Goal: Task Accomplishment & Management: Manage account settings

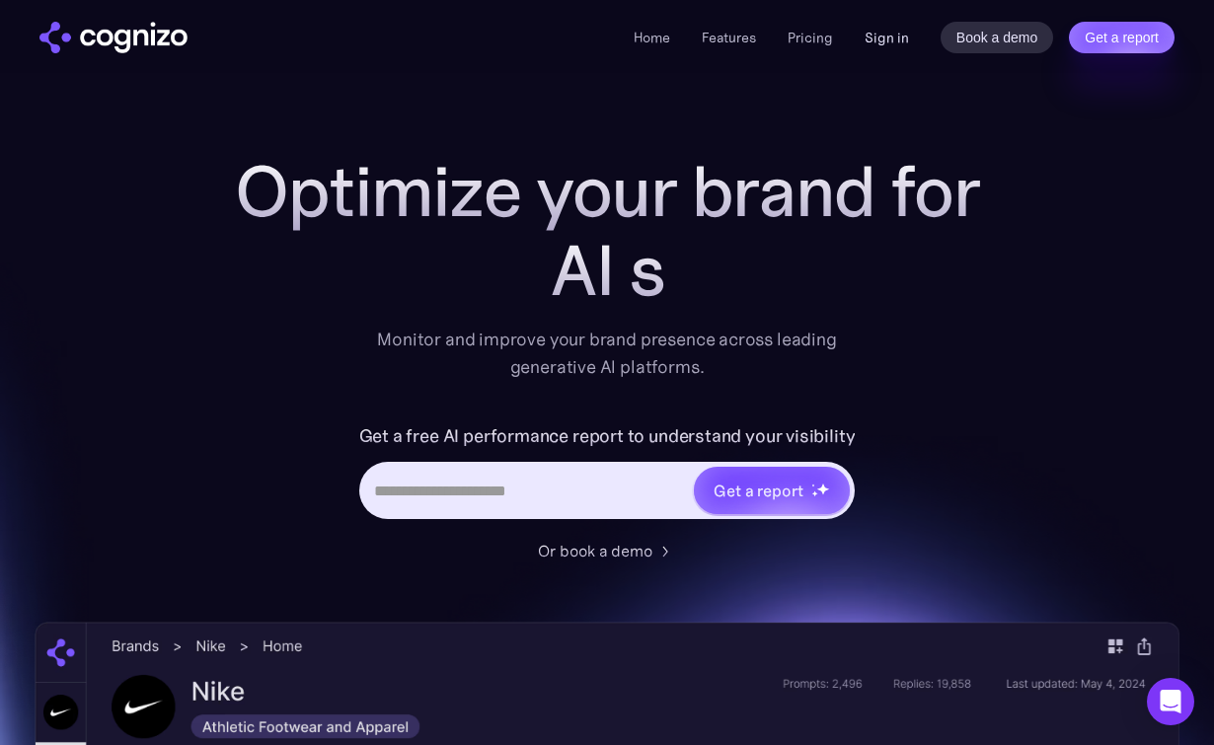
click at [896, 39] on link "Sign in" at bounding box center [887, 38] width 44 height 24
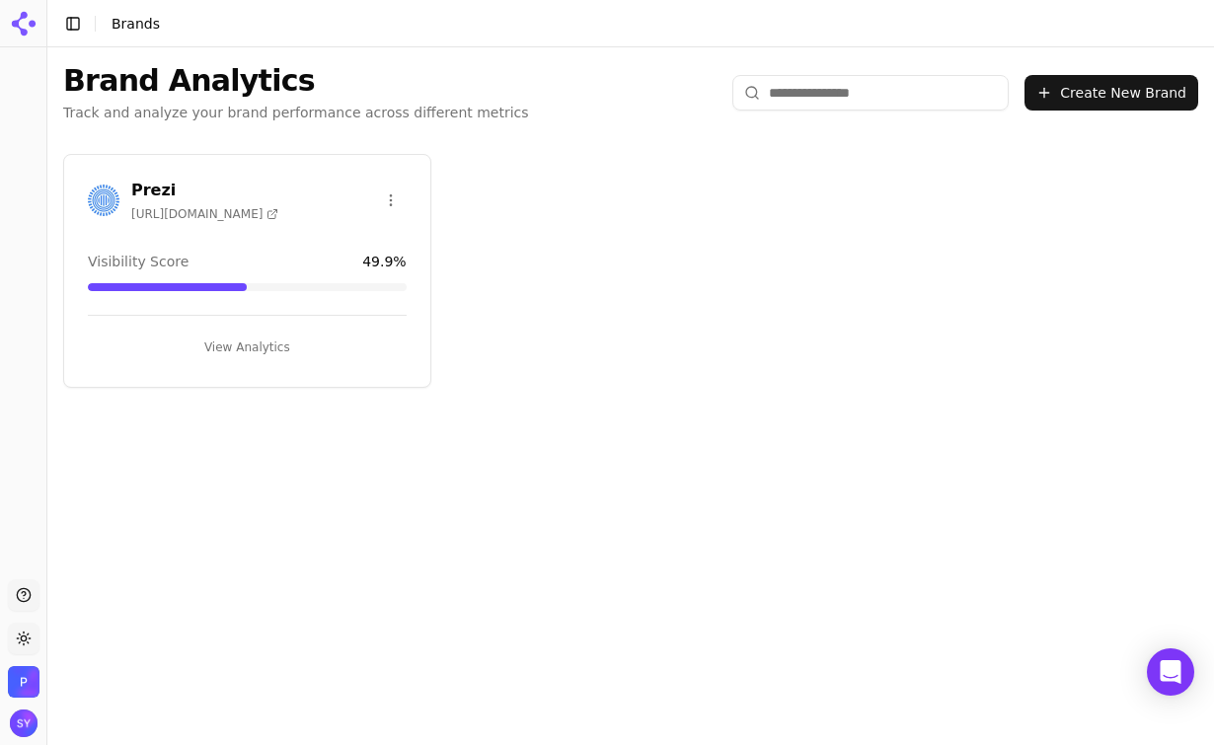
click at [223, 348] on button "View Analytics" at bounding box center [247, 348] width 319 height 32
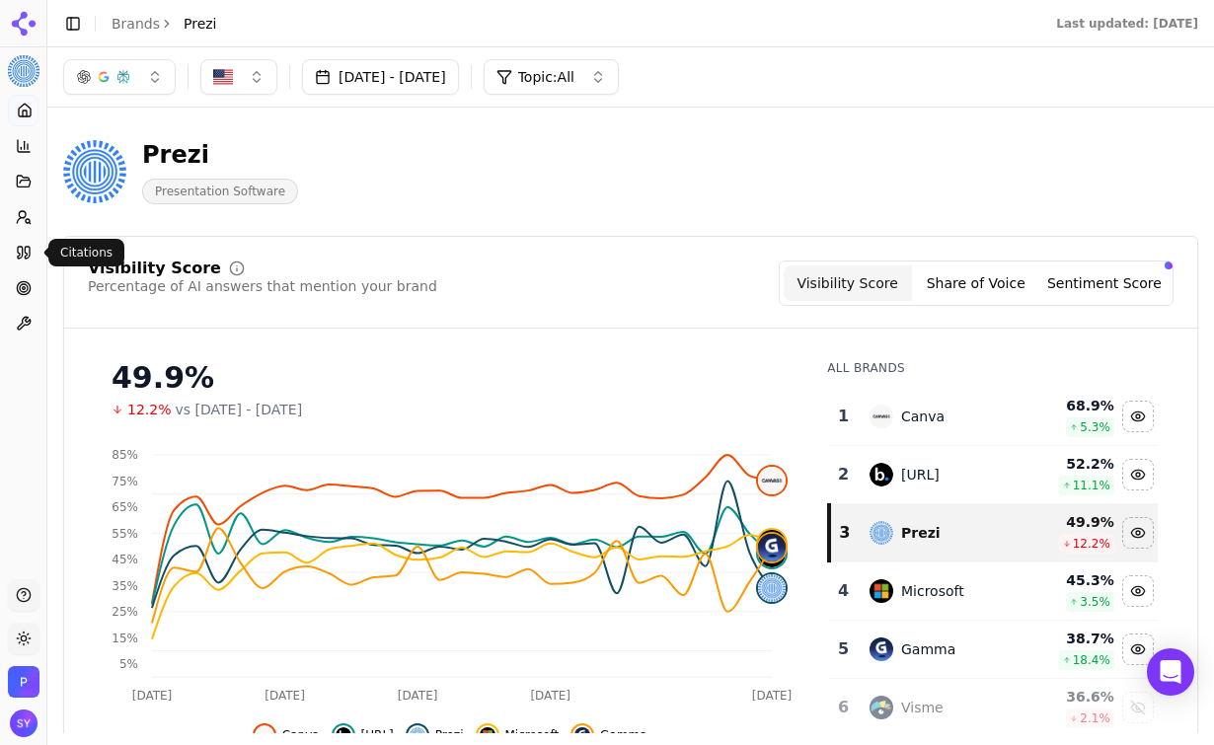
click at [29, 252] on icon at bounding box center [24, 253] width 16 height 16
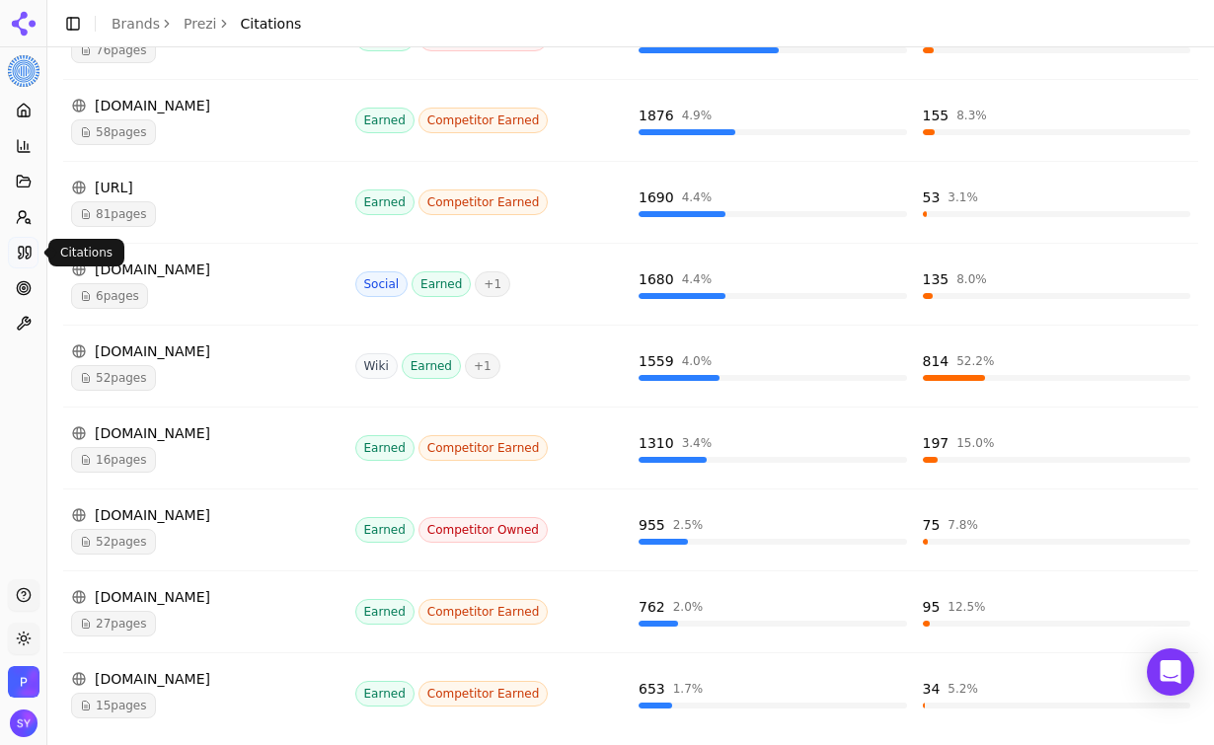
scroll to position [575, 0]
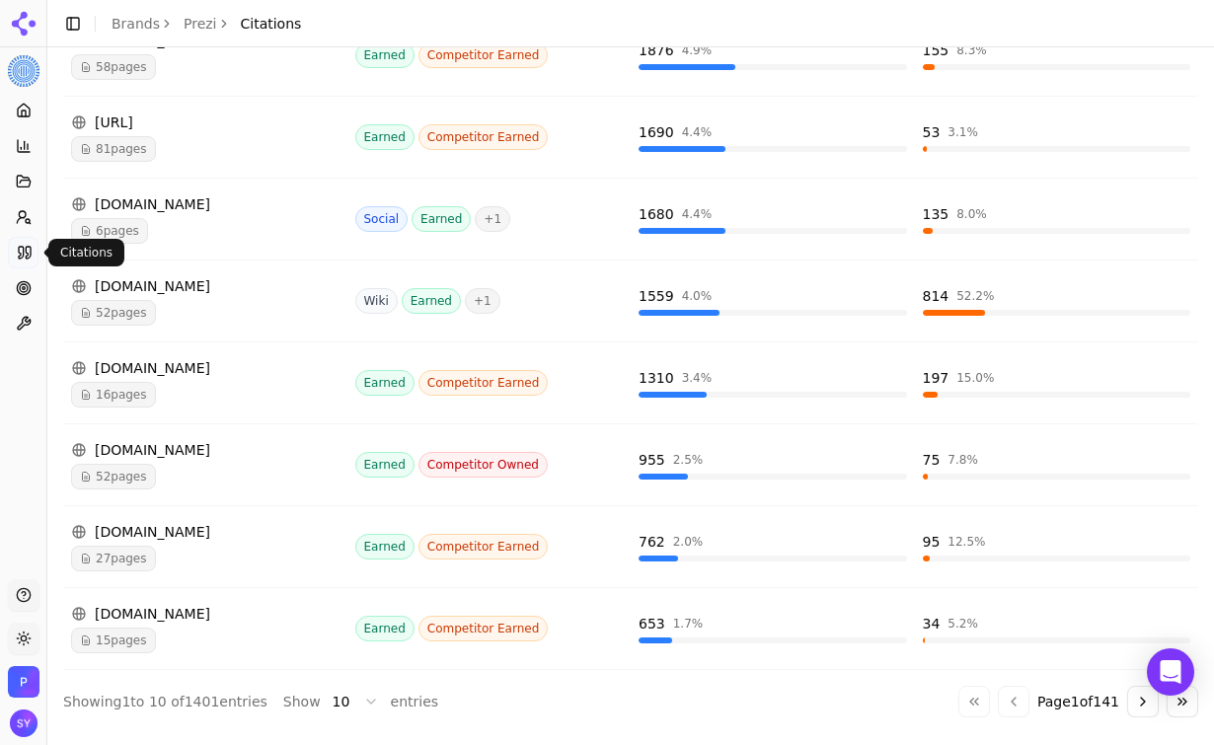
click at [1139, 700] on button "Go to next page" at bounding box center [1143, 702] width 32 height 32
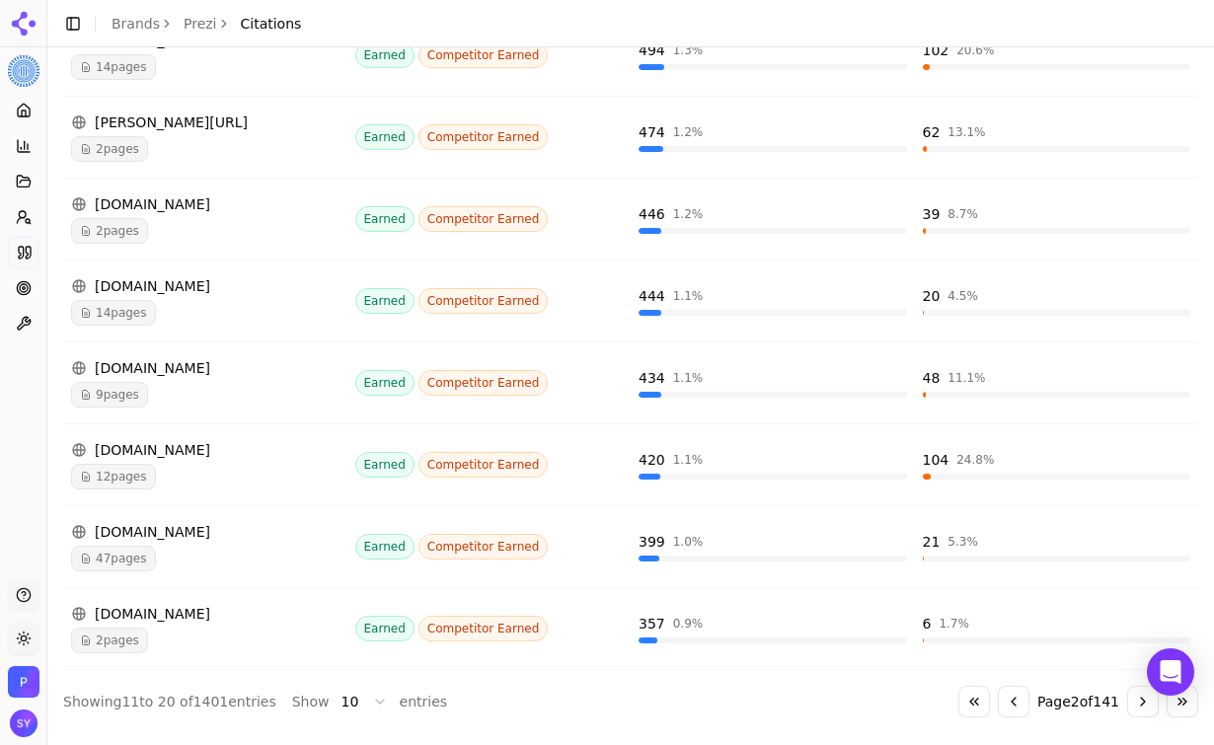
click at [1142, 705] on button "Go to next page" at bounding box center [1143, 702] width 32 height 32
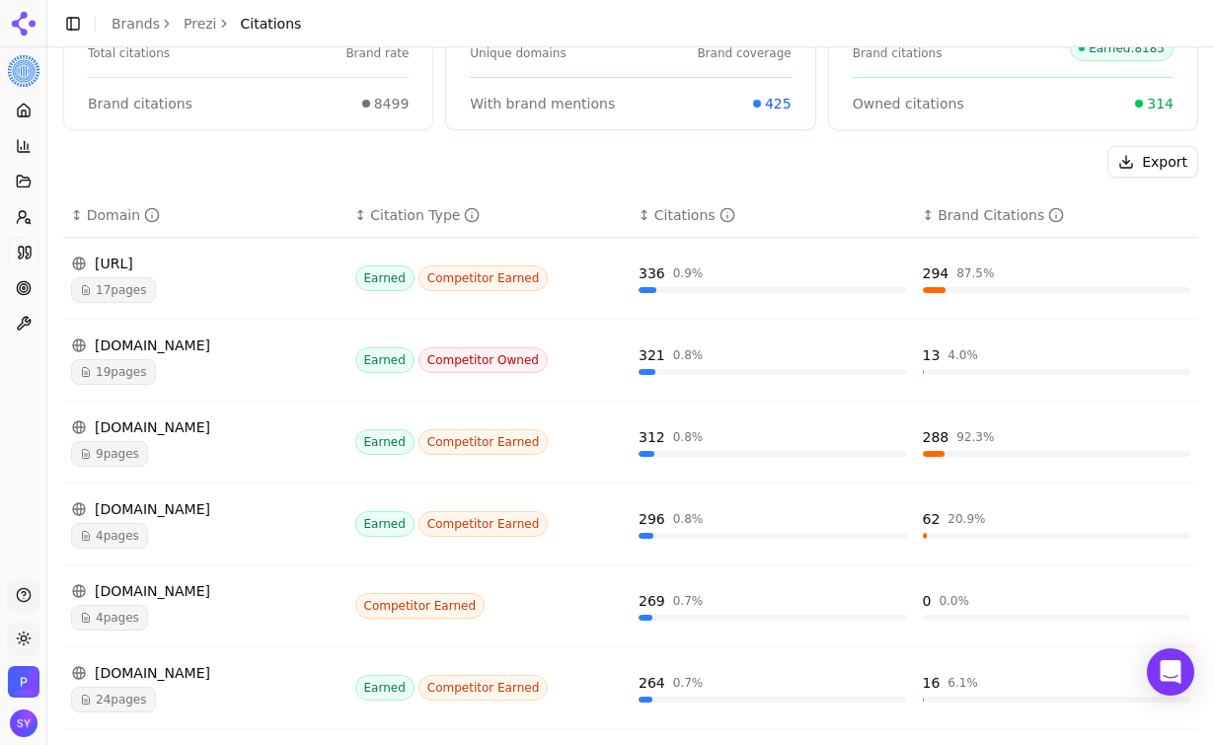
scroll to position [0, 0]
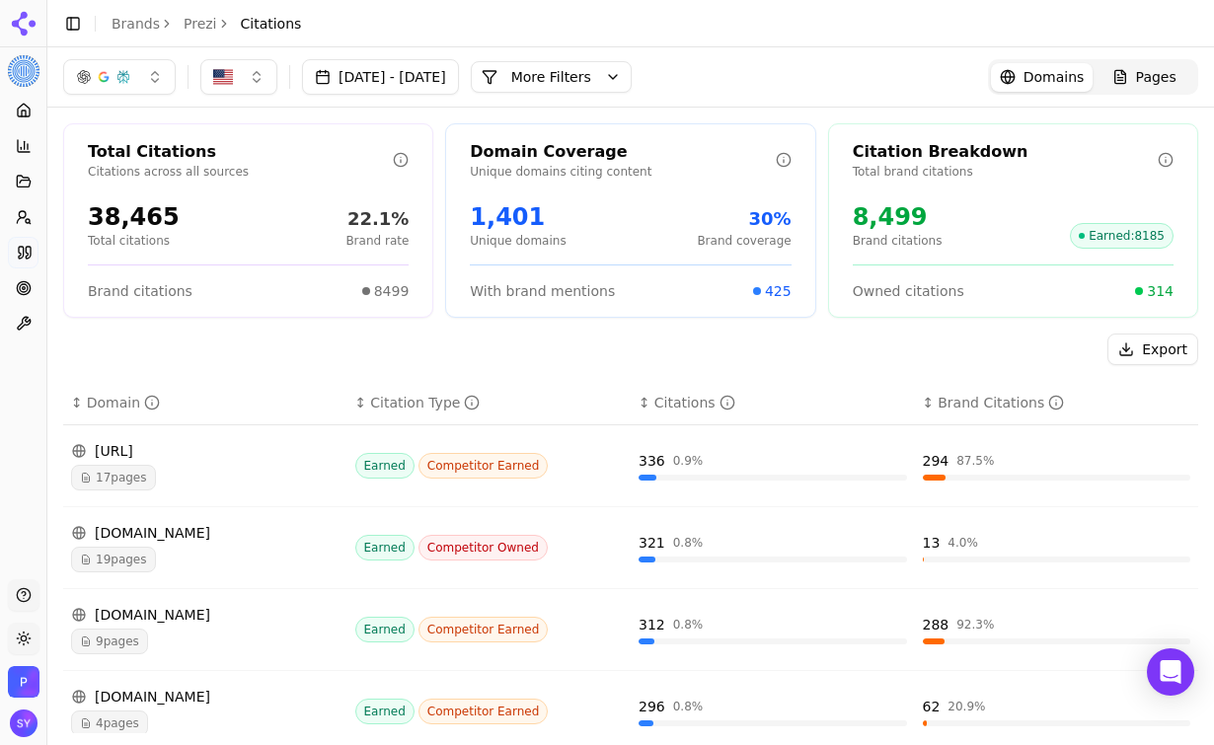
click at [111, 83] on div "button" at bounding box center [103, 77] width 55 height 16
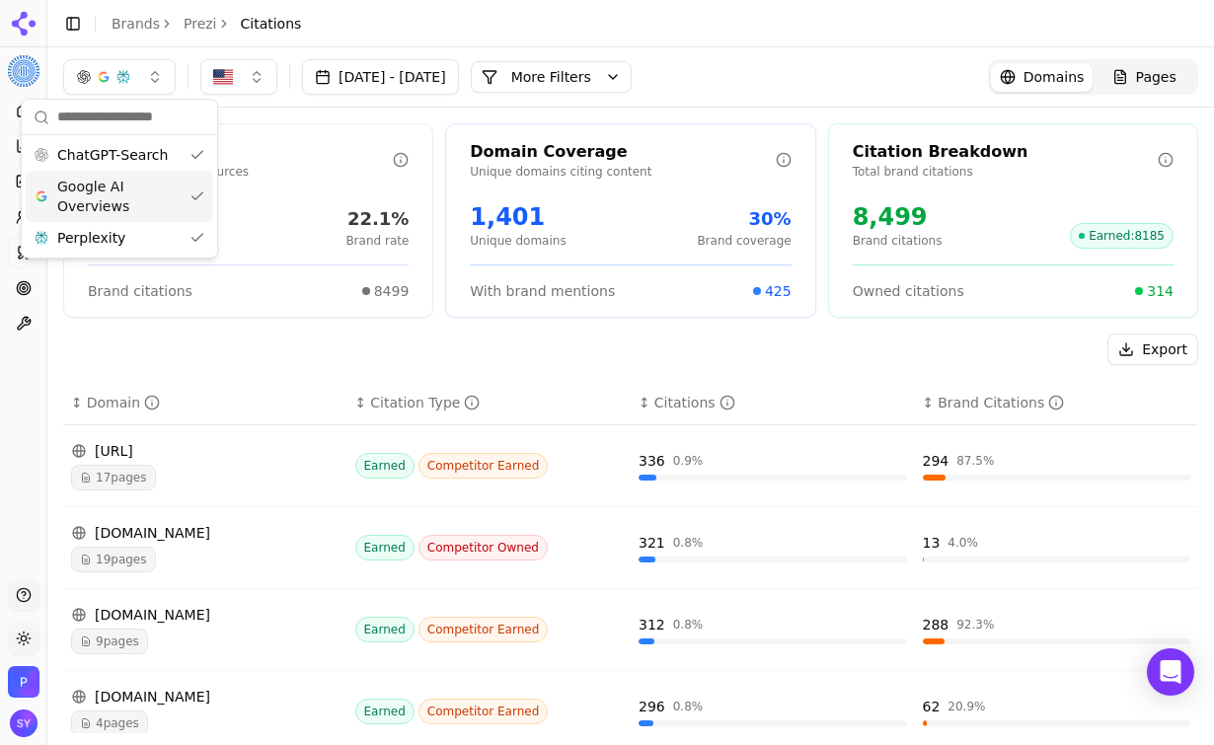
click at [137, 193] on span "Google AI Overviews" at bounding box center [119, 196] width 124 height 39
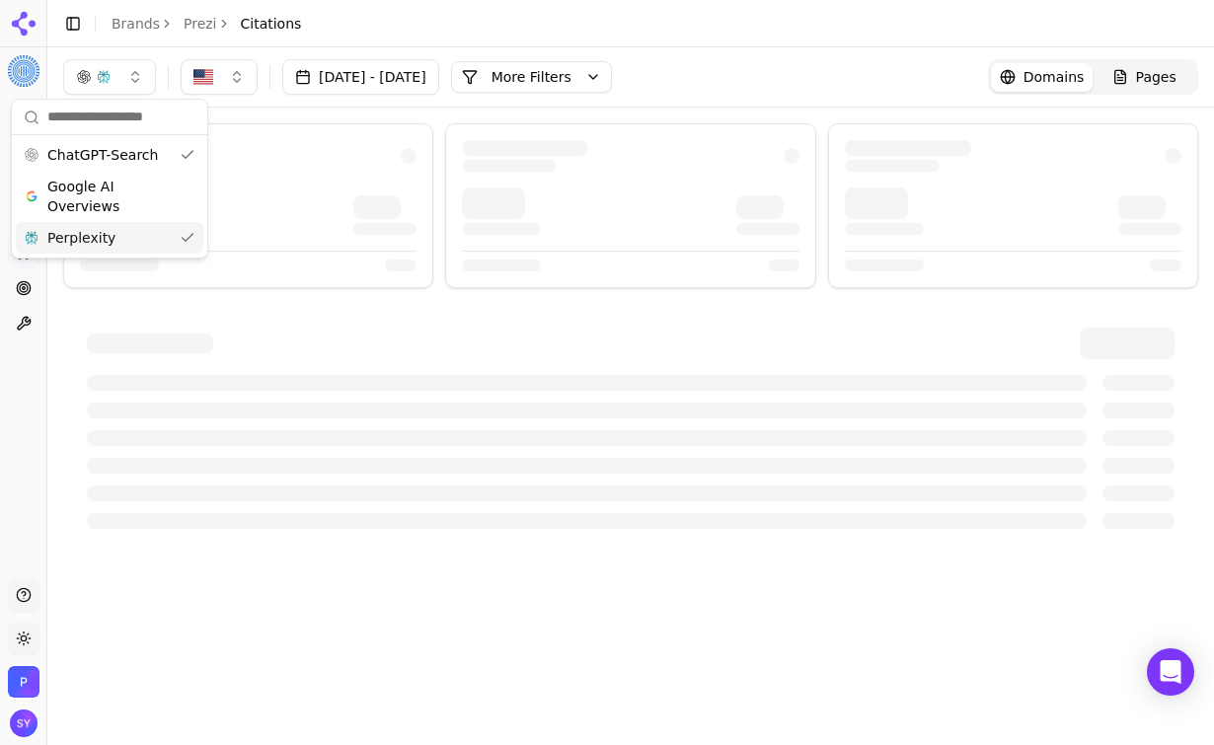
click at [132, 239] on div "Perplexity" at bounding box center [110, 238] width 188 height 32
click at [710, 47] on div "[DATE] - [DATE] More More Filters Domains Pages" at bounding box center [630, 76] width 1167 height 59
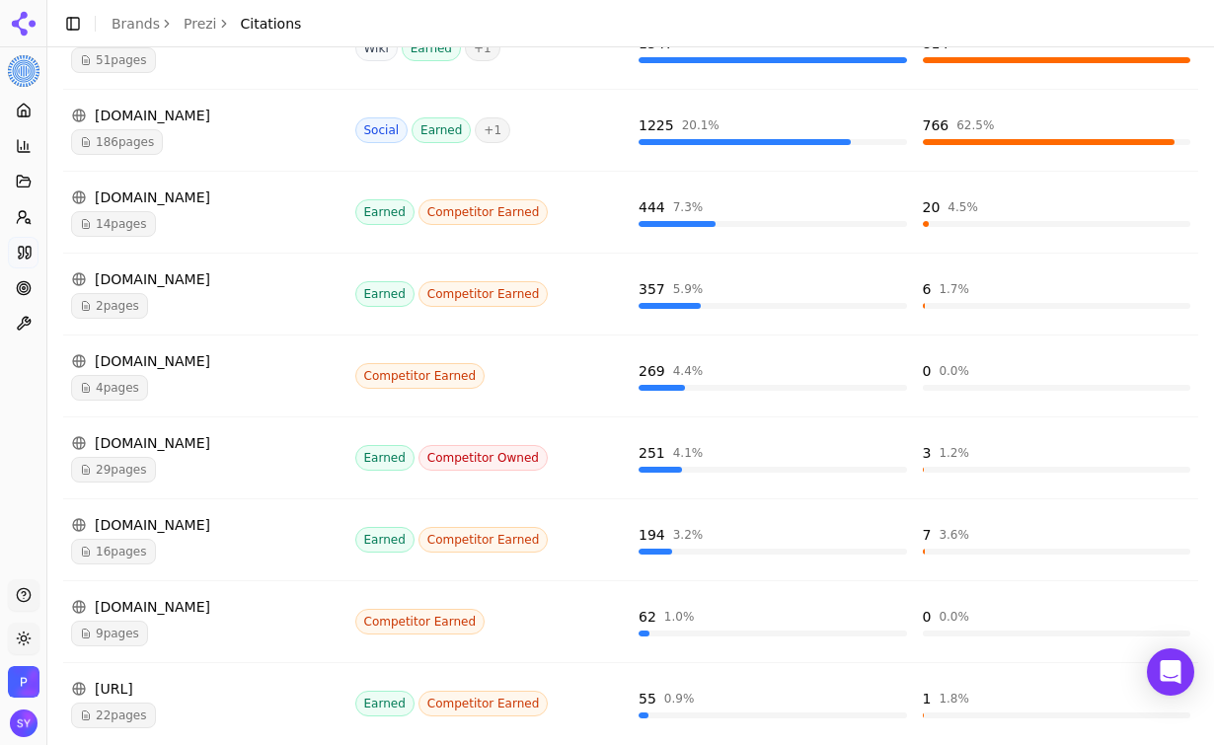
scroll to position [575, 0]
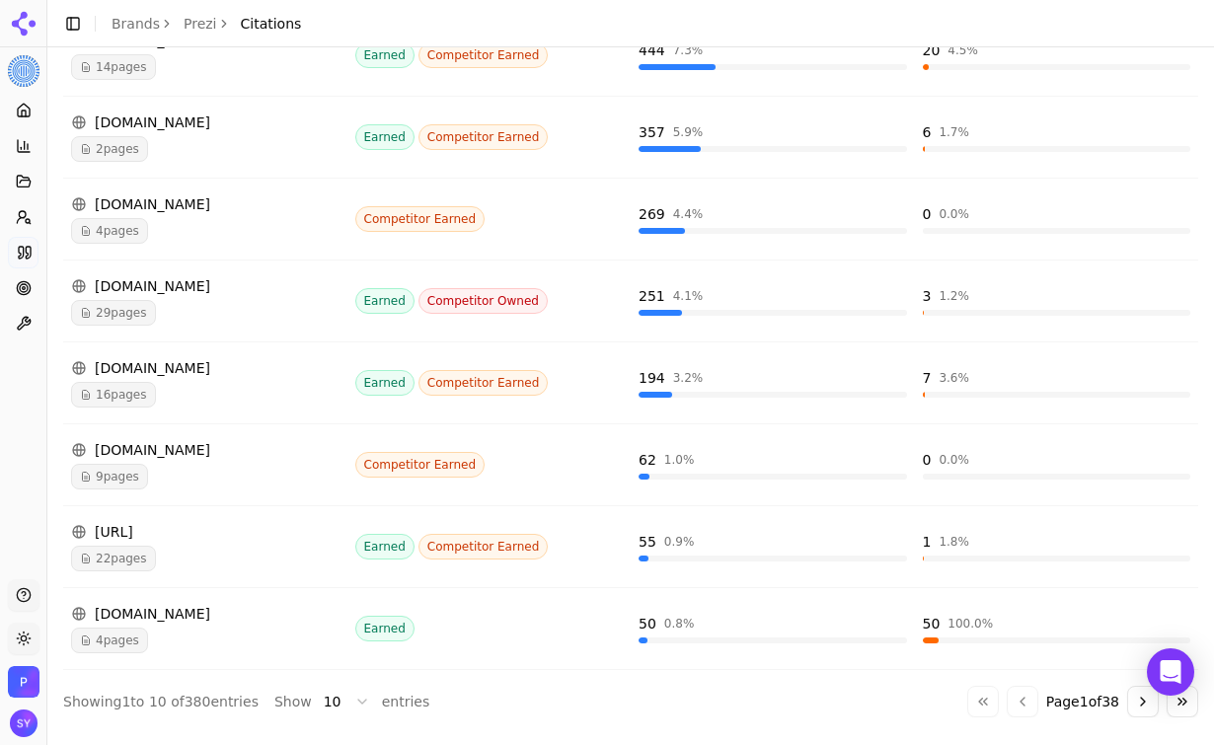
click at [1136, 699] on button "Go to next page" at bounding box center [1143, 702] width 32 height 32
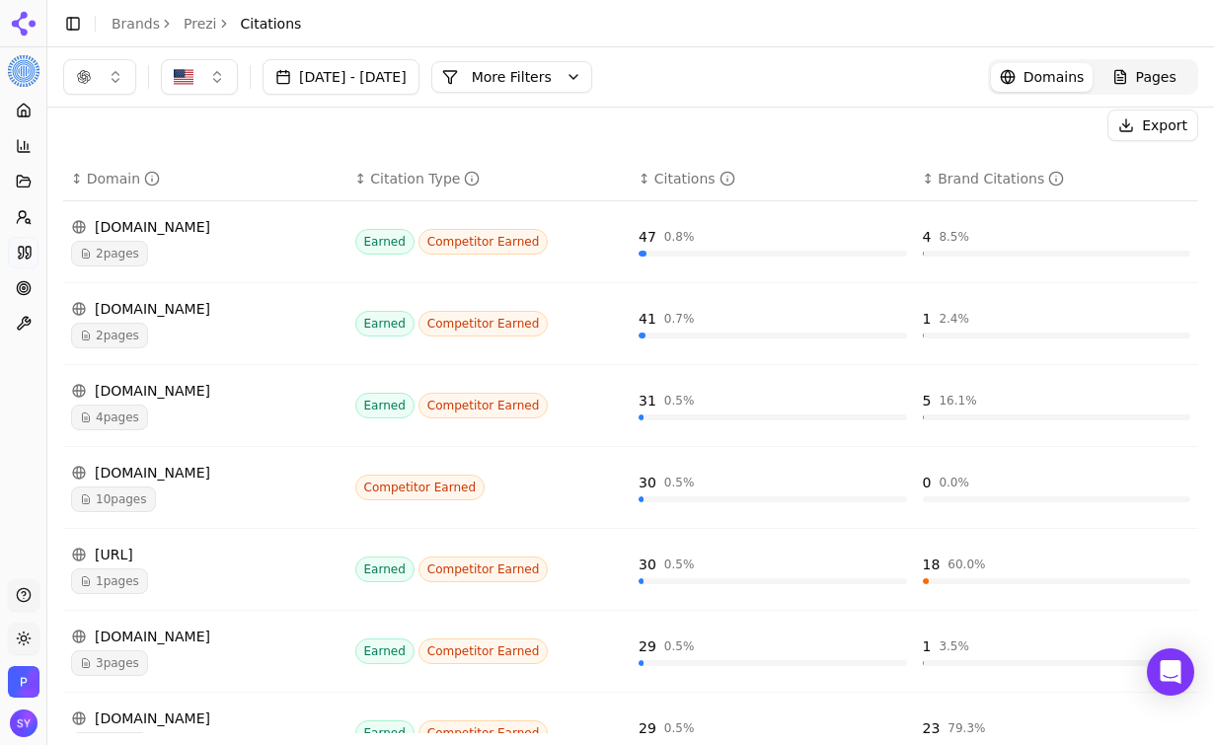
scroll to position [207, 0]
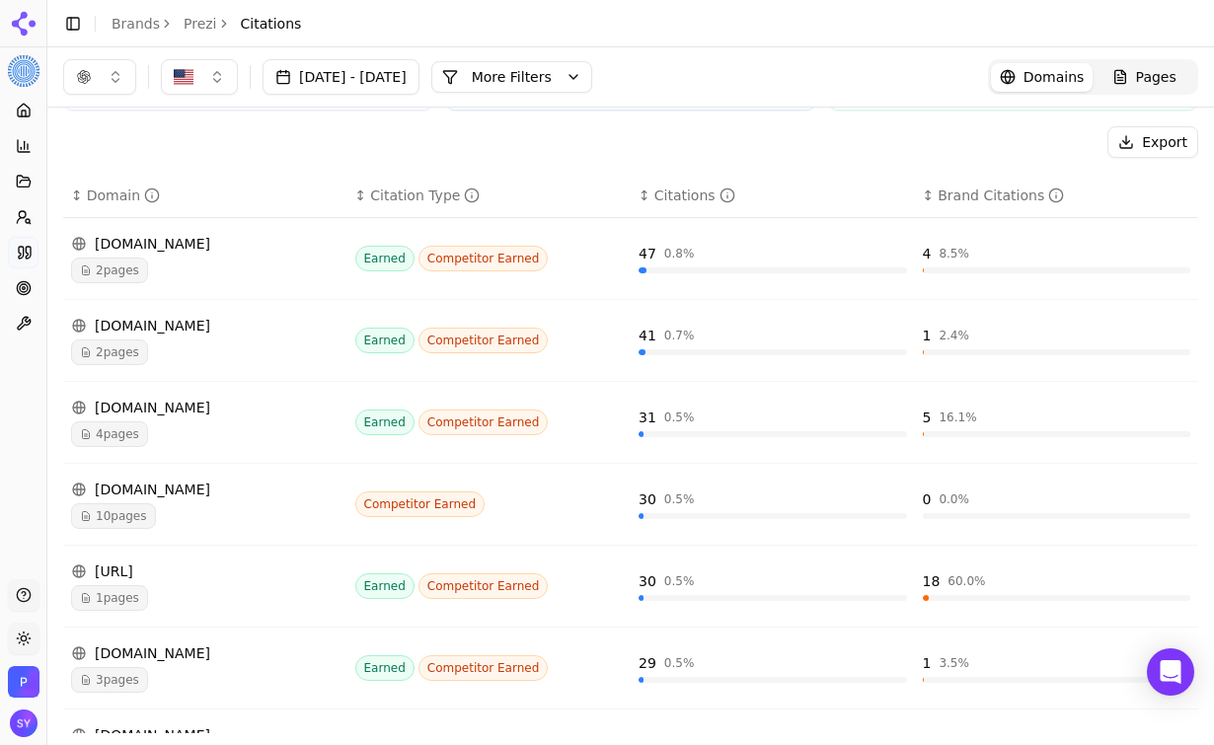
click at [205, 507] on div "10 pages" at bounding box center [205, 516] width 269 height 26
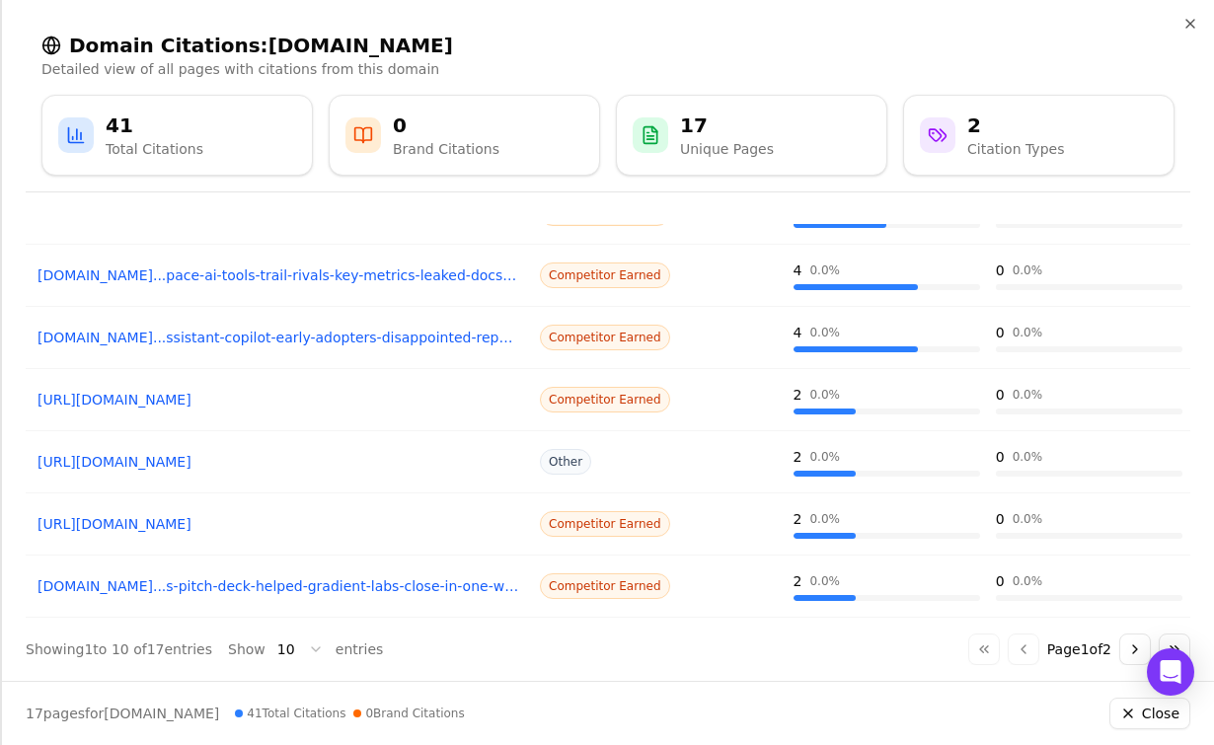
scroll to position [301, 0]
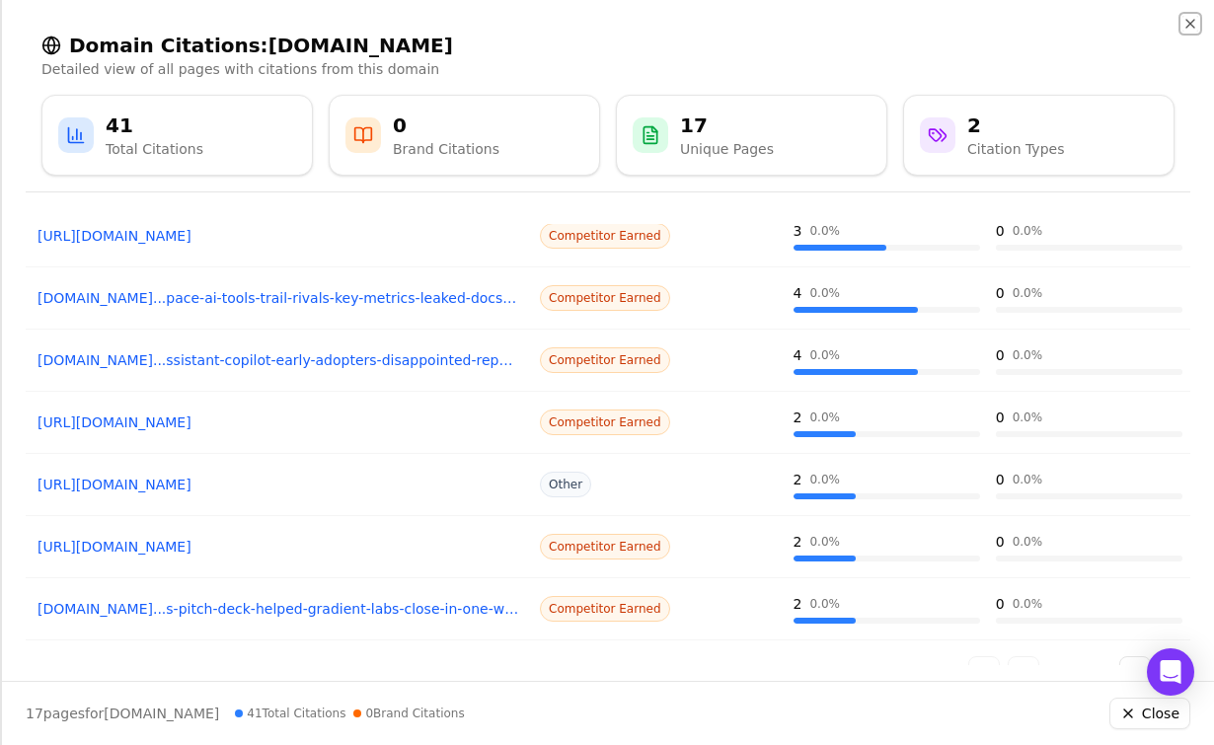
click at [1191, 22] on icon "button" at bounding box center [1191, 24] width 16 height 16
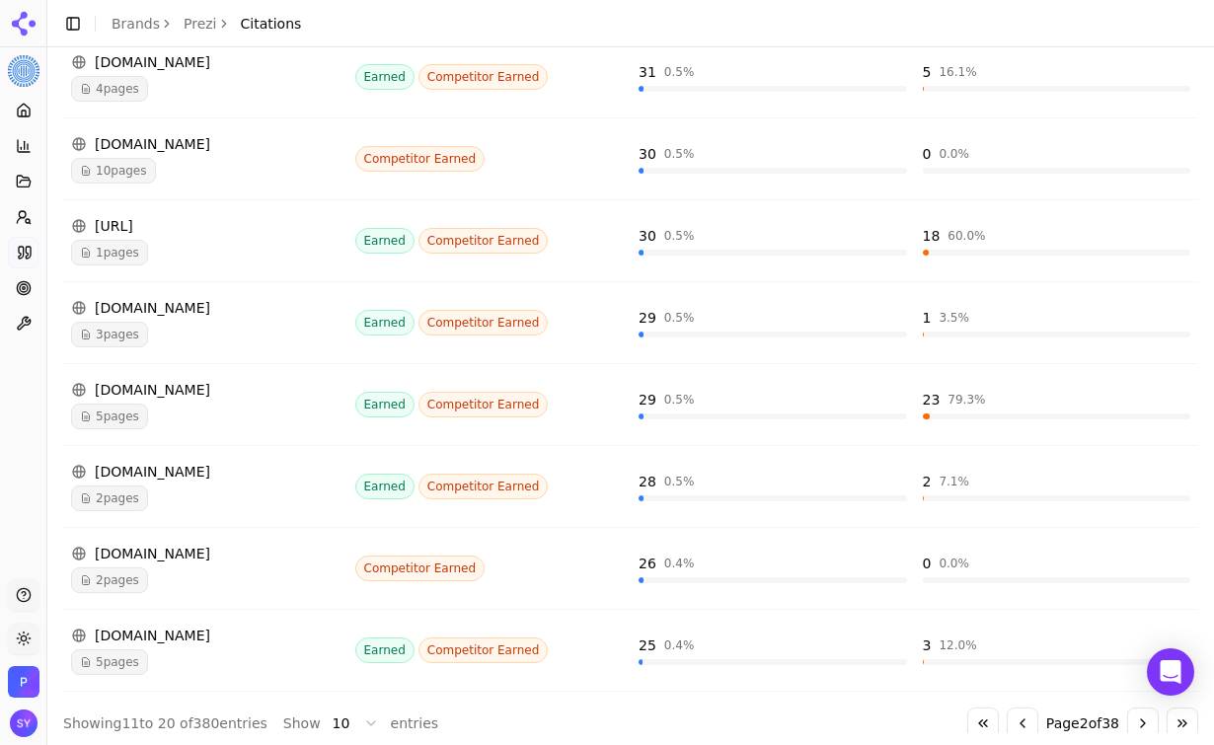
scroll to position [575, 0]
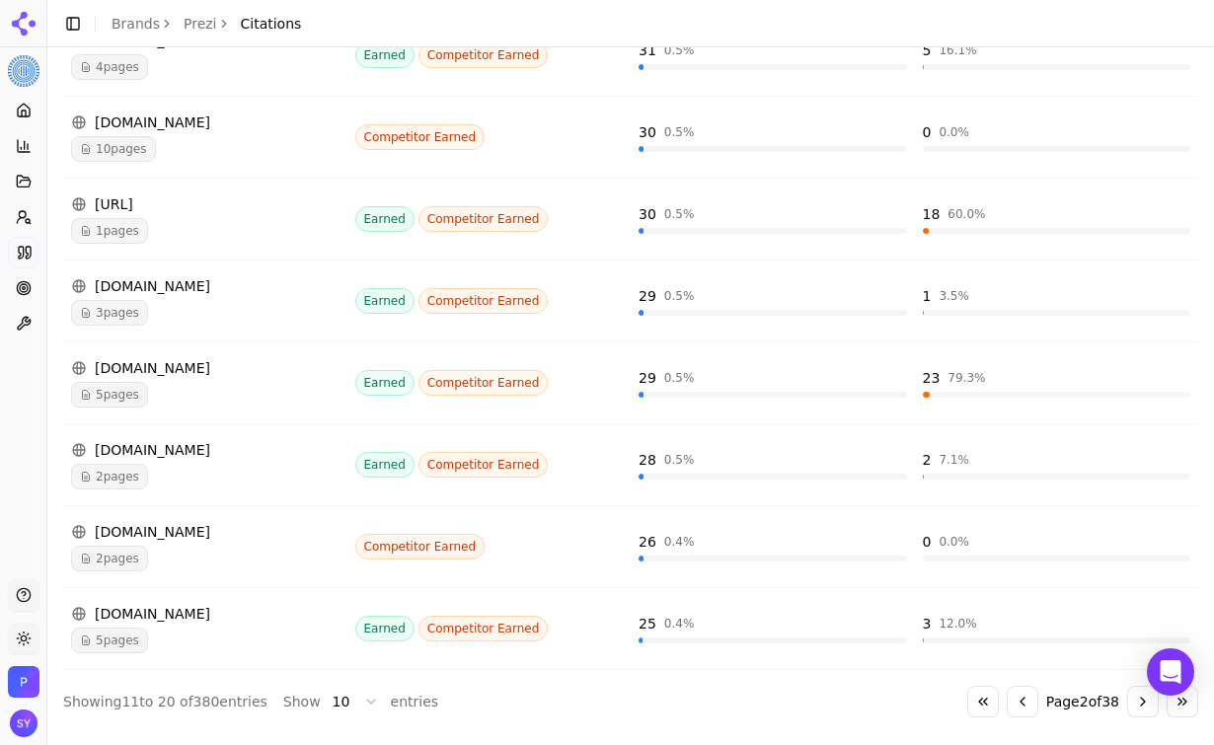
click at [1007, 695] on button "Go to previous page" at bounding box center [1023, 702] width 32 height 32
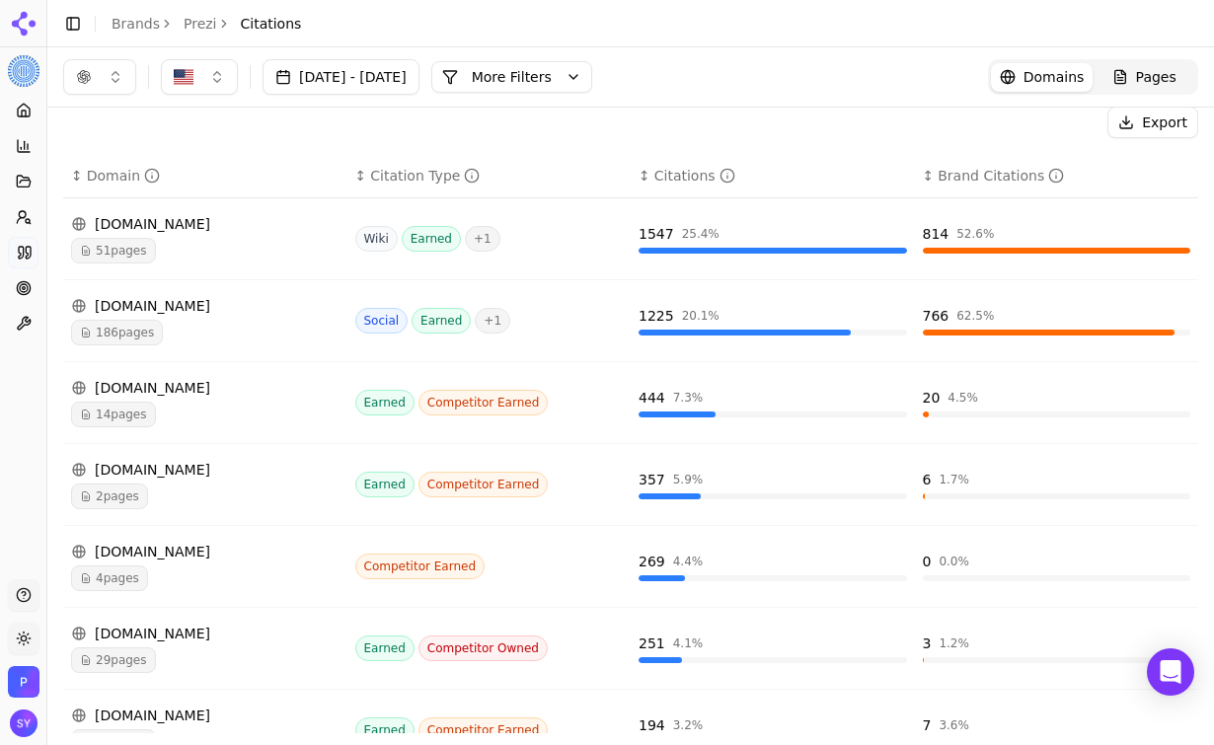
scroll to position [241, 0]
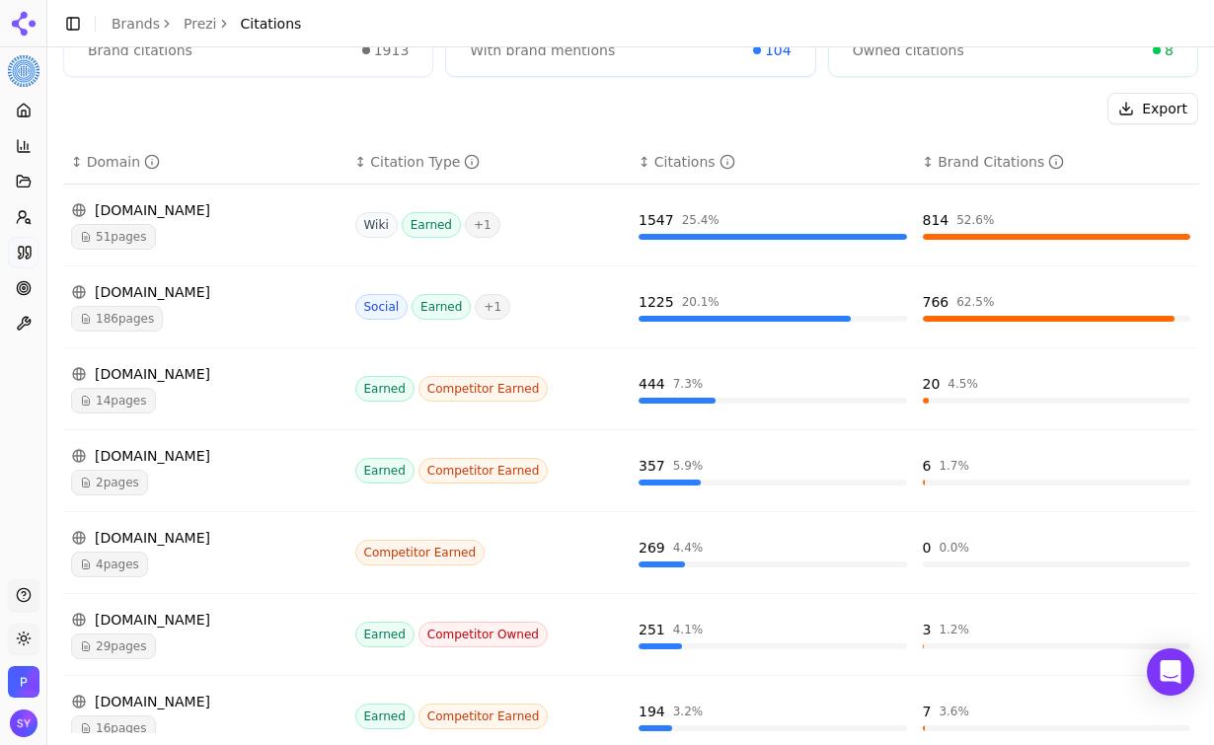
click at [131, 386] on div "[DOMAIN_NAME] 14 pages" at bounding box center [205, 388] width 269 height 49
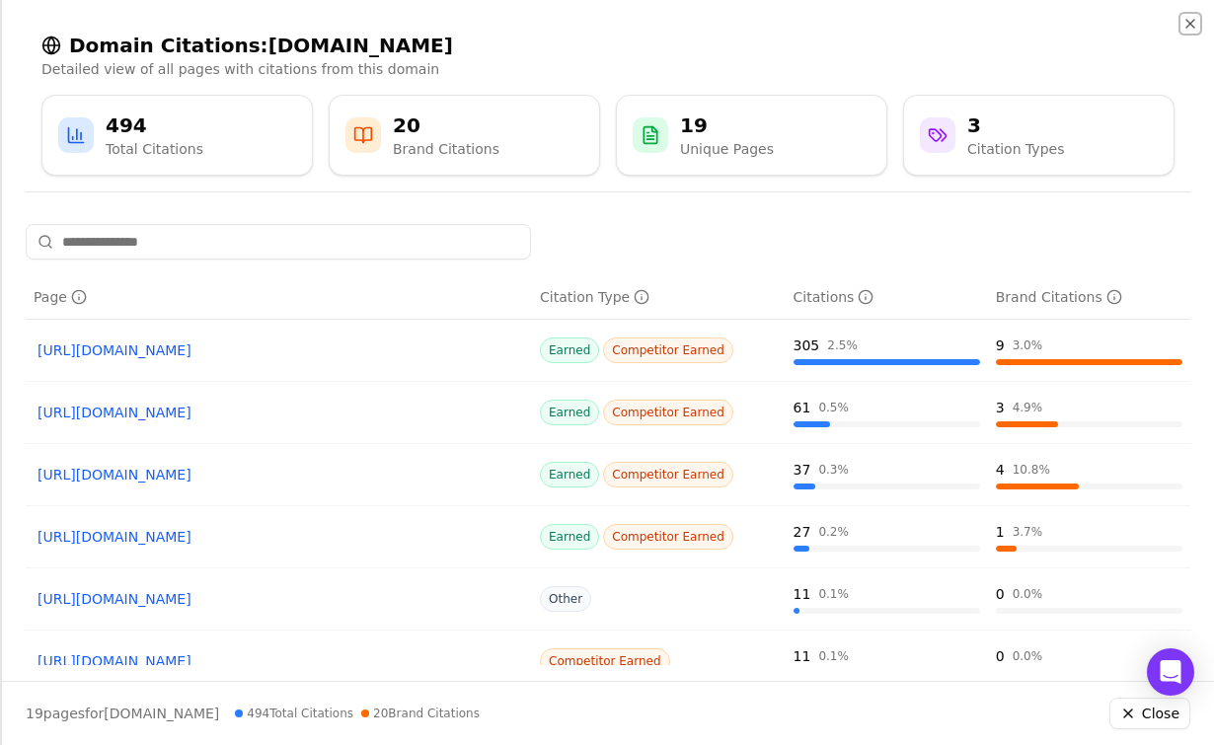
click at [1192, 20] on icon "button" at bounding box center [1191, 24] width 16 height 16
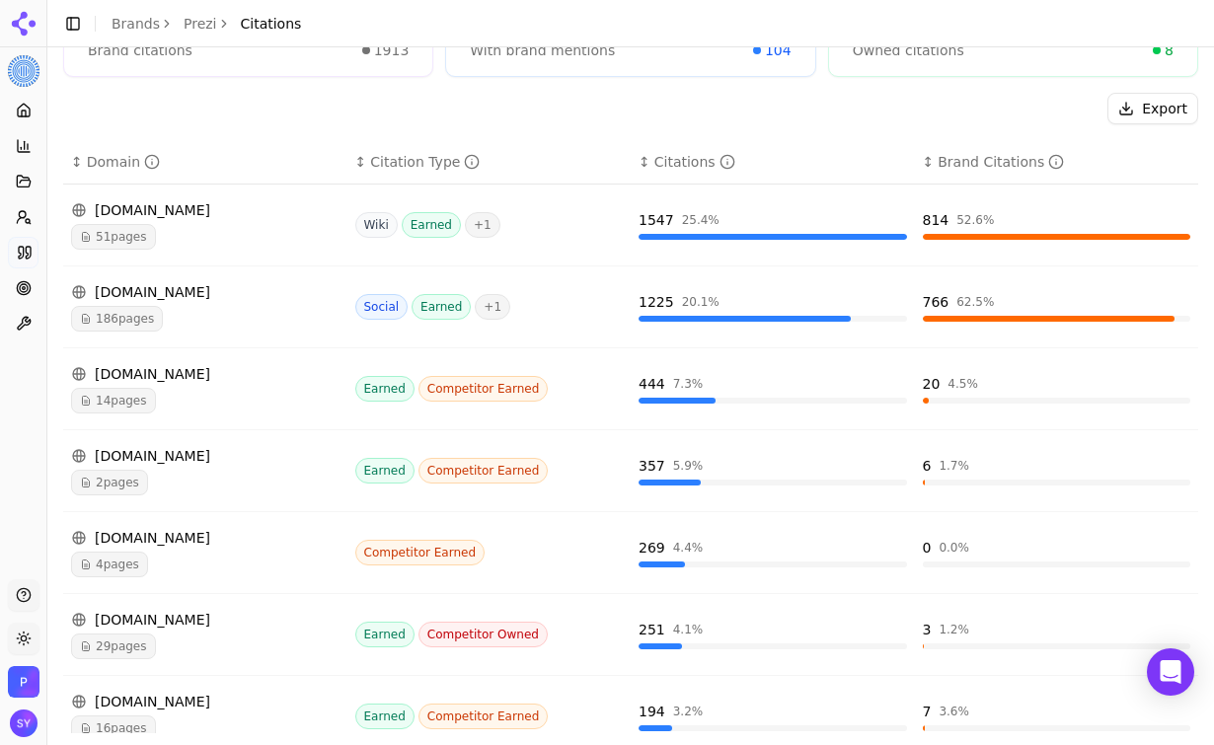
click at [31, 681] on img "Open organization switcher" at bounding box center [24, 682] width 32 height 32
click at [316, 487] on div "2 pages" at bounding box center [205, 483] width 269 height 26
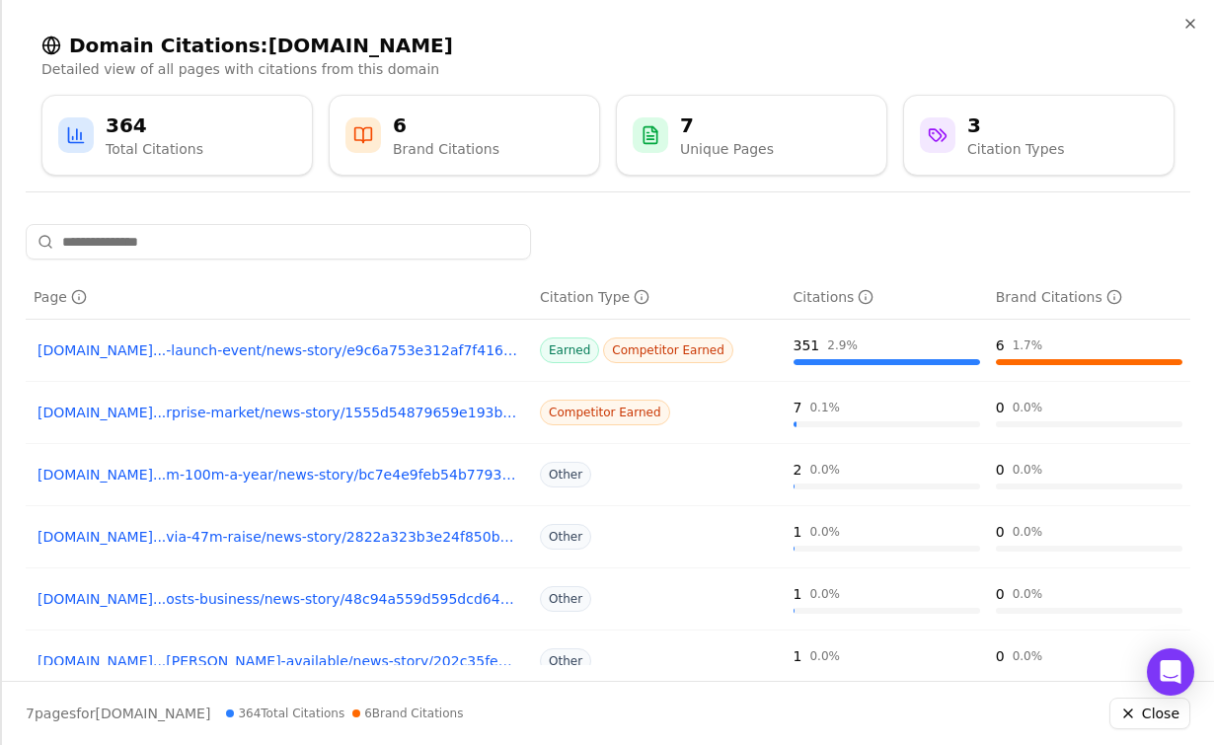
click at [1190, 14] on div "Domain Citations: [DOMAIN_NAME] Detailed view of all pages with citations from …" at bounding box center [608, 104] width 1212 height 208
click at [1191, 24] on icon "button" at bounding box center [1191, 24] width 8 height 8
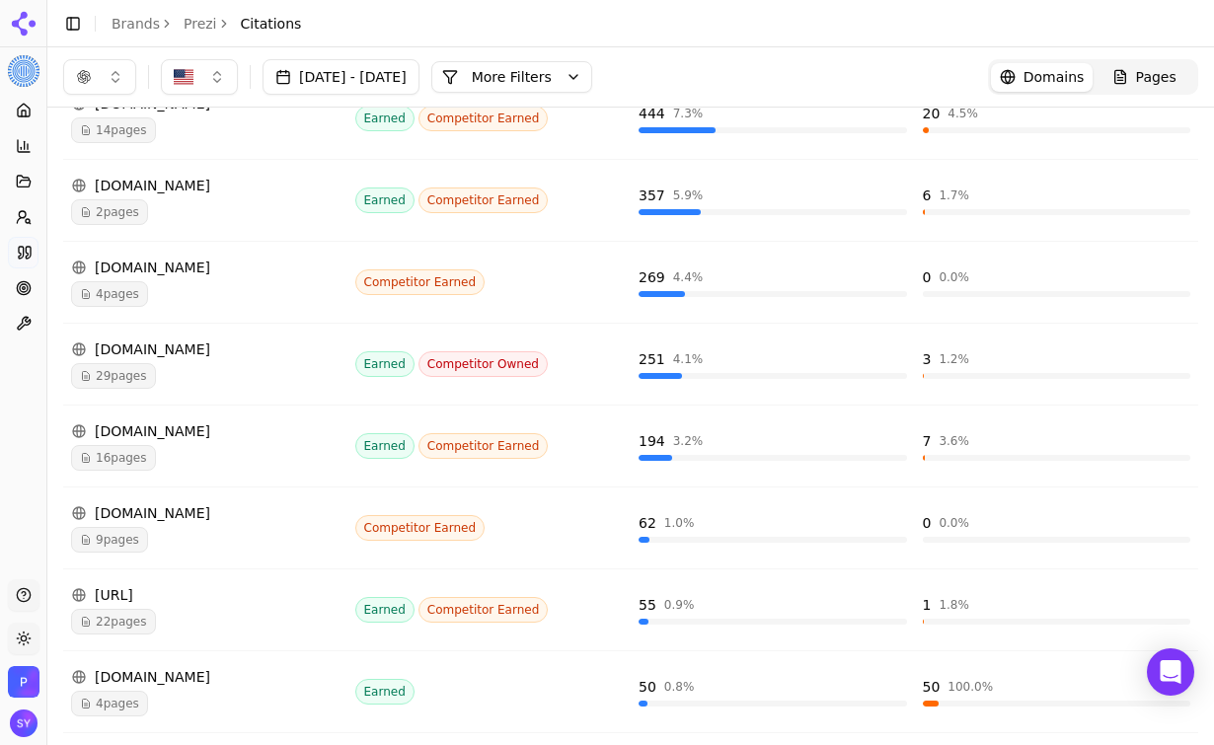
scroll to position [510, 0]
click at [17, 683] on img "Open organization switcher" at bounding box center [24, 682] width 32 height 32
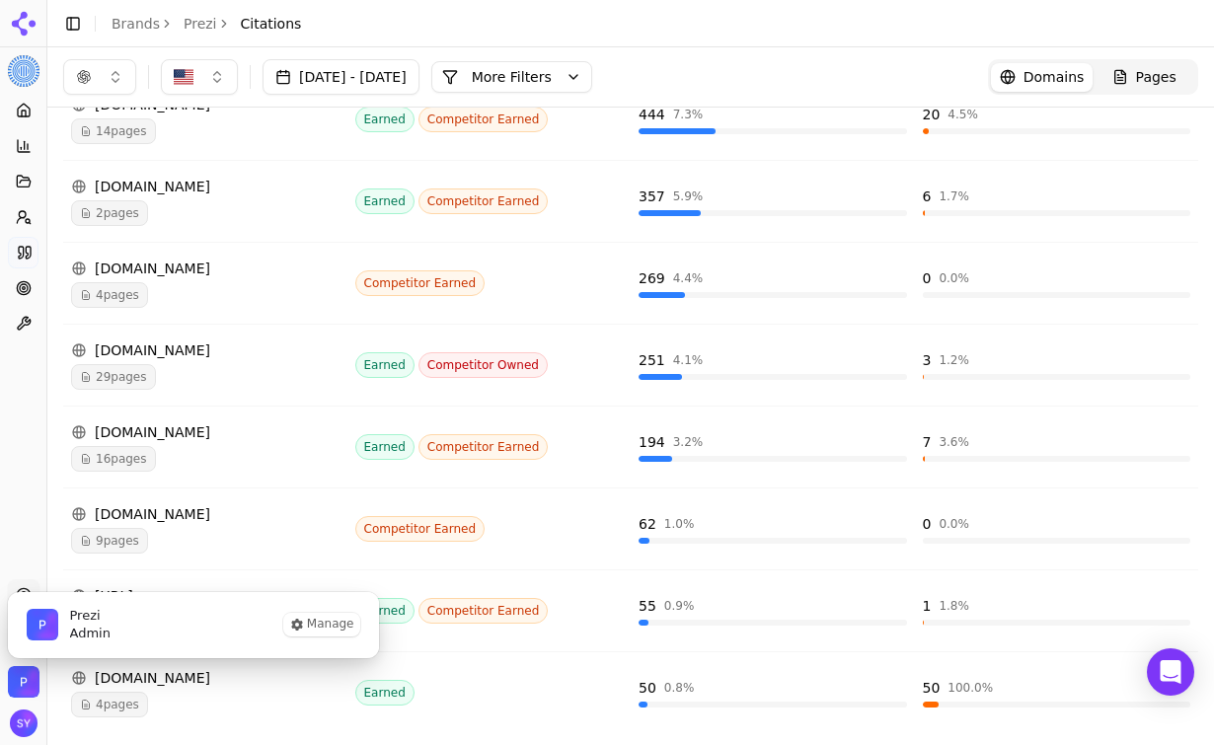
click at [282, 629] on div "Prezi Admin Manage" at bounding box center [193, 624] width 373 height 67
click at [317, 622] on button "Manage" at bounding box center [321, 625] width 77 height 24
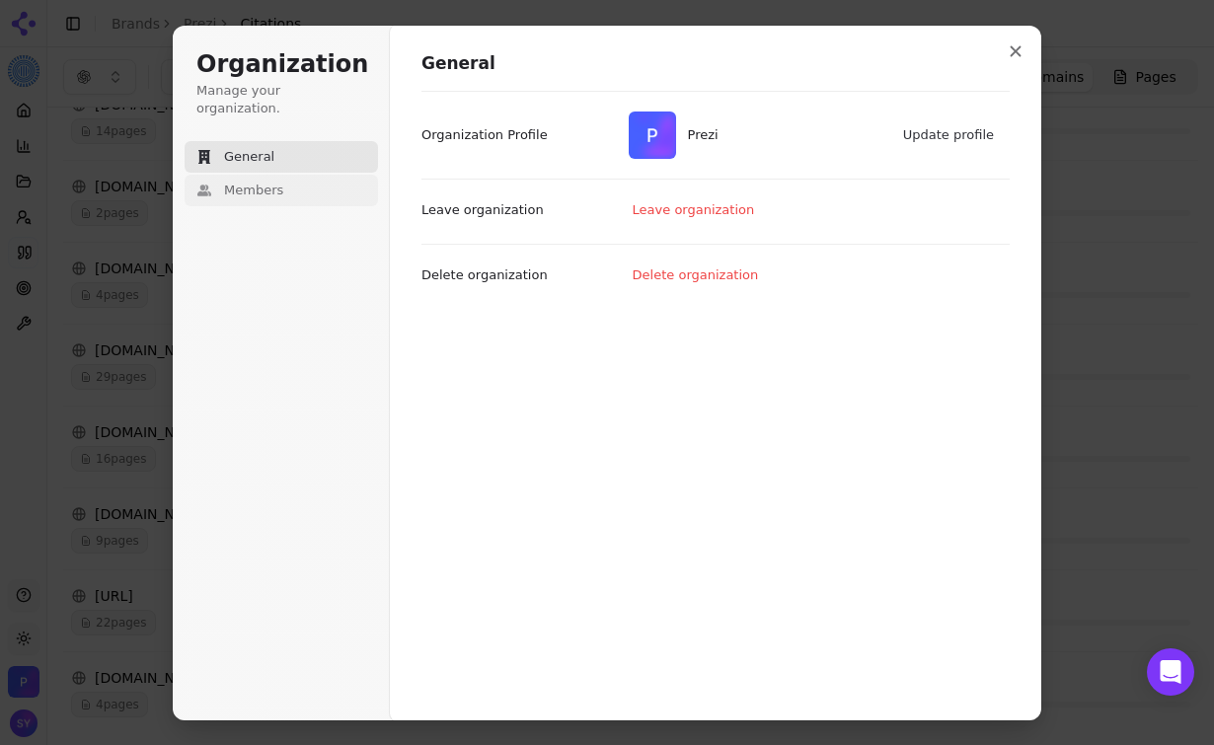
click at [280, 175] on button "Members" at bounding box center [281, 191] width 193 height 32
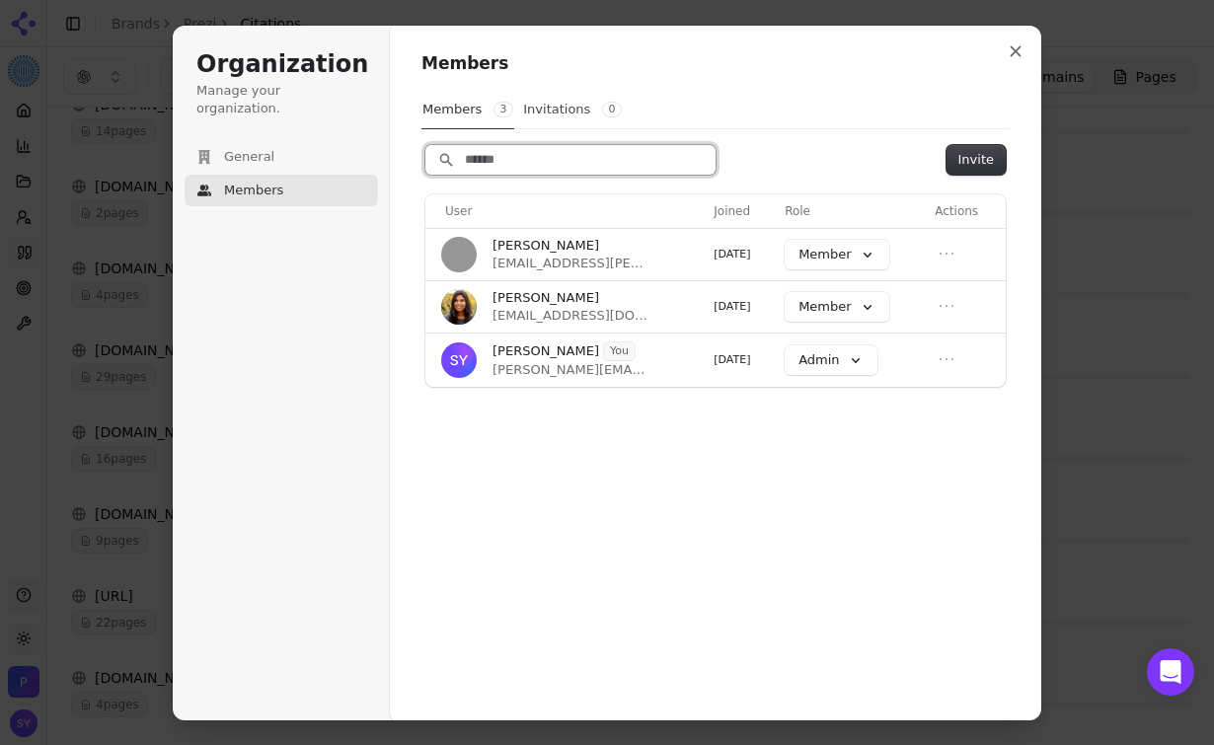
click at [569, 161] on input "Search" at bounding box center [570, 160] width 290 height 30
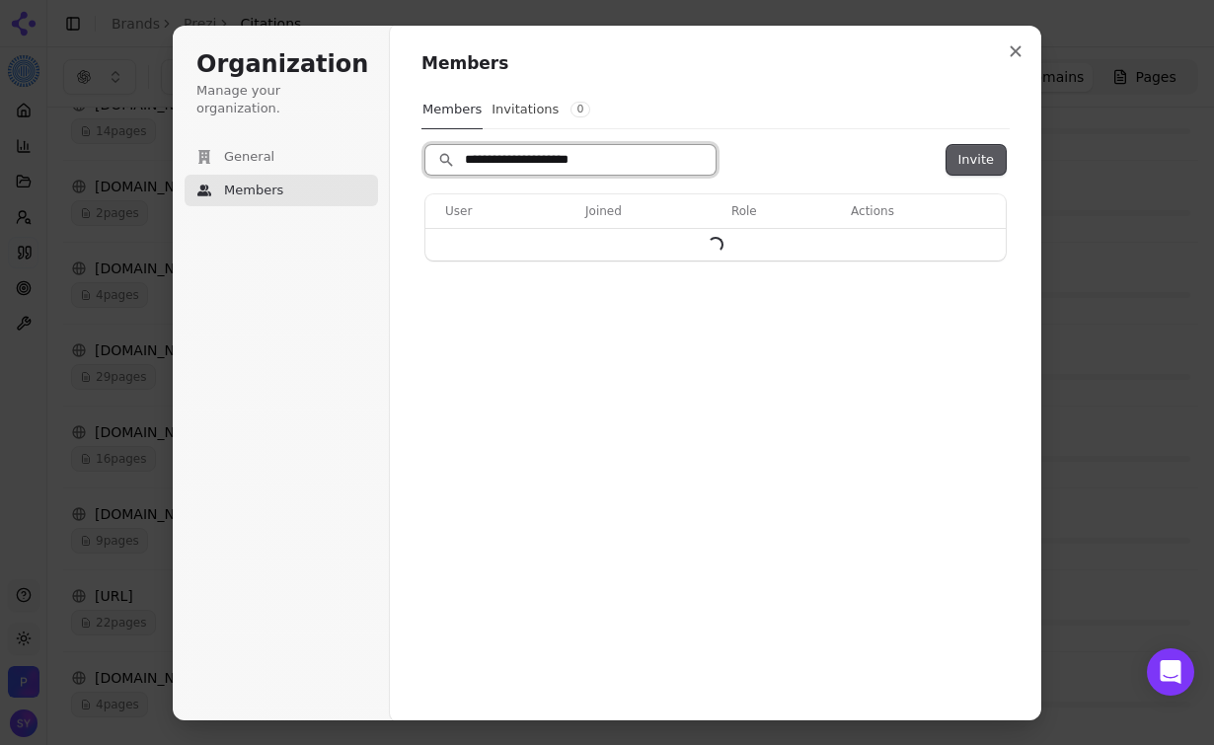
type input "**********"
click at [986, 157] on button "Invite" at bounding box center [976, 160] width 59 height 30
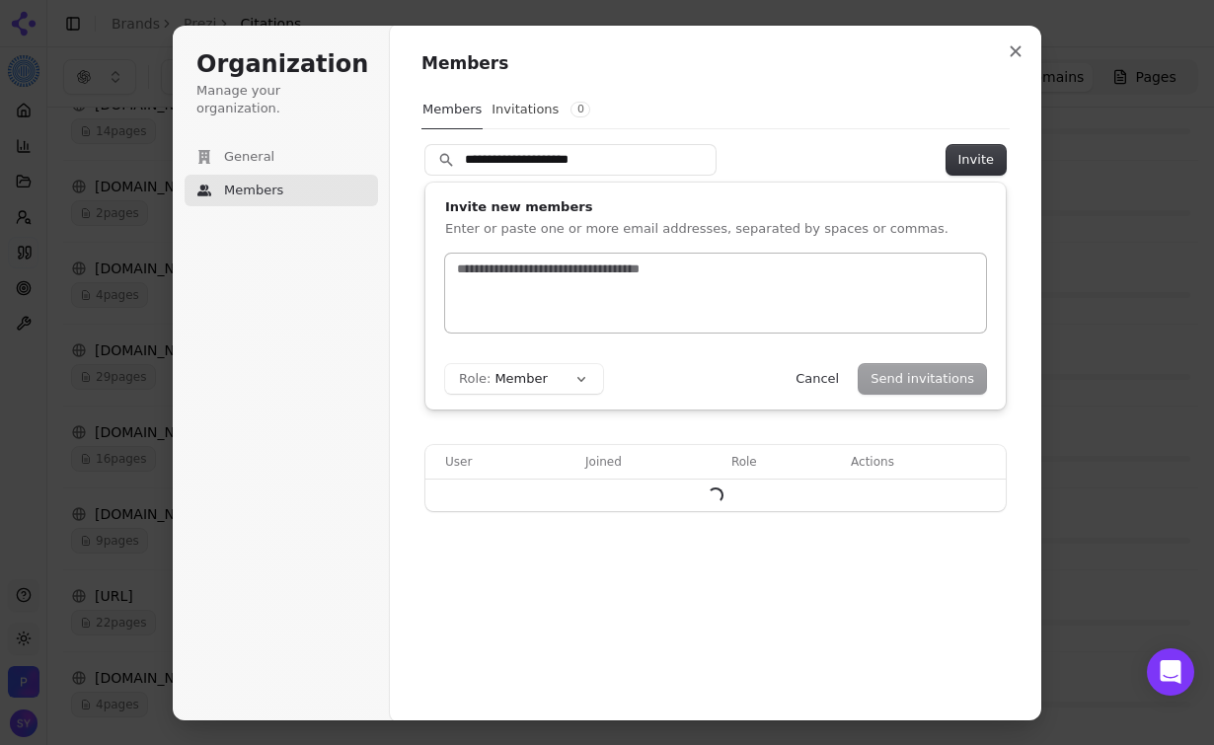
click at [858, 288] on div at bounding box center [715, 293] width 541 height 79
type input "****"
click at [571, 155] on input "**********" at bounding box center [570, 160] width 290 height 30
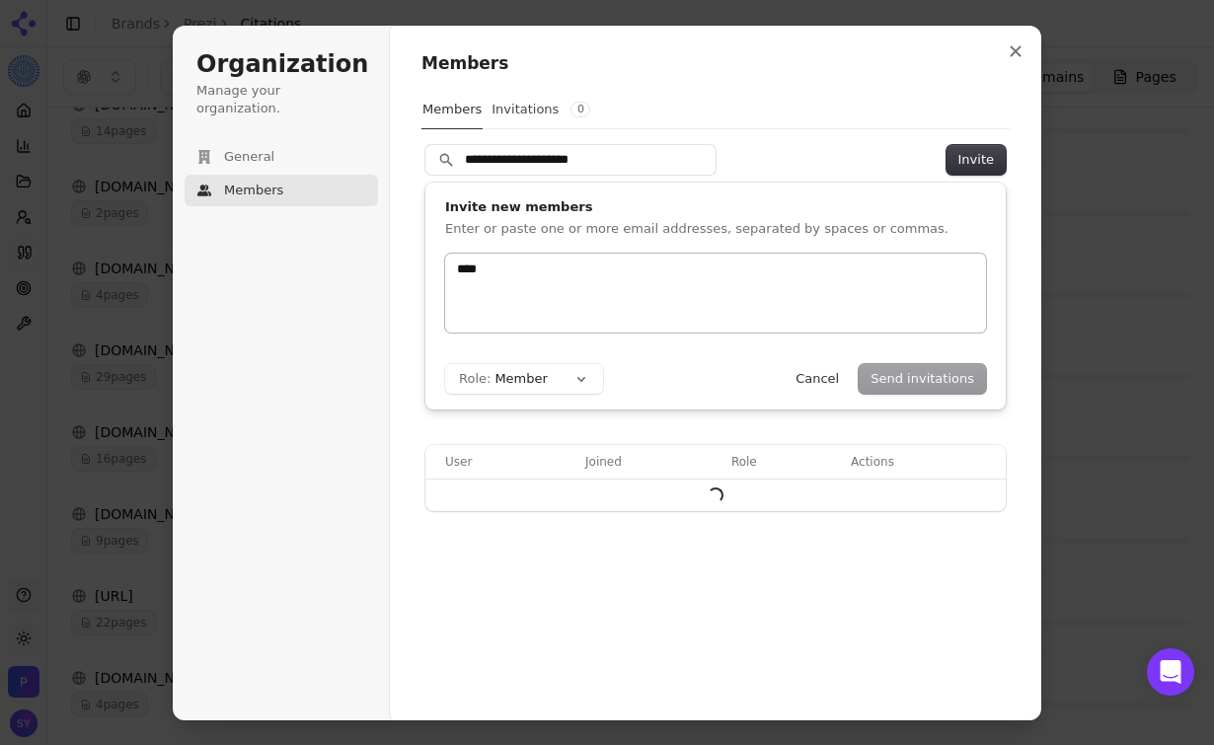
click at [591, 254] on div "****" at bounding box center [715, 293] width 541 height 79
paste input "text"
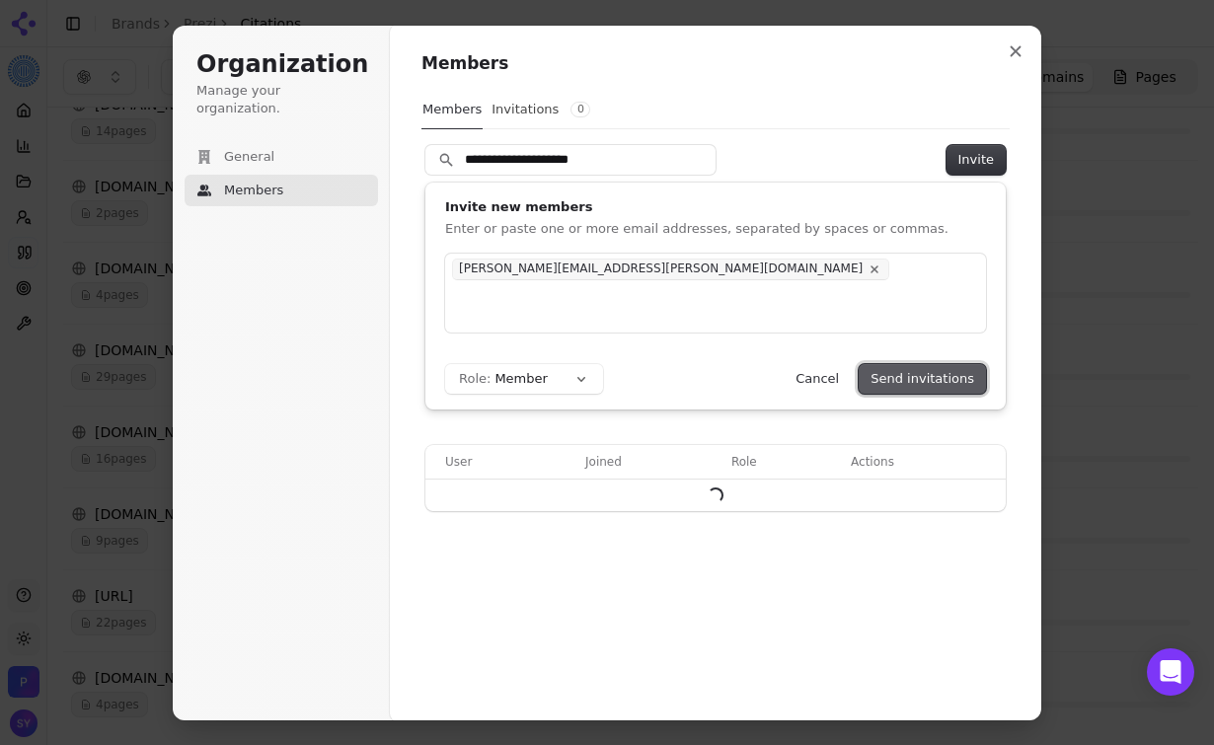
click at [901, 376] on button "Send invitations" at bounding box center [922, 379] width 127 height 30
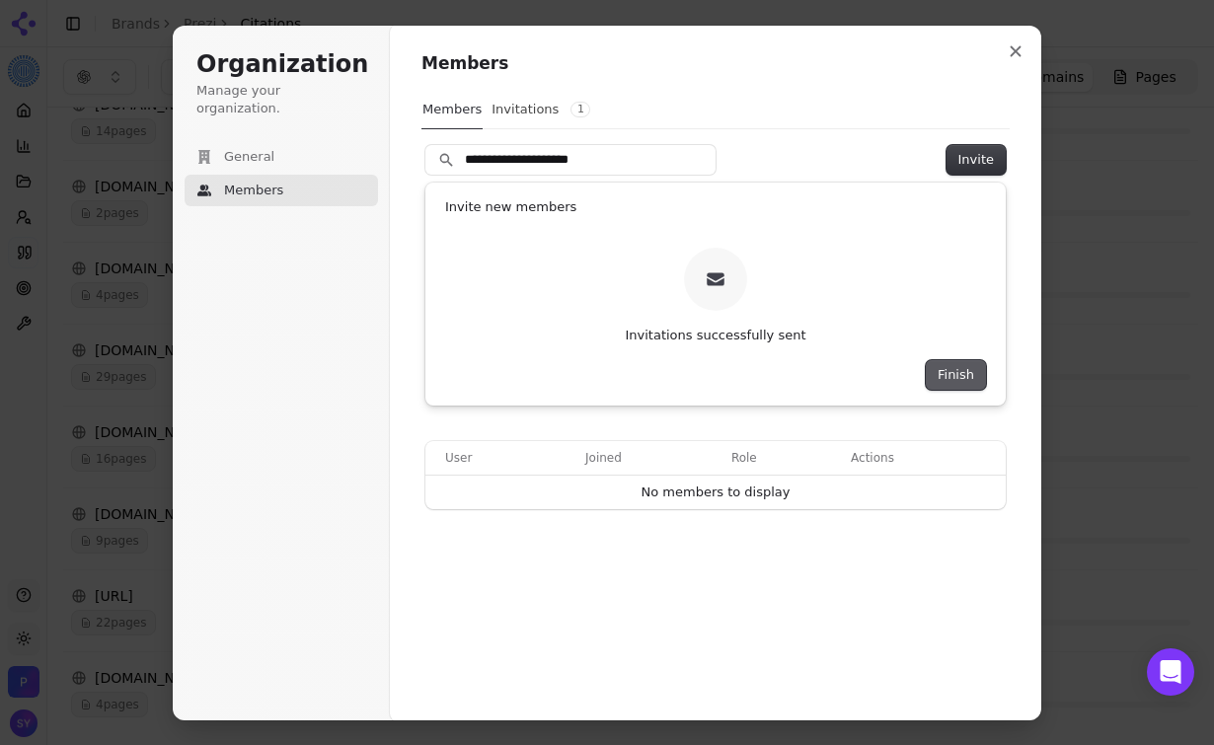
click at [958, 382] on button "Finish" at bounding box center [956, 375] width 60 height 30
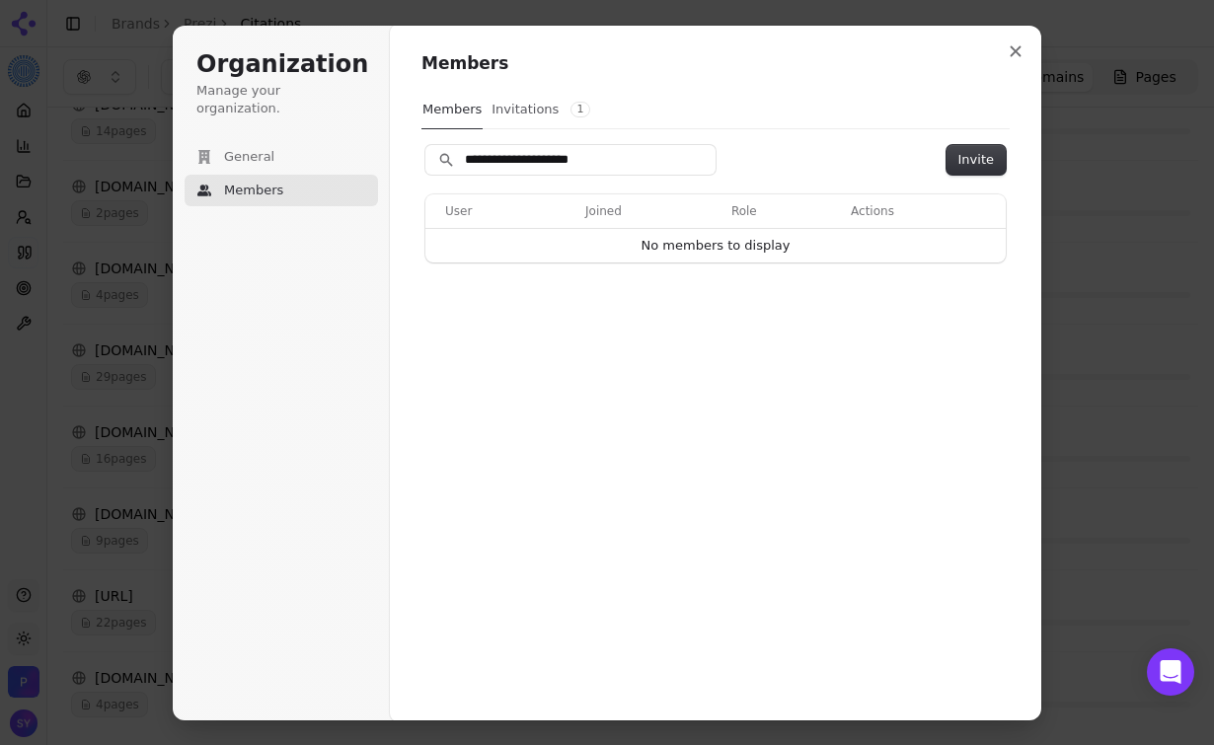
click at [501, 106] on button "Invitations 1" at bounding box center [541, 110] width 101 height 38
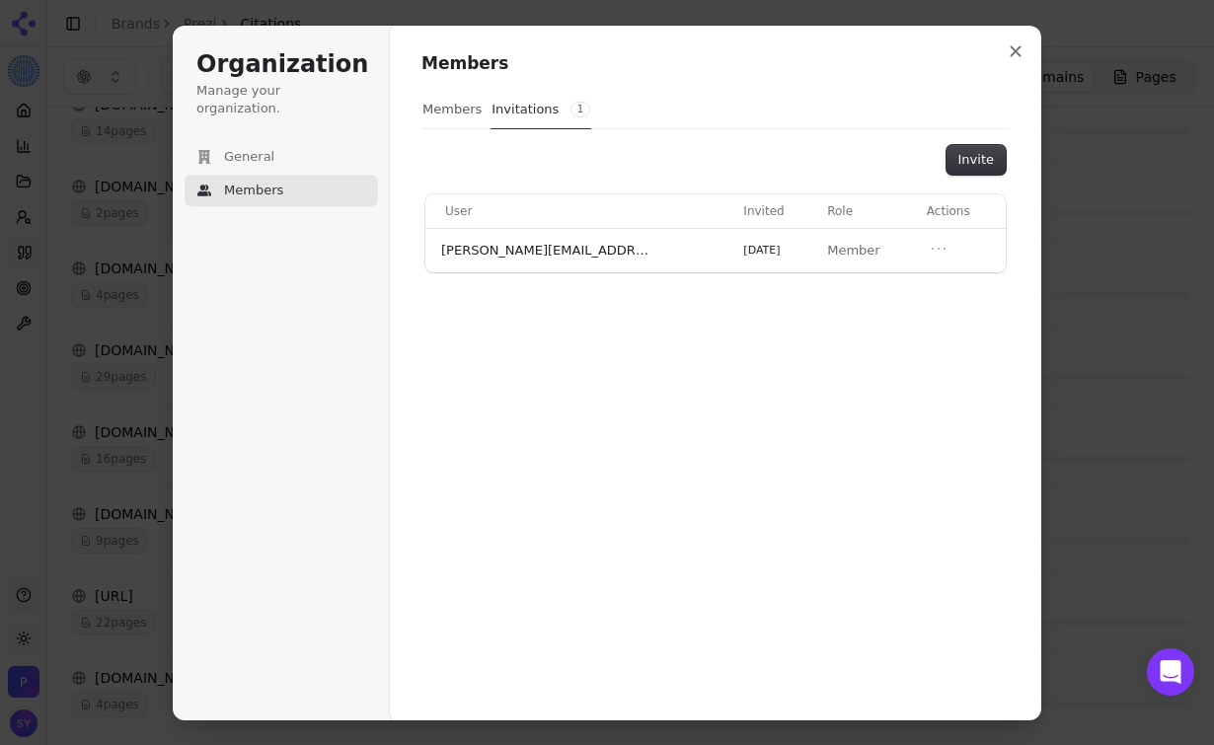
click at [455, 109] on button "Members" at bounding box center [452, 110] width 61 height 38
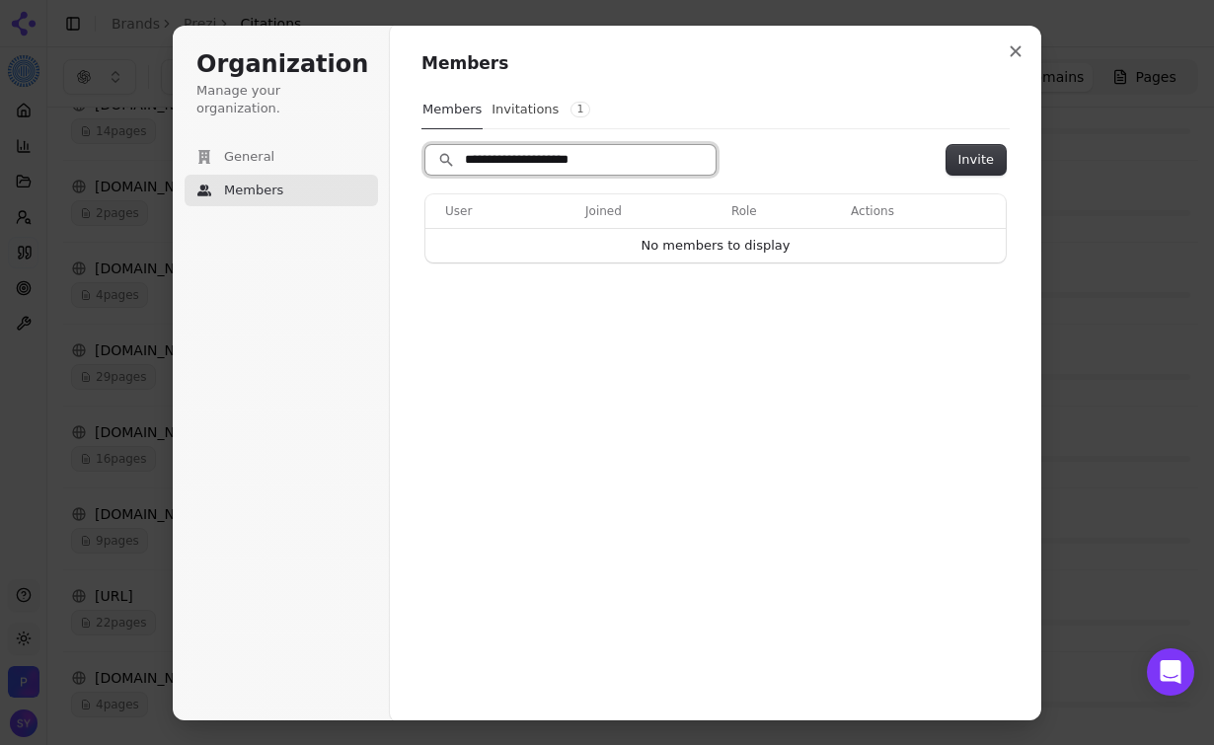
click at [679, 162] on input "**********" at bounding box center [570, 160] width 290 height 30
click at [694, 160] on input "**********" at bounding box center [570, 160] width 290 height 30
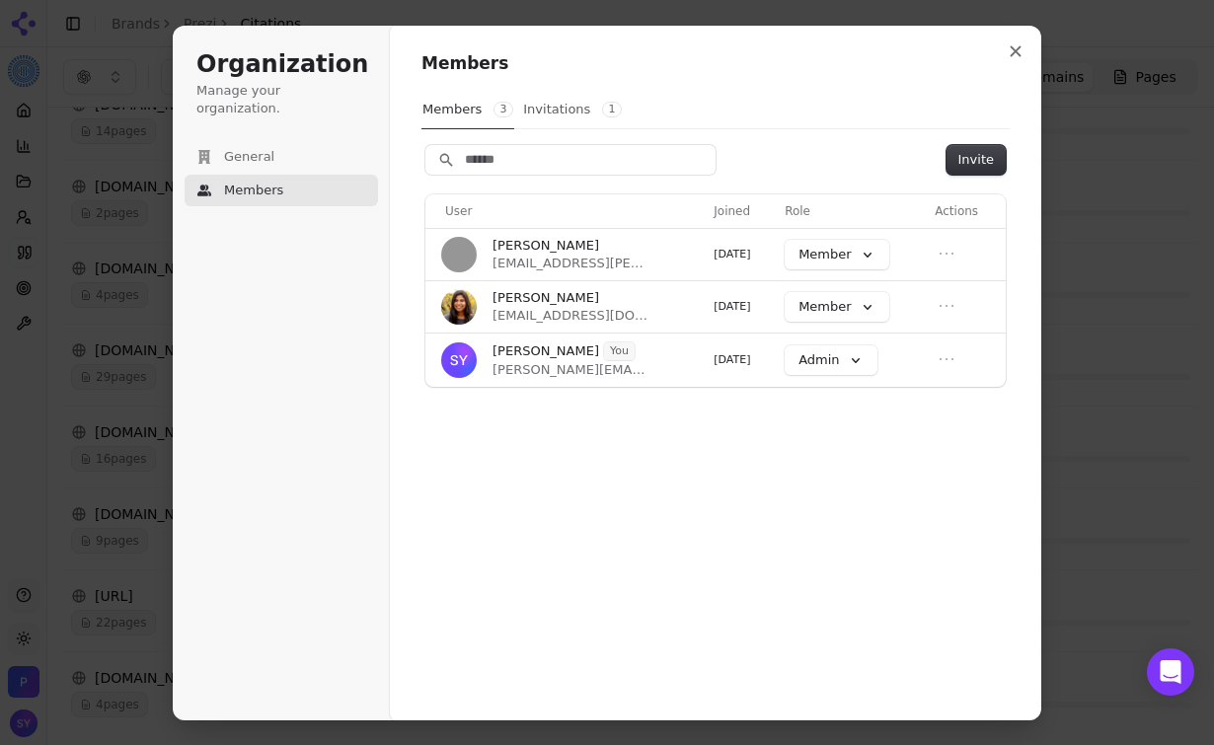
click at [555, 114] on button "Invitations 1" at bounding box center [572, 110] width 101 height 38
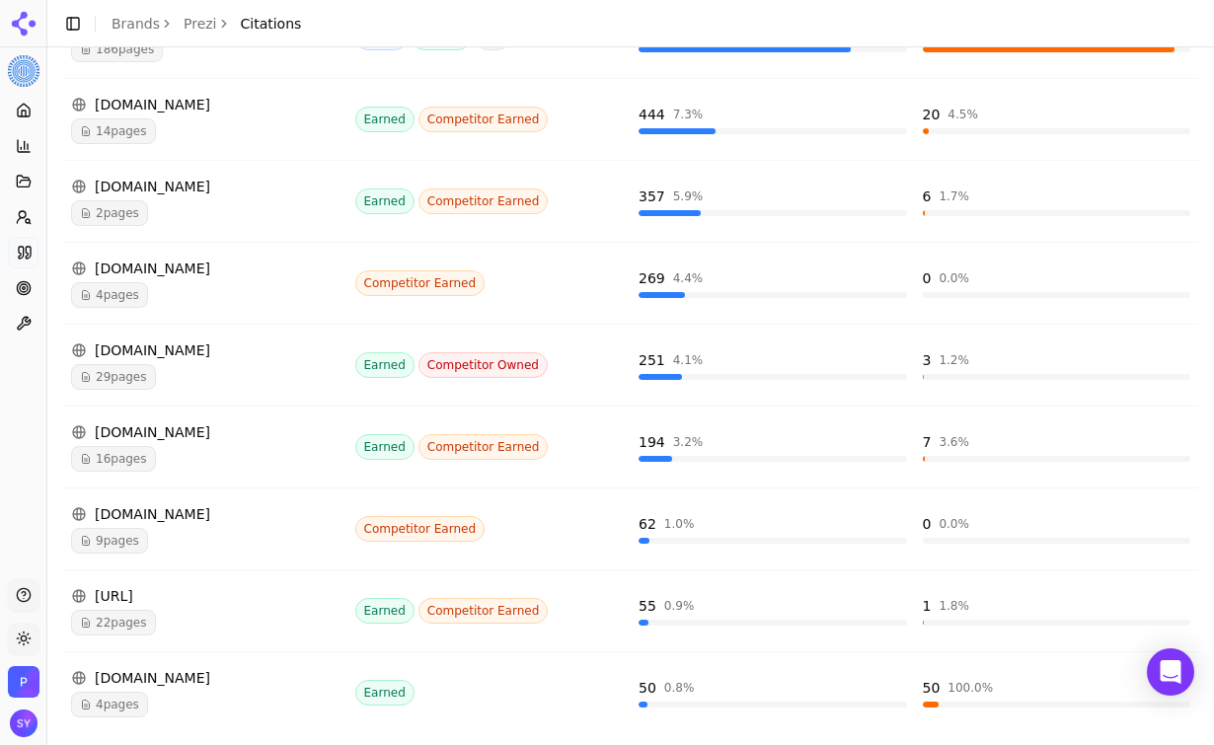
scroll to position [575, 0]
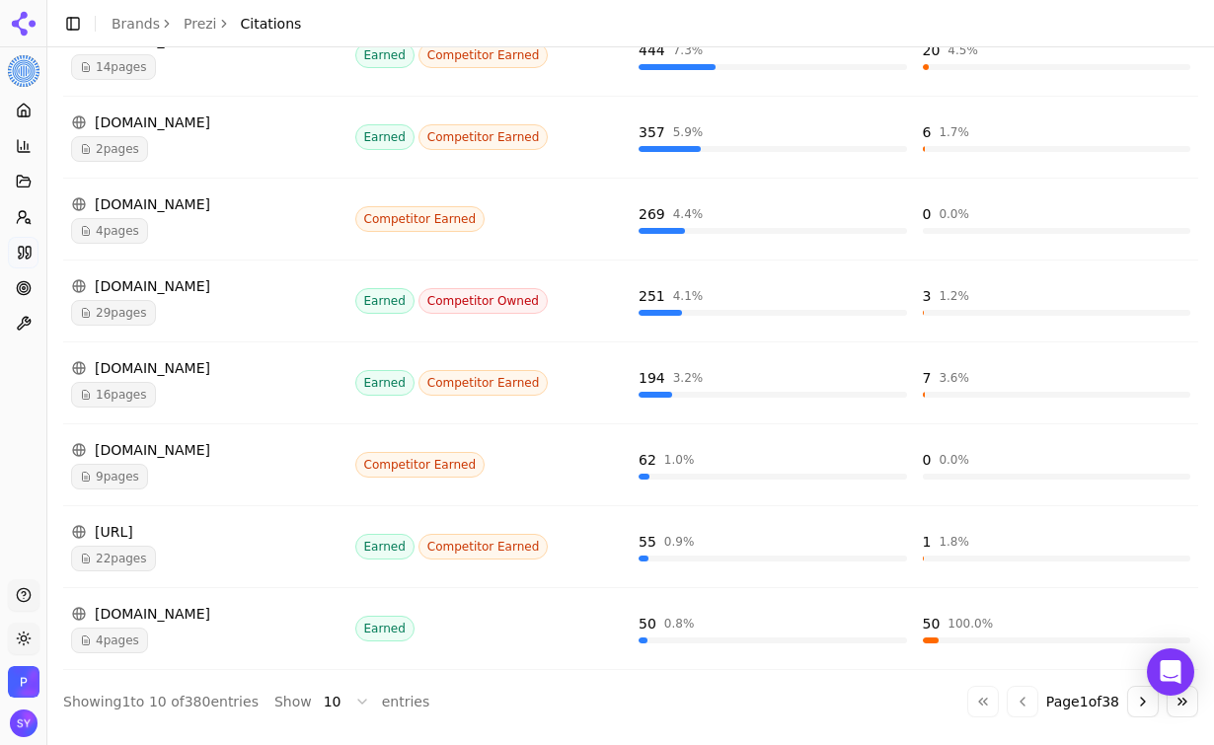
click at [1146, 699] on button "Go to next page" at bounding box center [1143, 702] width 32 height 32
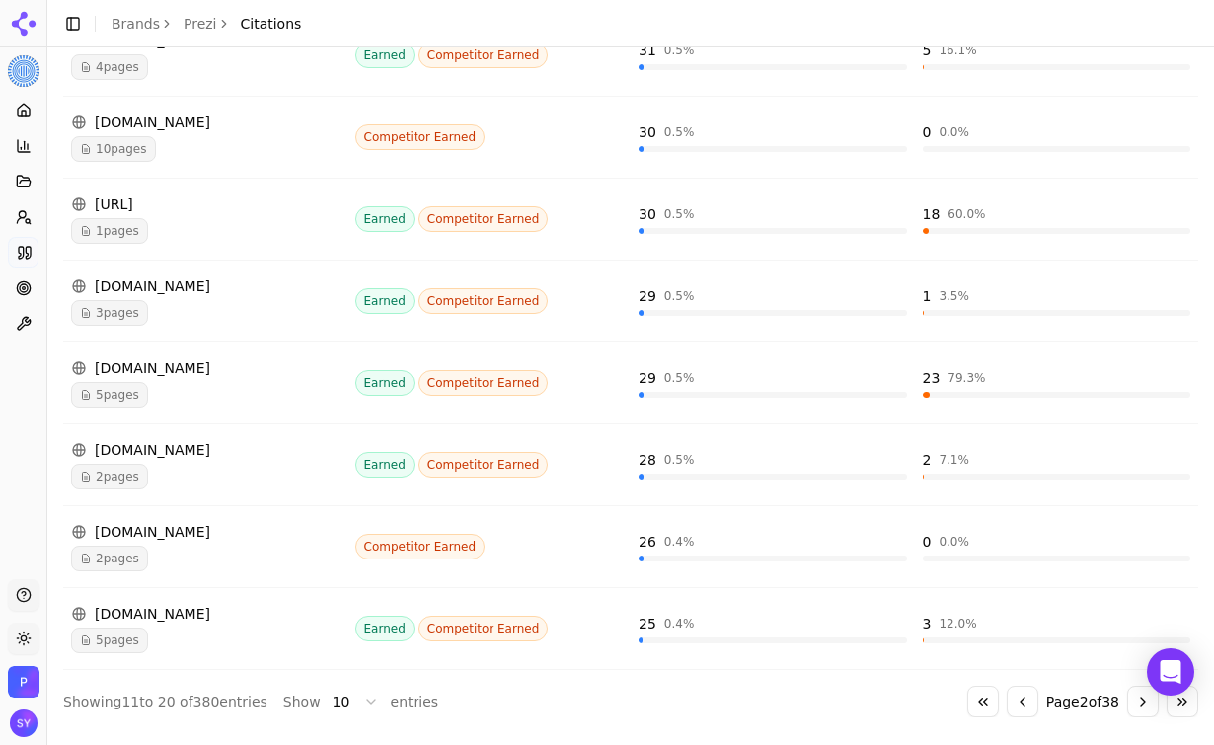
click at [1146, 699] on button "Go to next page" at bounding box center [1143, 702] width 32 height 32
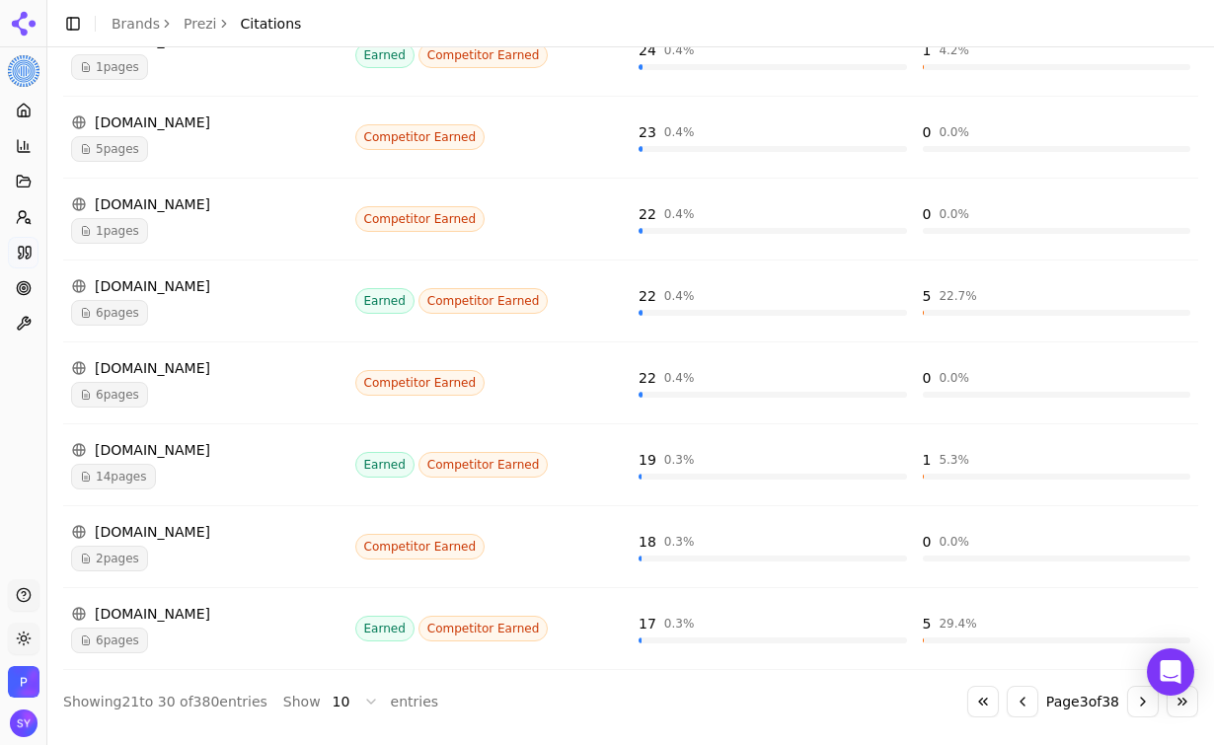
click at [1156, 708] on button "Go to next page" at bounding box center [1143, 702] width 32 height 32
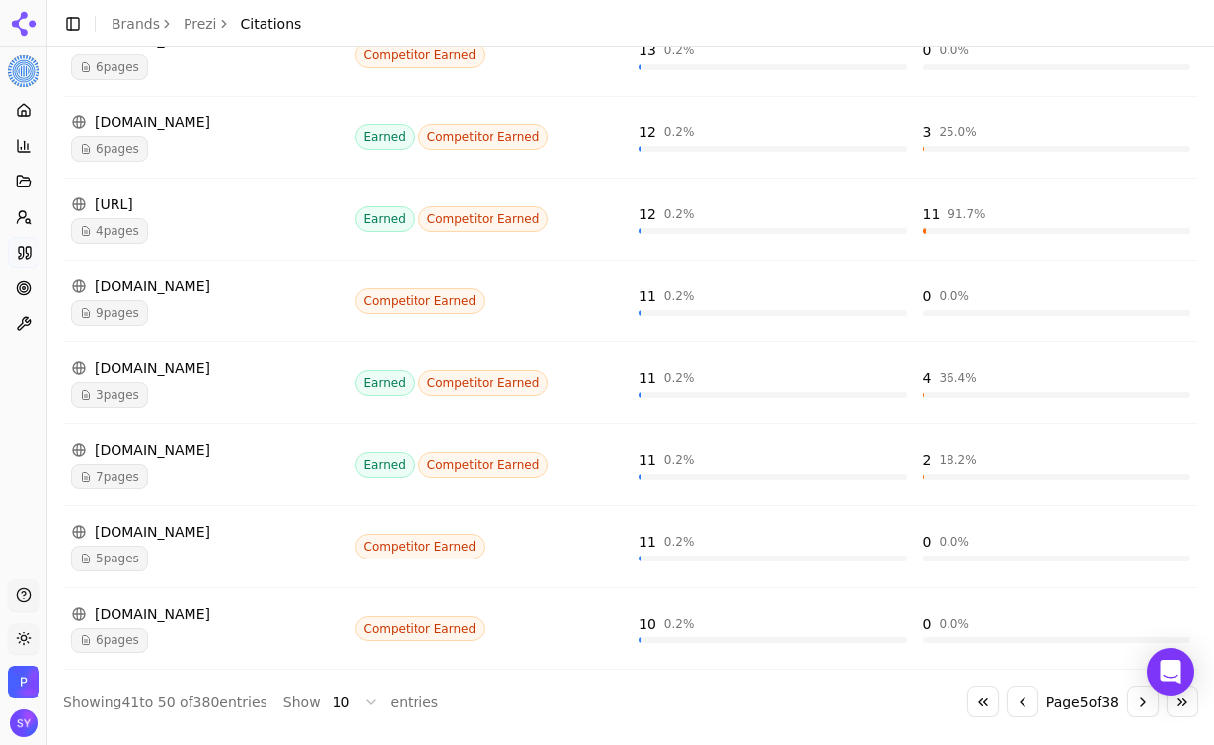
click at [1156, 708] on button "Go to next page" at bounding box center [1143, 702] width 32 height 32
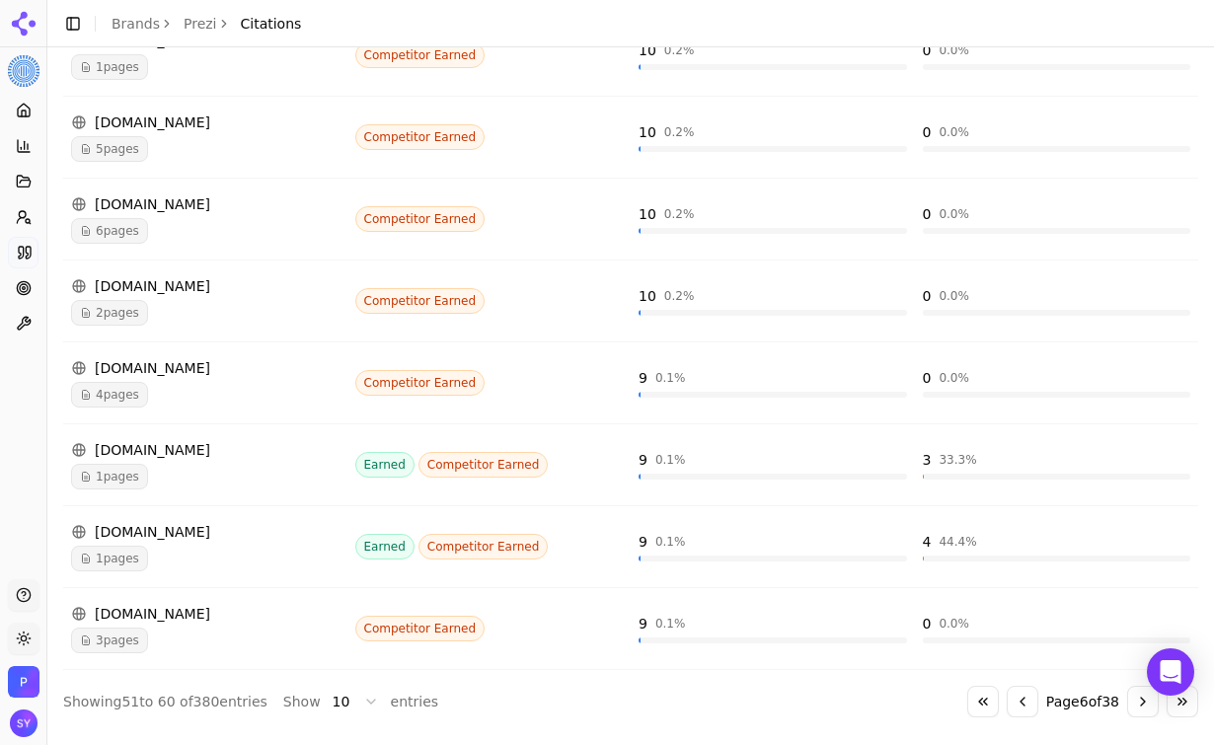
click at [1012, 715] on button "Go to previous page" at bounding box center [1023, 702] width 32 height 32
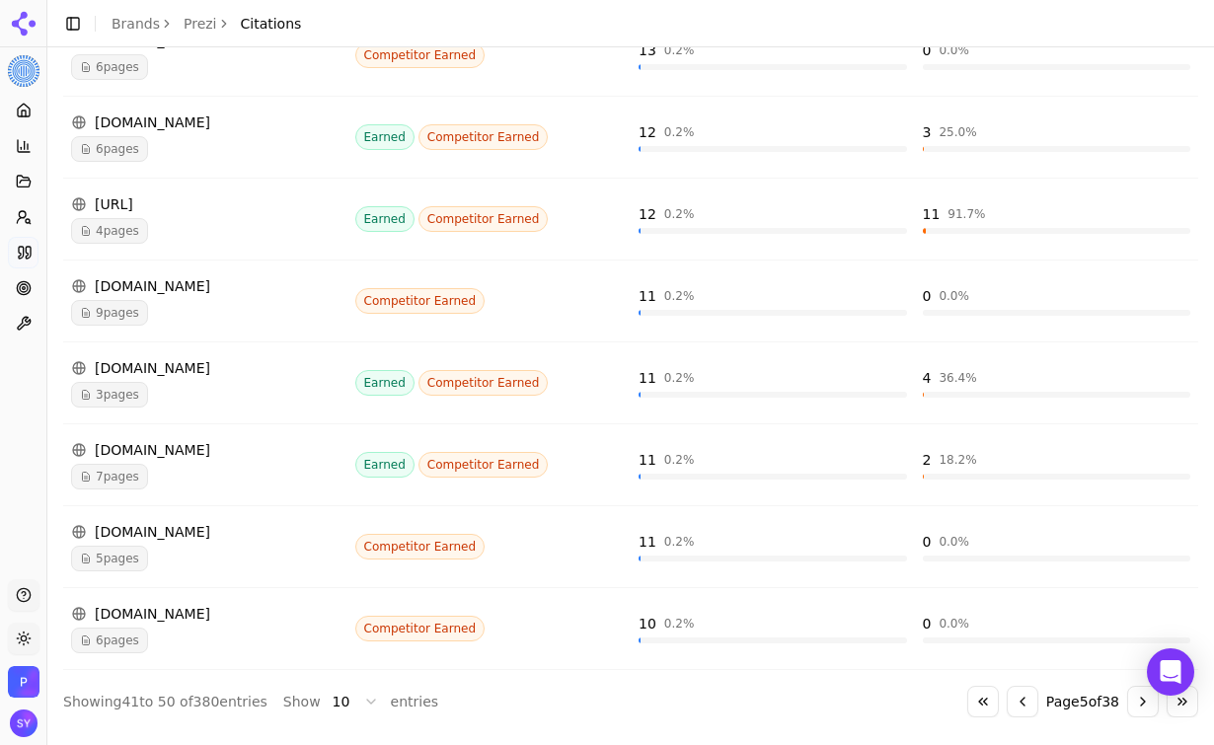
click at [1012, 715] on button "Go to previous page" at bounding box center [1023, 702] width 32 height 32
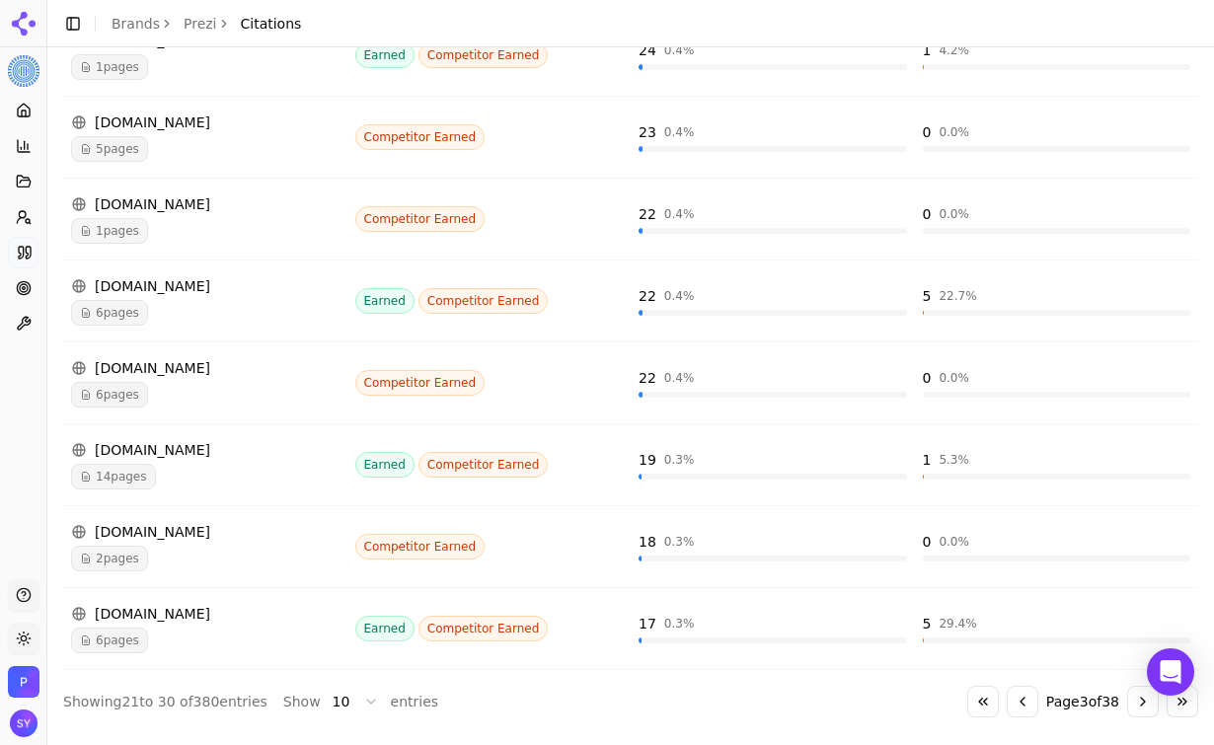
click at [1012, 715] on button "Go to previous page" at bounding box center [1023, 702] width 32 height 32
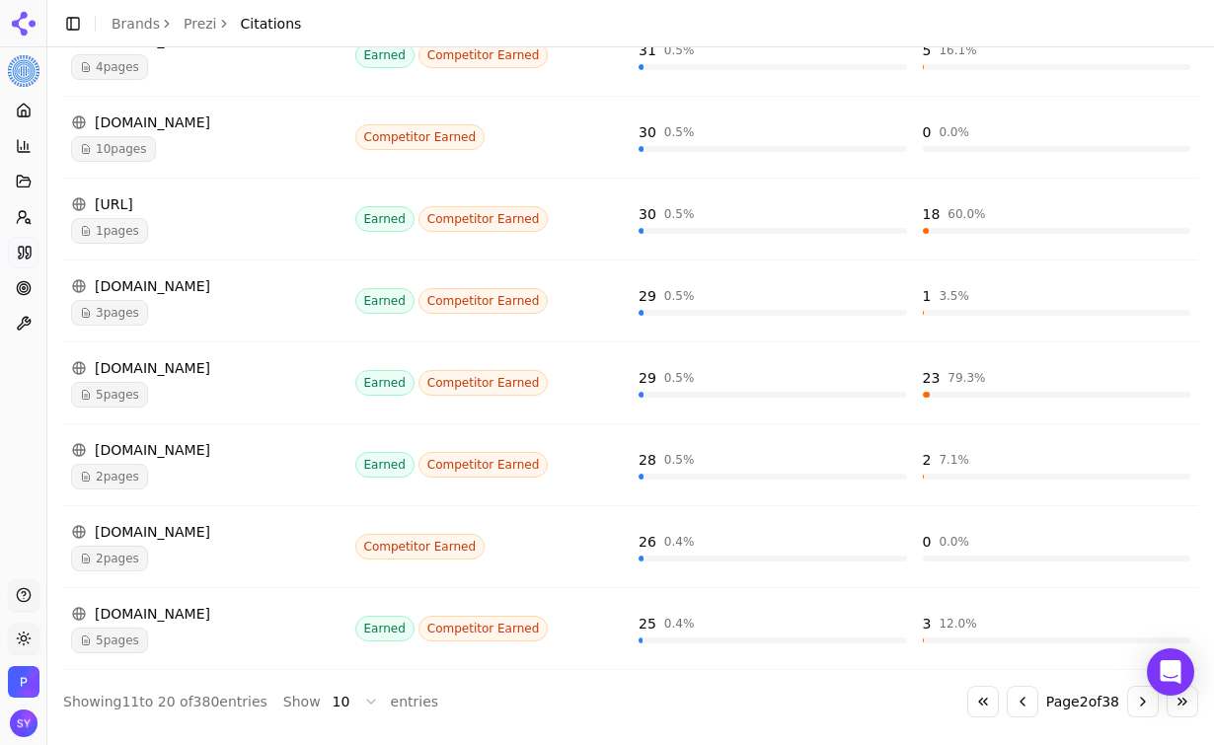
click at [1009, 707] on button "Go to previous page" at bounding box center [1023, 702] width 32 height 32
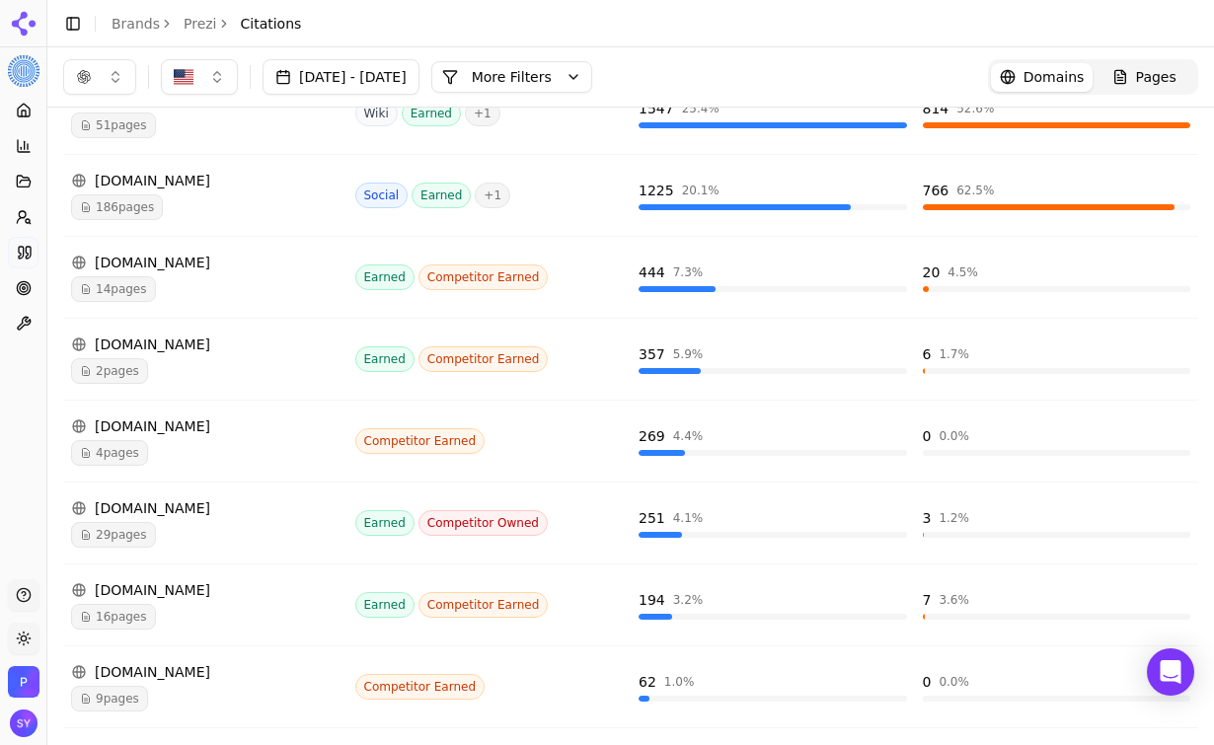
scroll to position [259, 0]
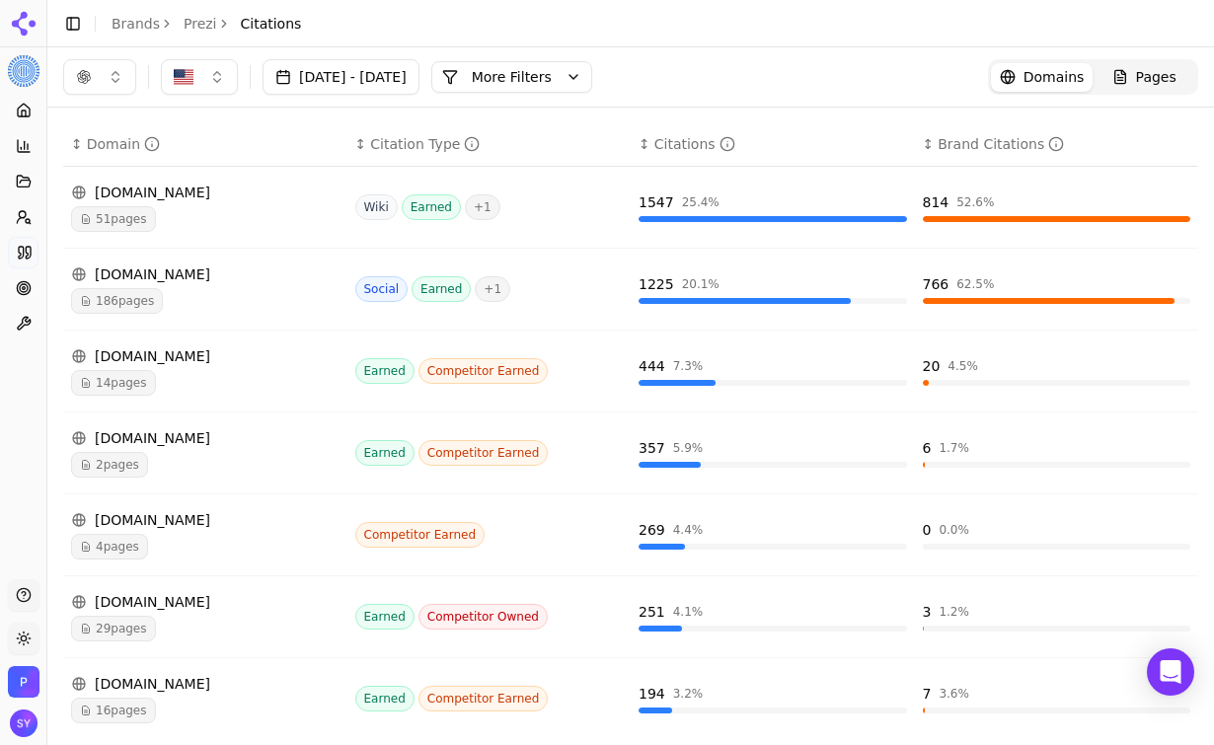
click at [79, 80] on div "button" at bounding box center [84, 77] width 16 height 16
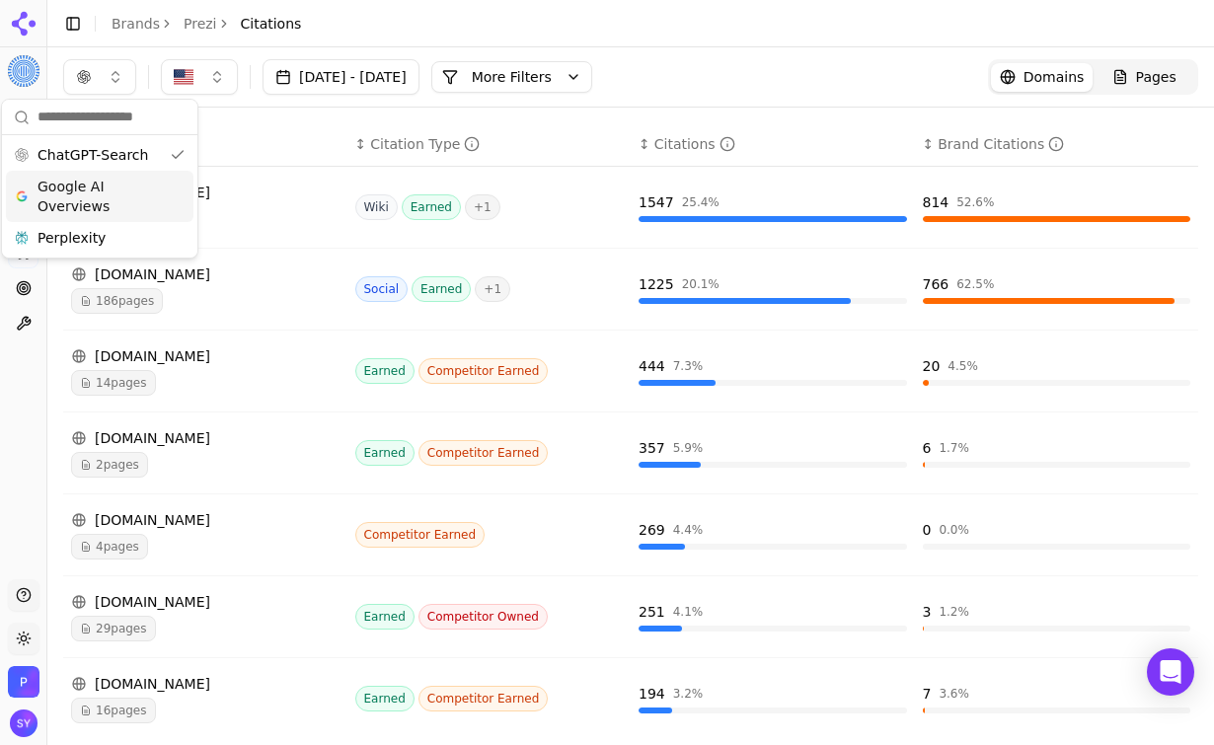
click at [113, 196] on span "Google AI Overviews" at bounding box center [100, 196] width 124 height 39
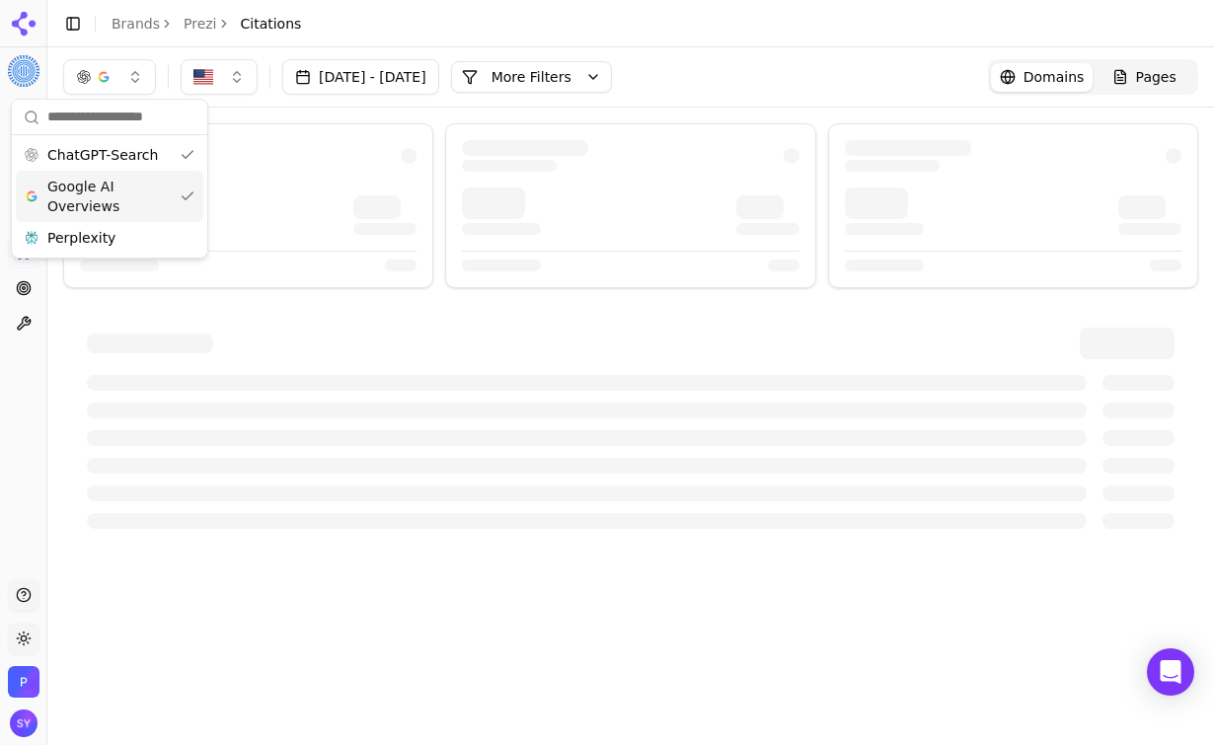
scroll to position [0, 0]
click at [117, 246] on div "Perplexity" at bounding box center [110, 238] width 188 height 32
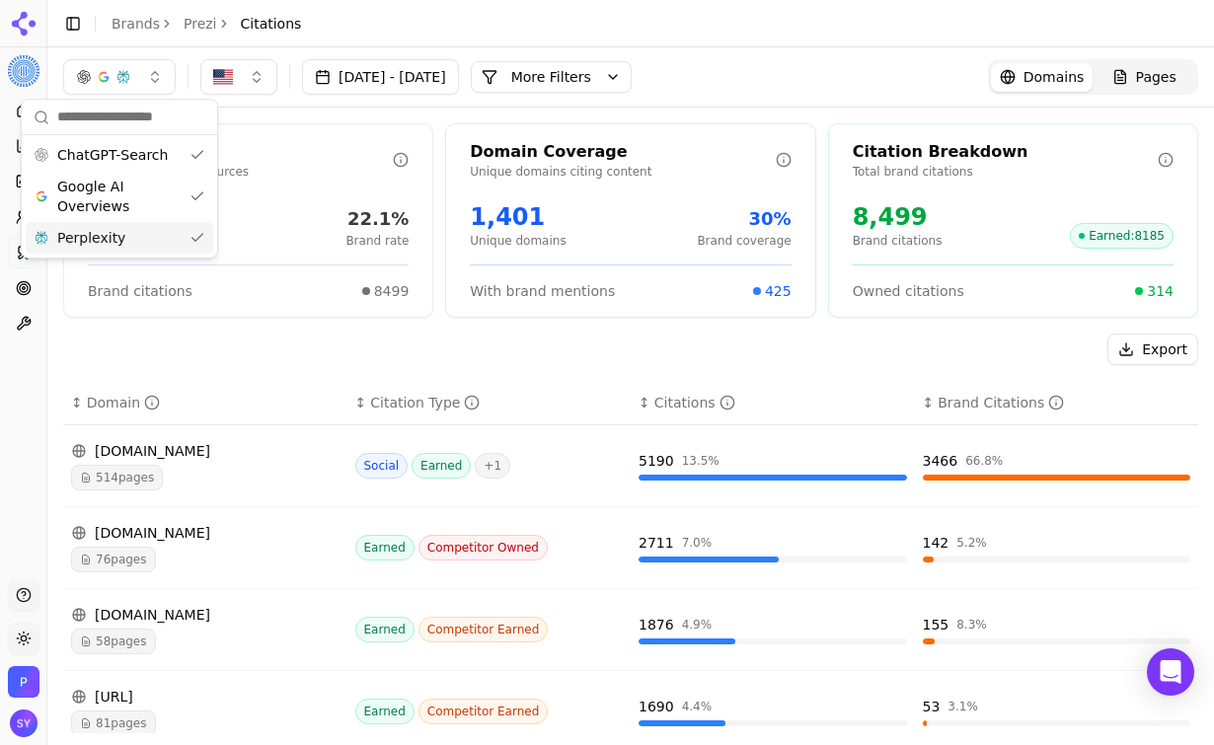
click at [674, 32] on header "Toggle Sidebar Brands Prezi Citations" at bounding box center [630, 23] width 1167 height 47
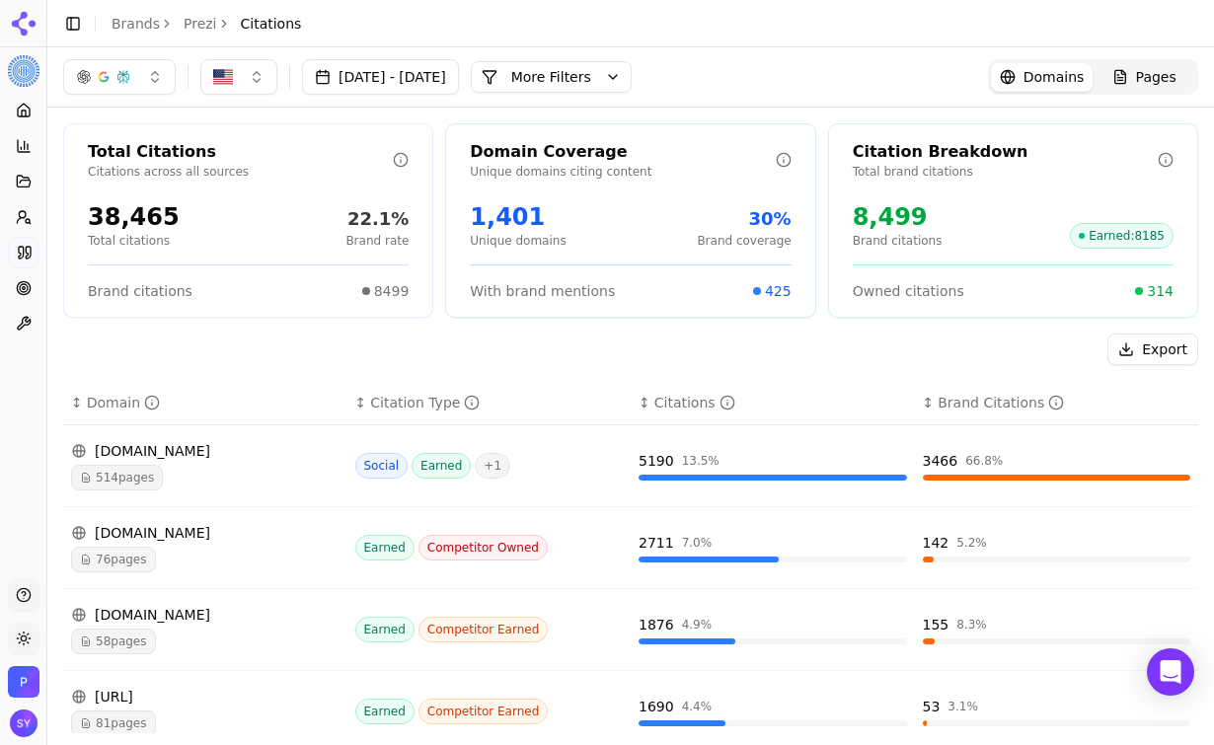
click at [23, 676] on img "Open organization switcher" at bounding box center [24, 682] width 32 height 32
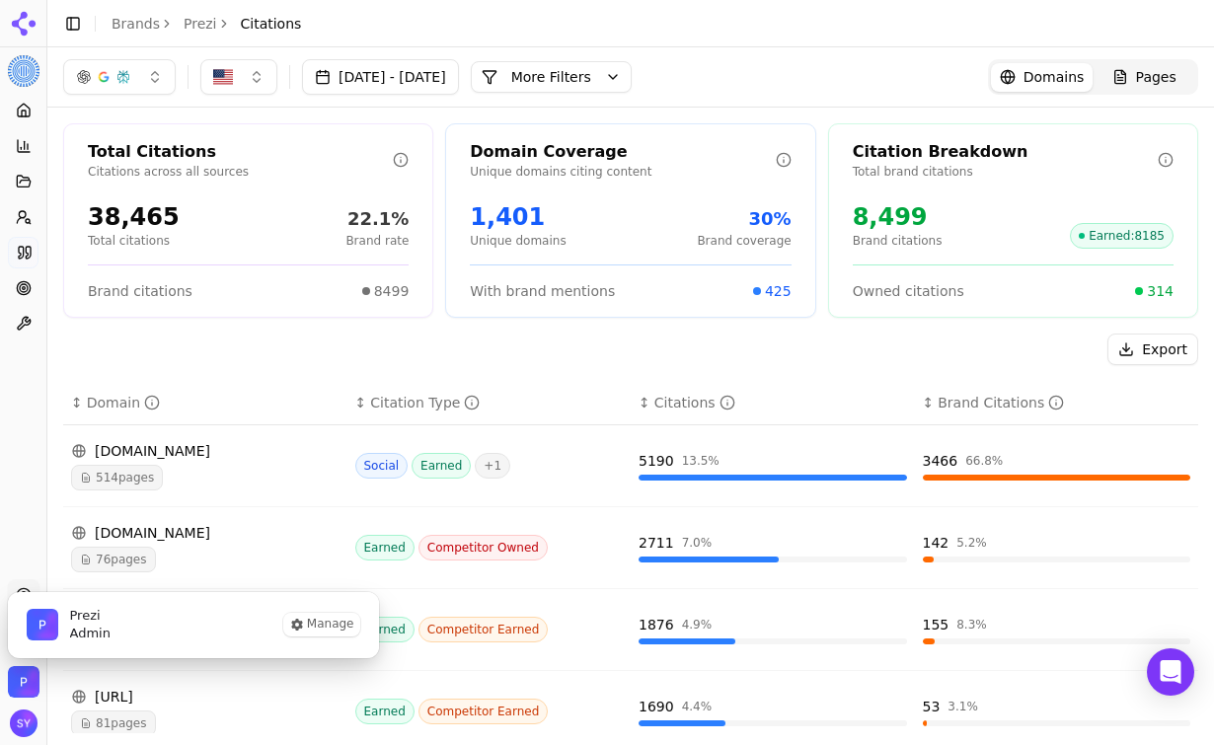
click at [105, 635] on span "Admin" at bounding box center [90, 634] width 40 height 18
click at [336, 627] on button "Manage" at bounding box center [321, 625] width 77 height 24
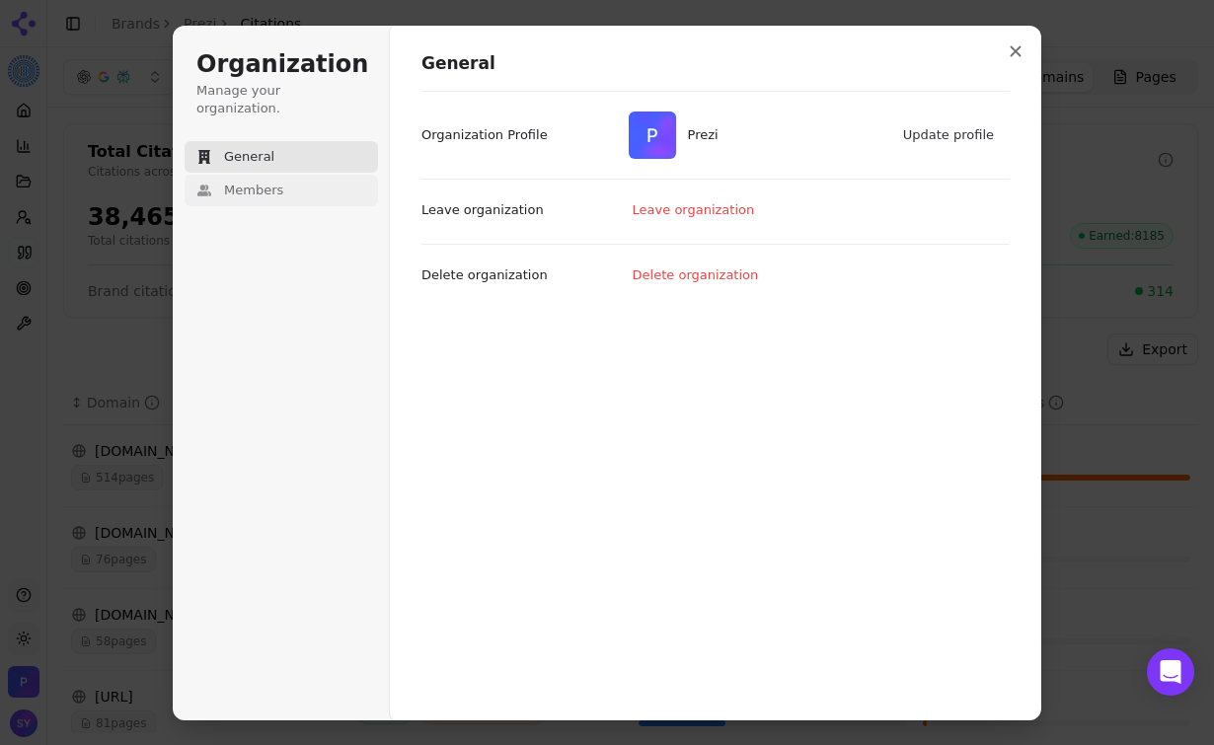
click at [293, 175] on button "Members" at bounding box center [281, 191] width 193 height 32
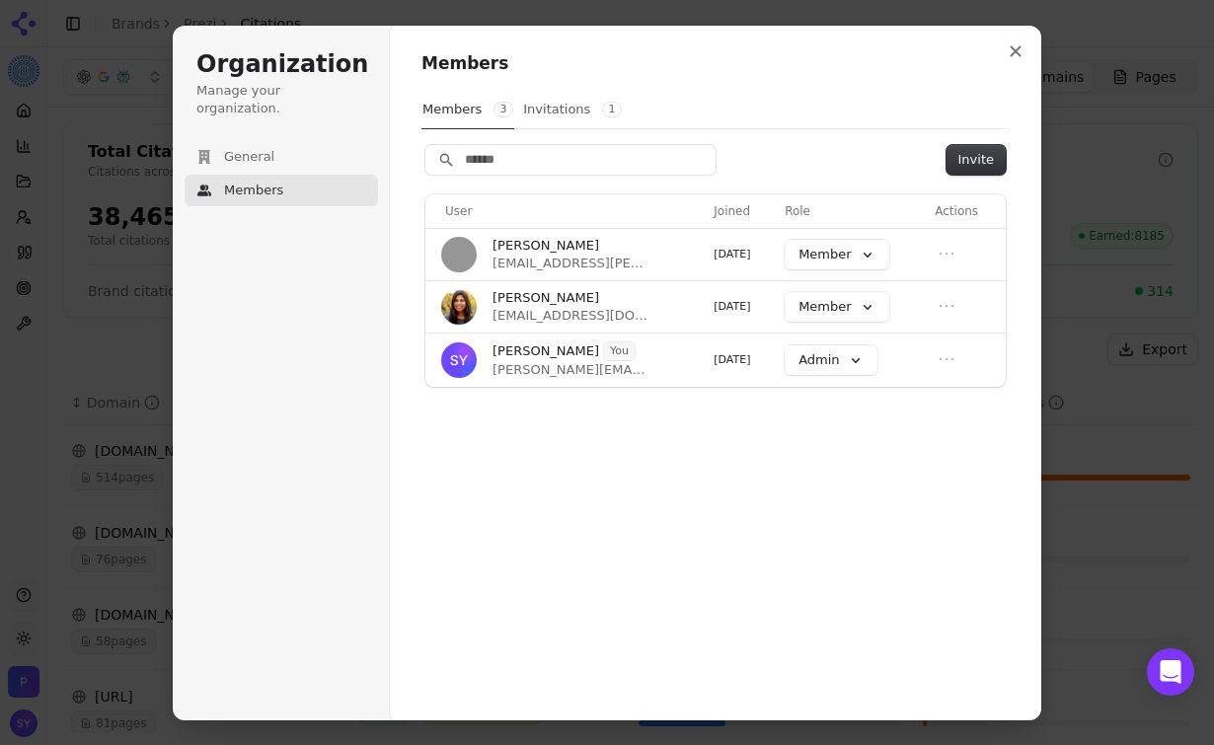
click at [552, 113] on button "Invitations 1" at bounding box center [572, 110] width 101 height 38
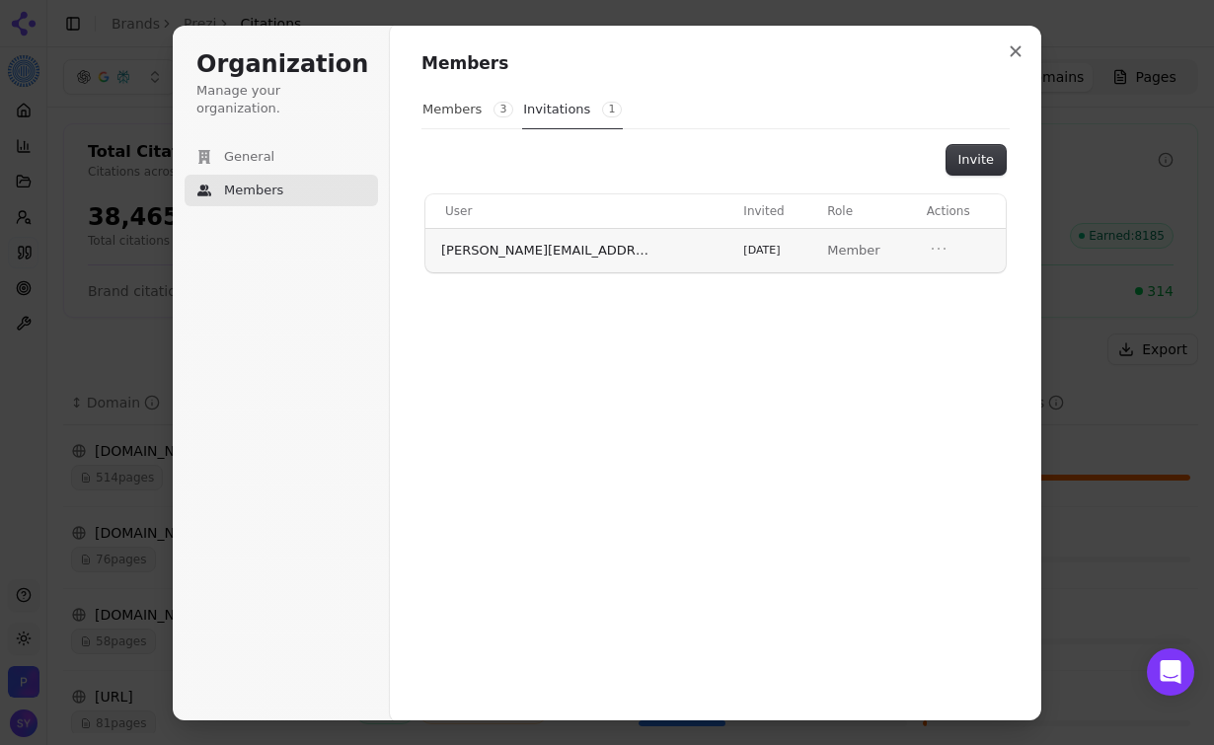
click at [558, 253] on span "[PERSON_NAME][EMAIL_ADDRESS][PERSON_NAME][DOMAIN_NAME]" at bounding box center [544, 251] width 207 height 18
copy span "[PERSON_NAME][EMAIL_ADDRESS][PERSON_NAME][DOMAIN_NAME]"
click at [929, 245] on icon "Open menu" at bounding box center [939, 249] width 20 height 20
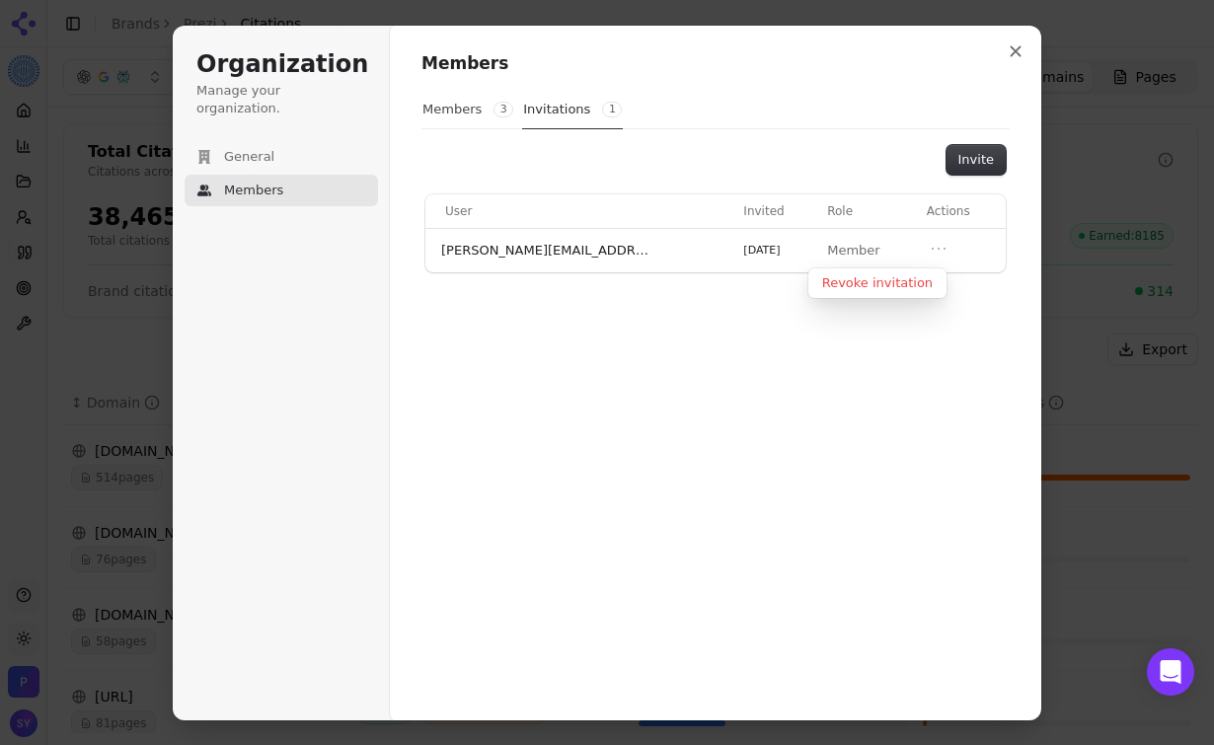
click at [962, 361] on div "Members Members 3 Invitations 1 Invite User Invited Role Actions [PERSON_NAME][…" at bounding box center [716, 373] width 652 height 697
click at [452, 118] on button "Members 3" at bounding box center [468, 110] width 93 height 38
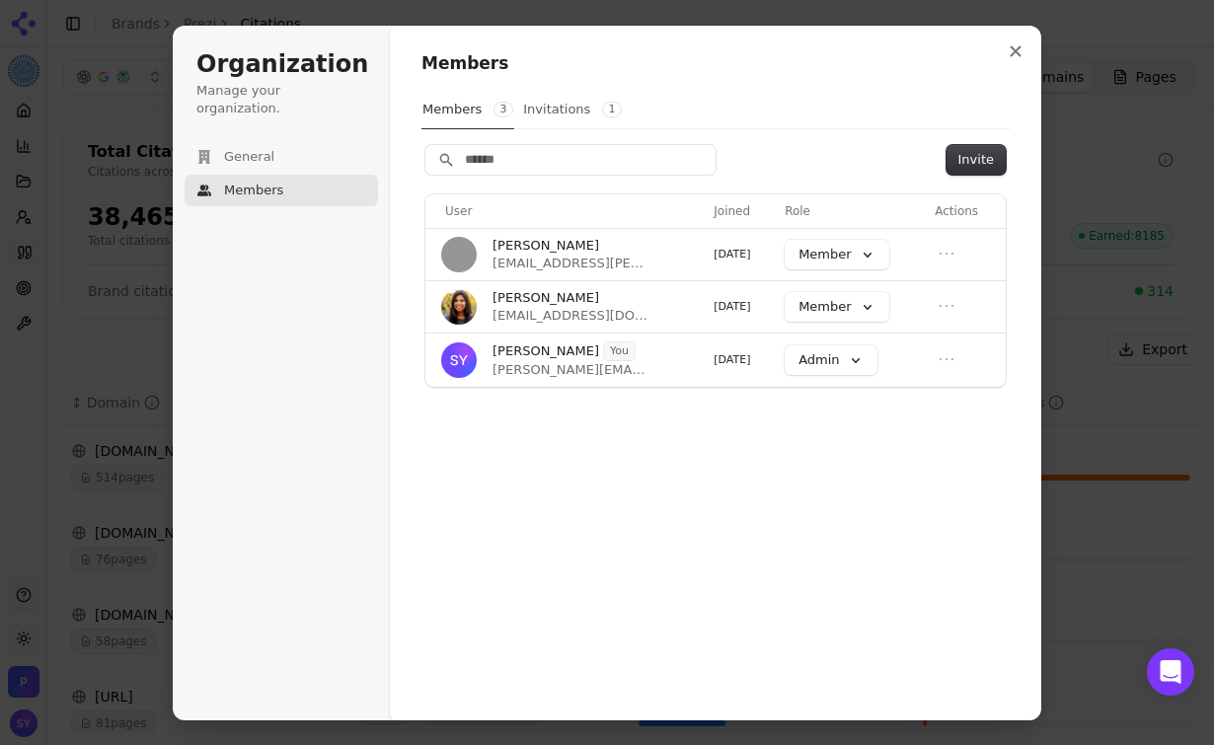
click at [525, 106] on button "Invitations 1" at bounding box center [572, 110] width 101 height 38
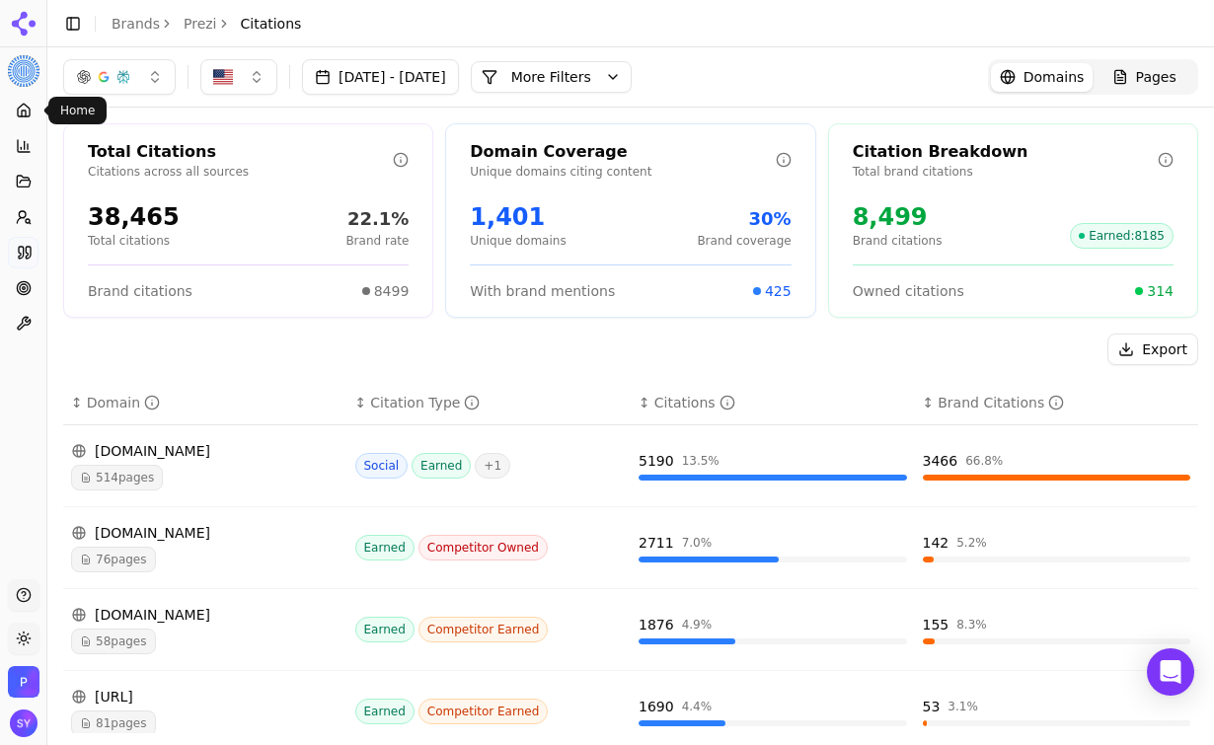
click at [25, 108] on icon at bounding box center [24, 111] width 16 height 16
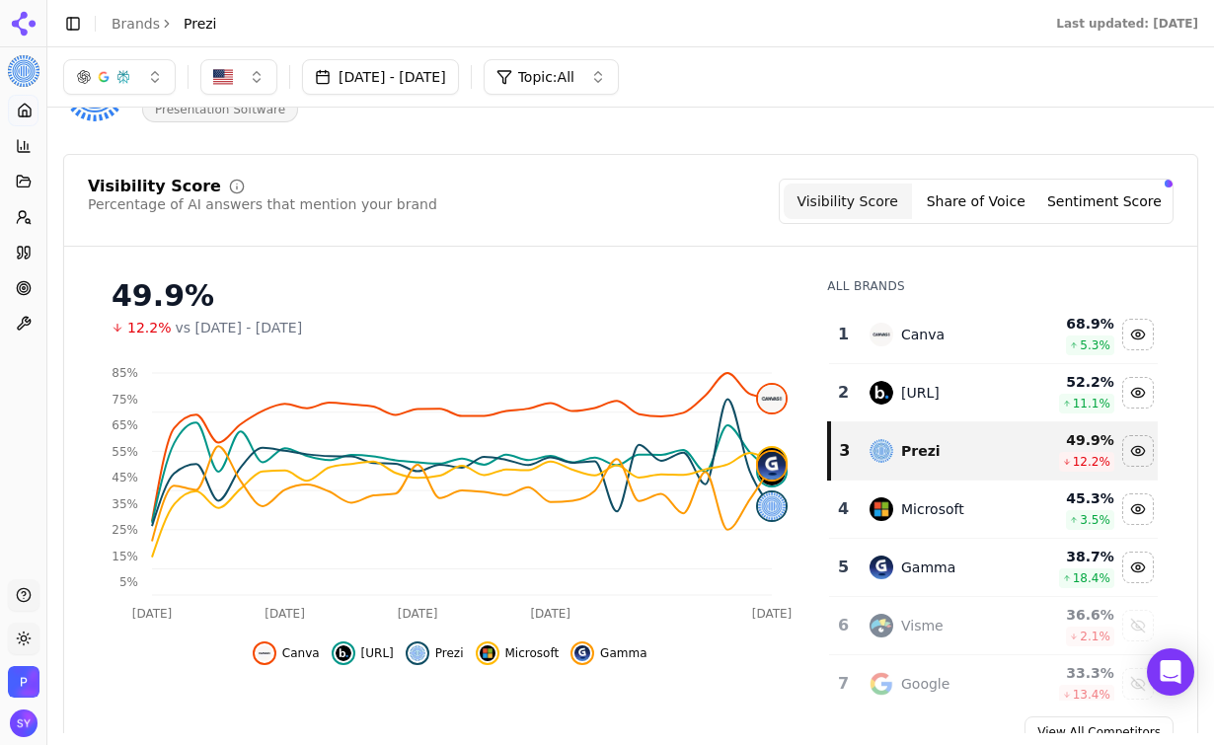
scroll to position [85, 0]
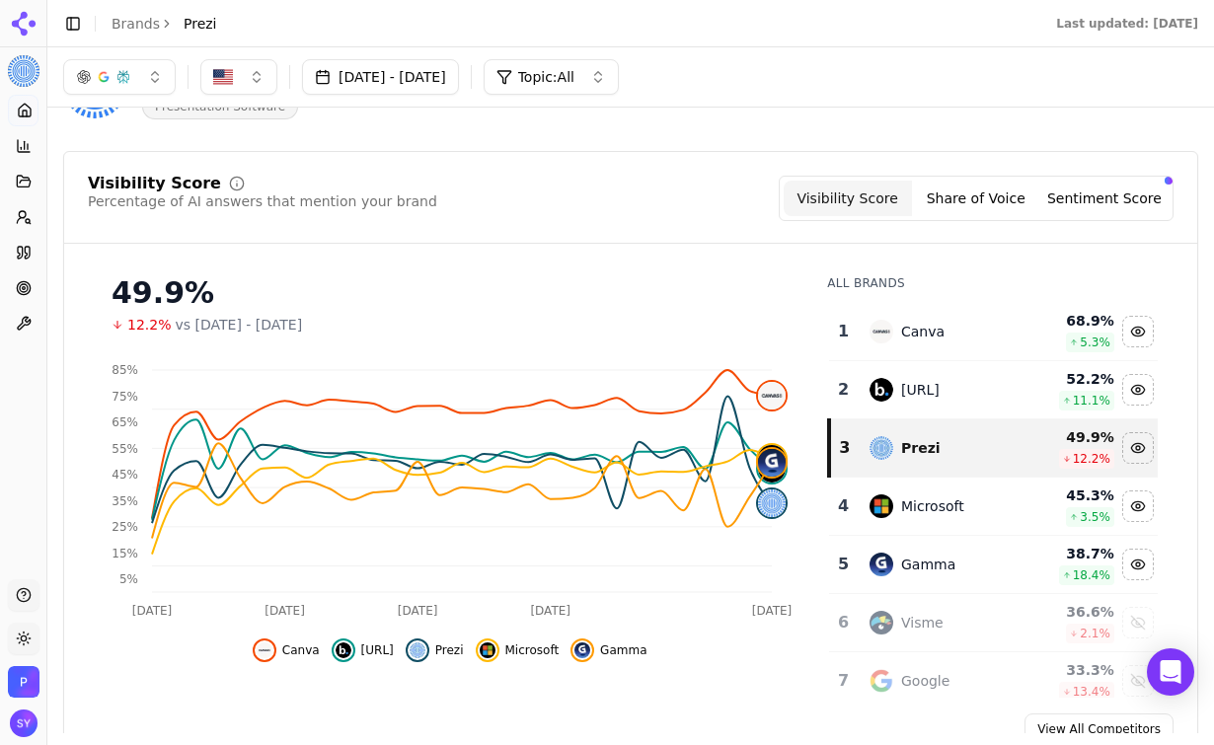
click at [459, 76] on button "[DATE] - [DATE]" at bounding box center [380, 77] width 157 height 36
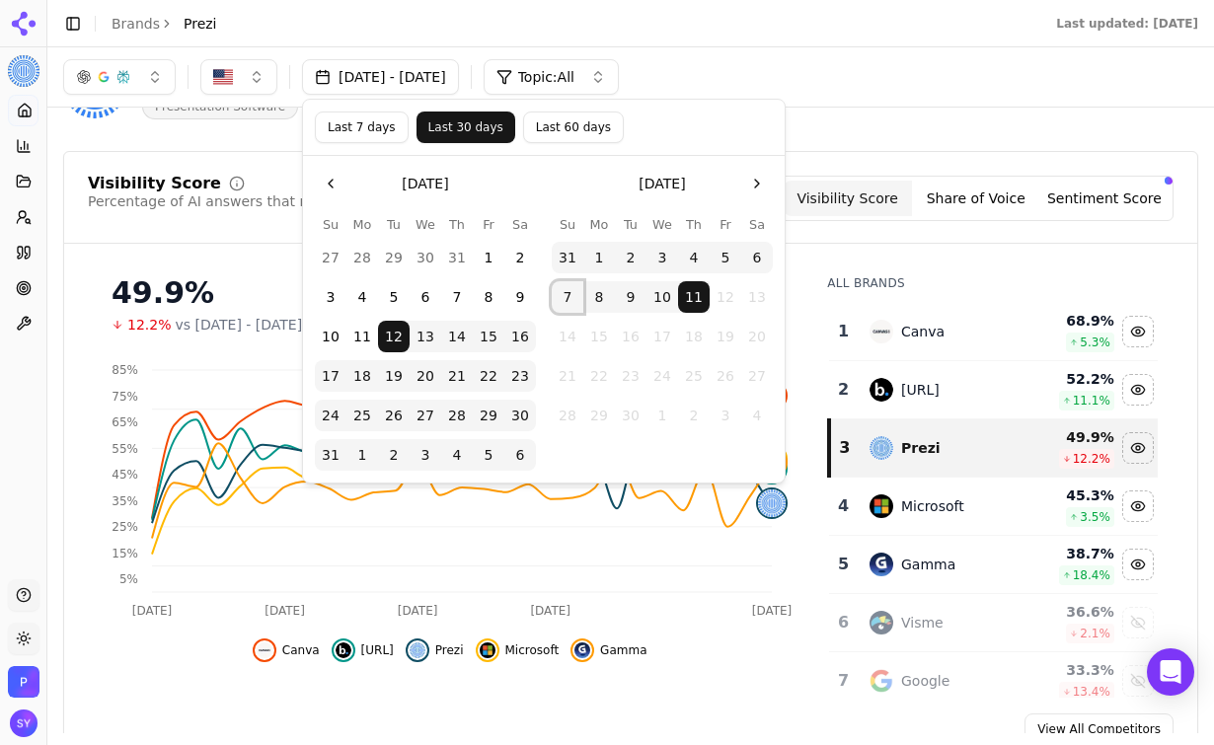
click at [578, 298] on button "7" at bounding box center [568, 297] width 32 height 32
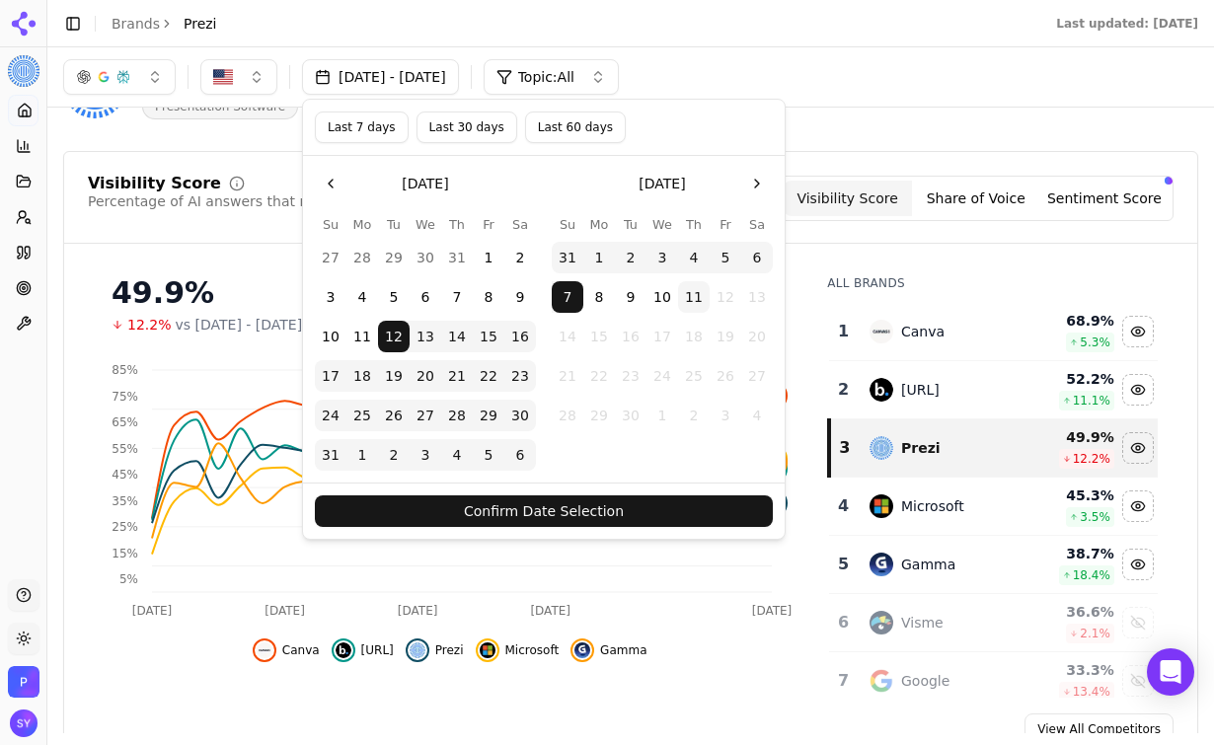
click at [880, 73] on div "[DATE] - [DATE] Topic: All" at bounding box center [630, 77] width 1135 height 36
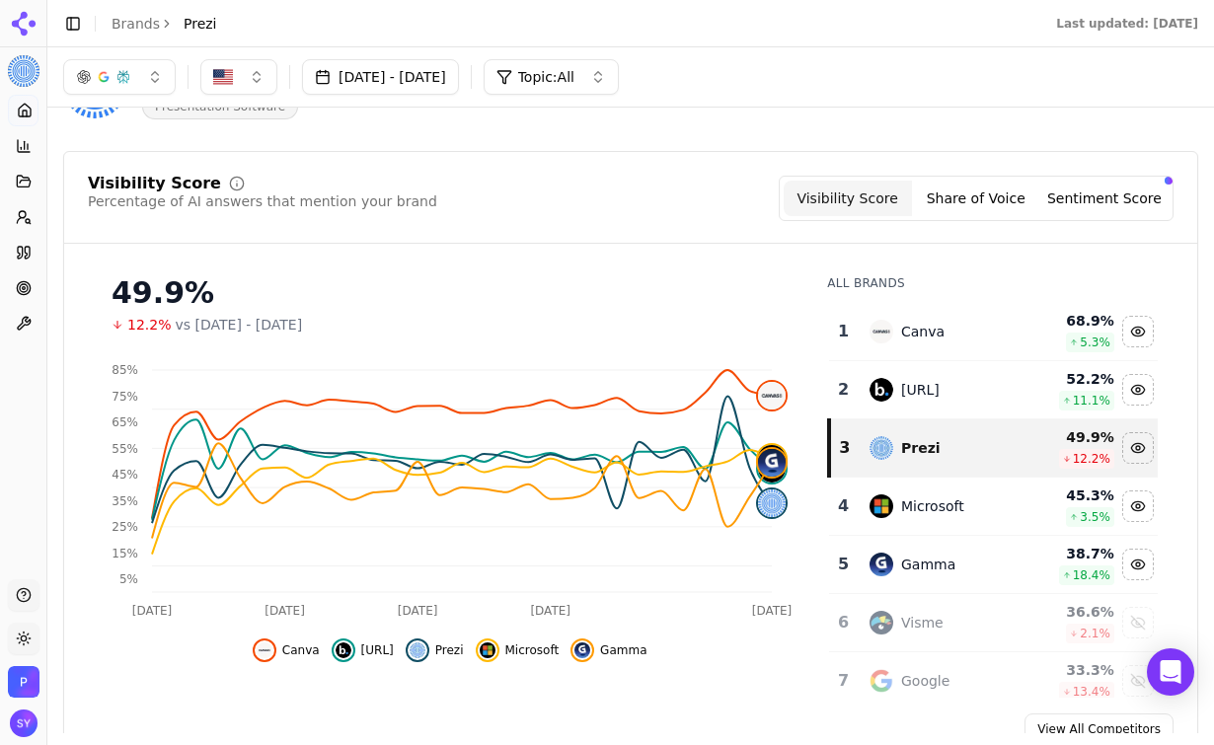
scroll to position [0, 0]
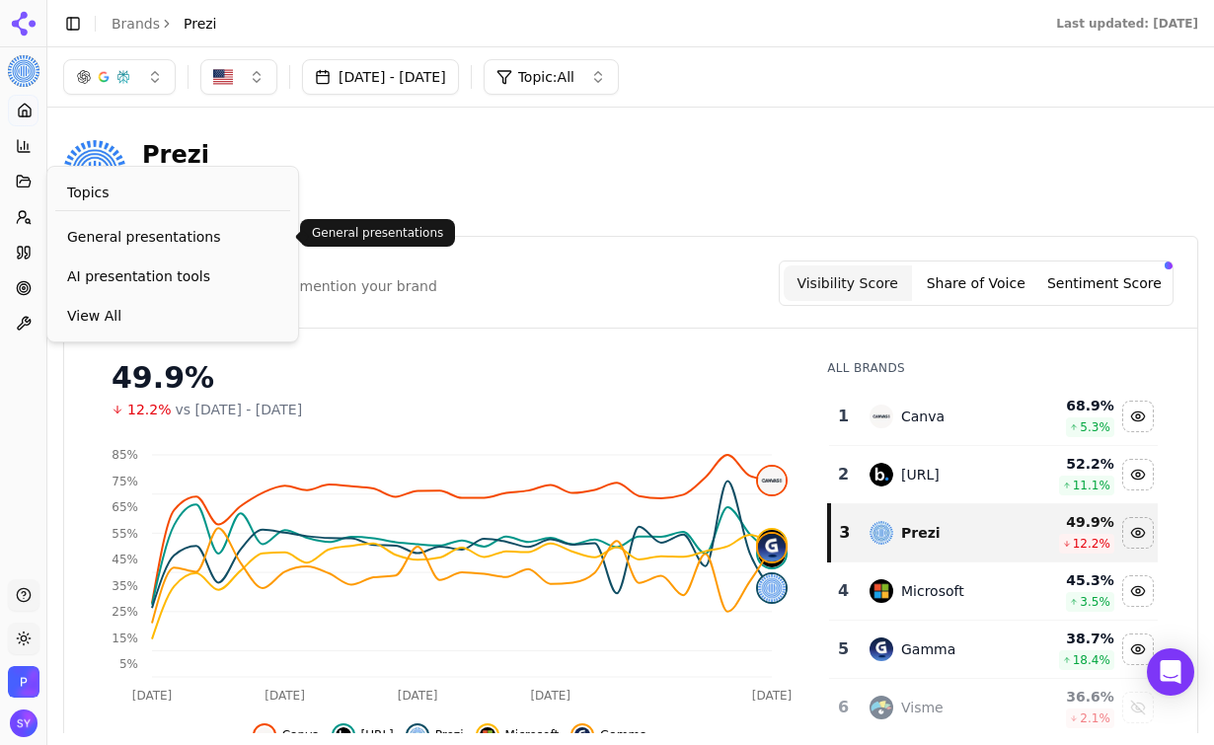
click at [191, 238] on span "General presentations" at bounding box center [172, 237] width 211 height 20
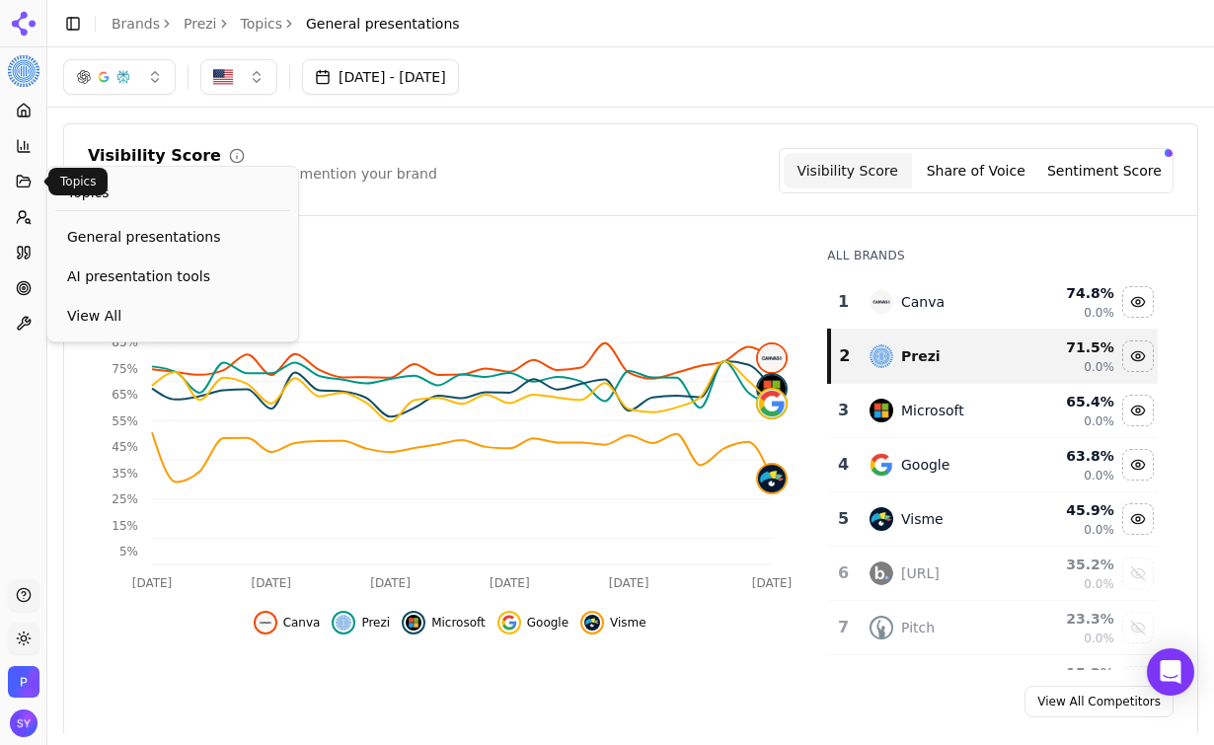
click at [25, 183] on icon at bounding box center [24, 182] width 16 height 16
click at [121, 270] on span "AI presentation tools" at bounding box center [172, 277] width 211 height 20
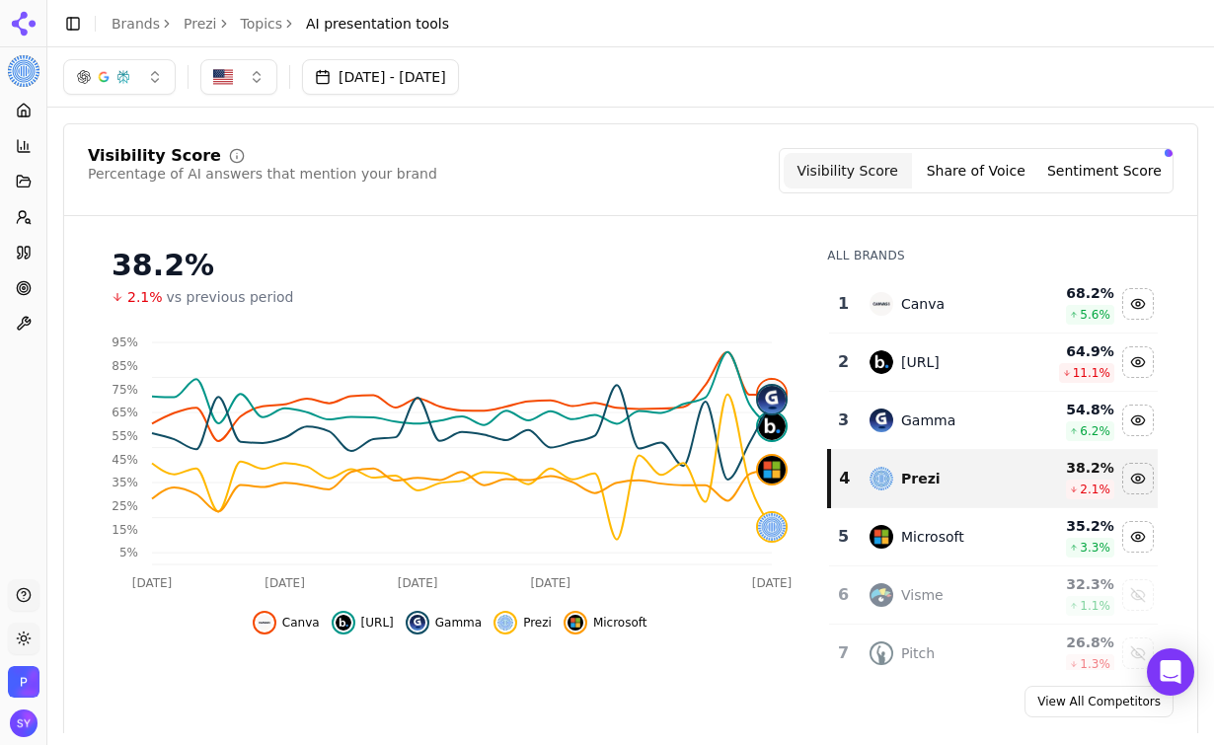
click at [120, 89] on button "button" at bounding box center [119, 77] width 113 height 36
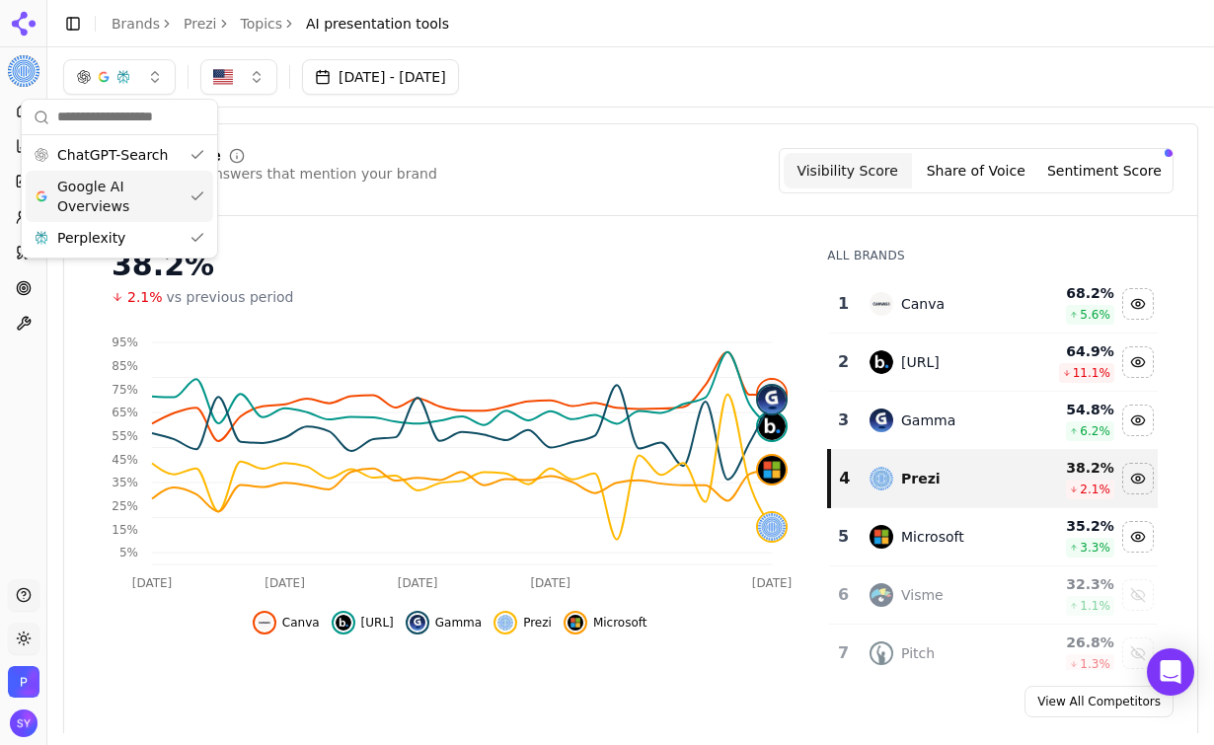
click at [147, 187] on span "Google AI Overviews" at bounding box center [119, 196] width 124 height 39
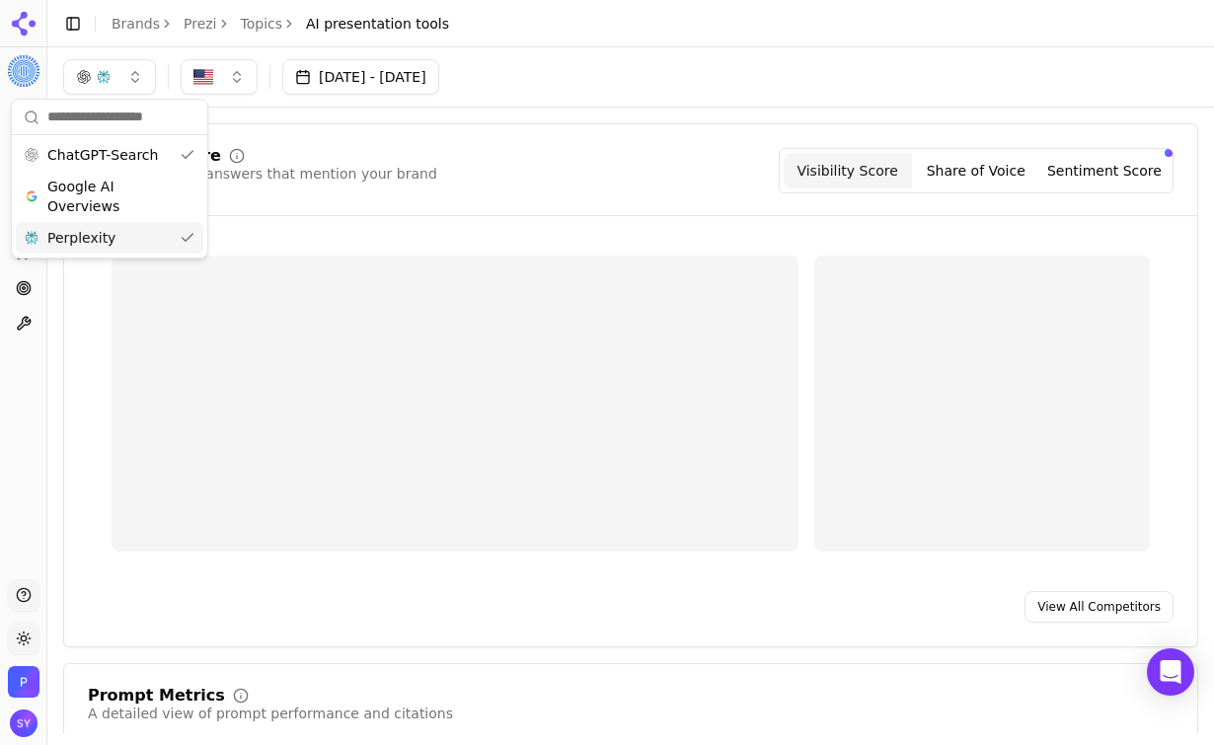
click at [146, 251] on div "Perplexity" at bounding box center [110, 238] width 188 height 32
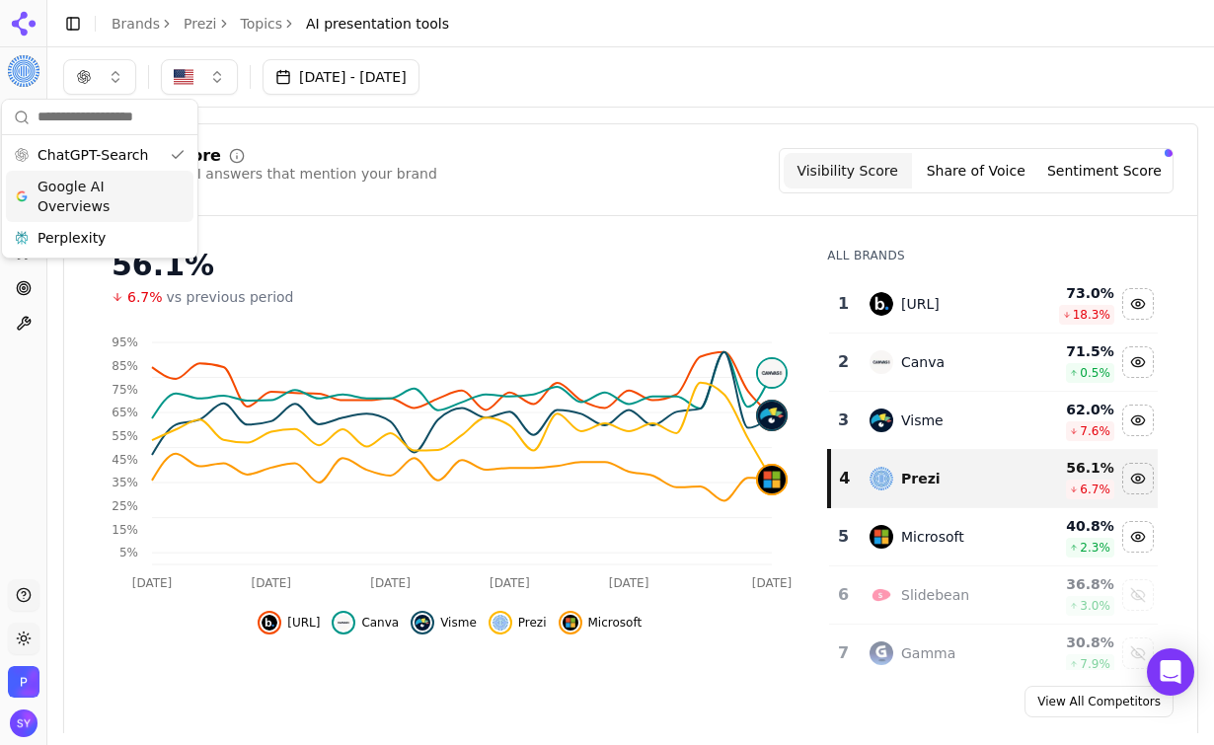
click at [109, 191] on span "Google AI Overviews" at bounding box center [100, 196] width 124 height 39
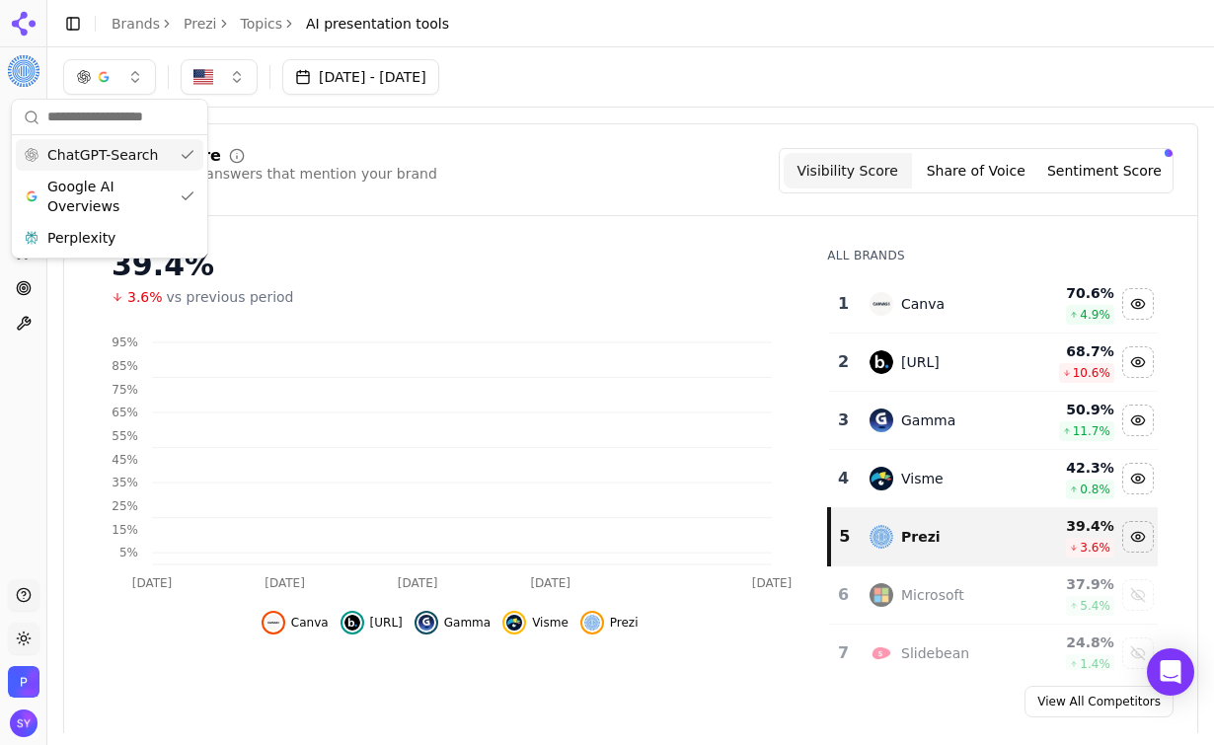
click at [114, 150] on span "ChatGPT-Search" at bounding box center [102, 155] width 111 height 20
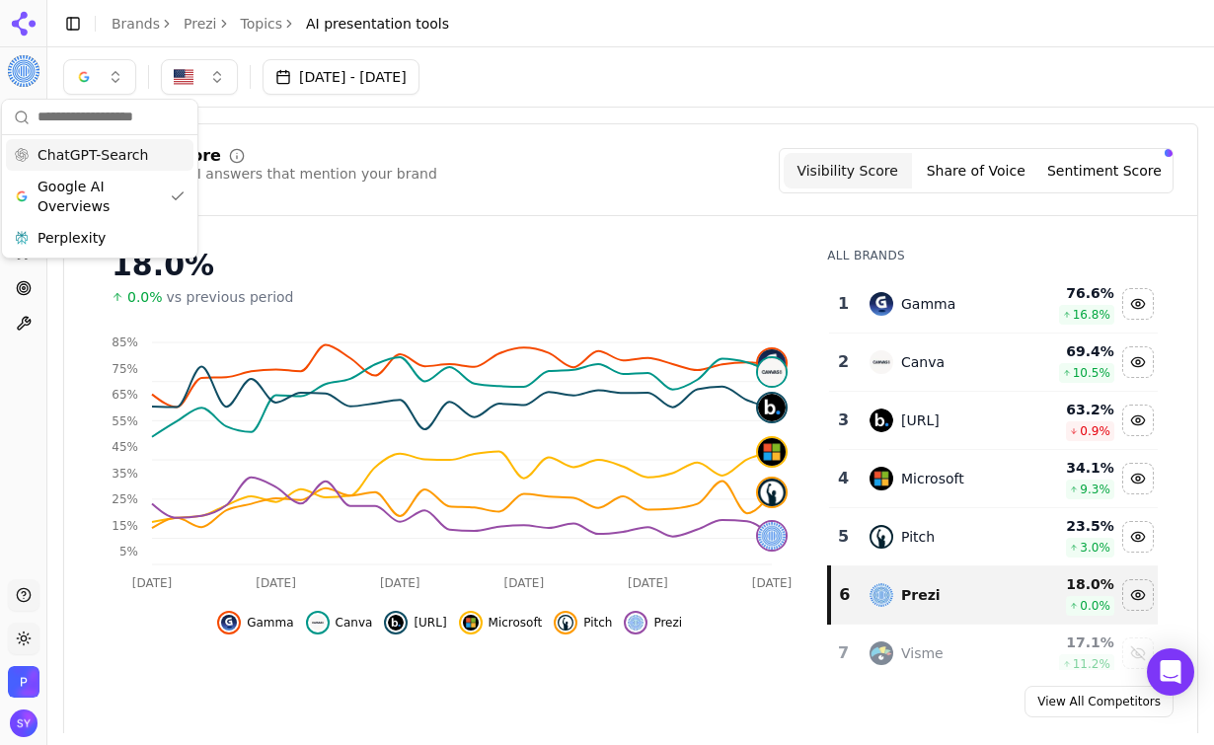
click at [260, 123] on div "Visibility Score Percentage of AI answers that mention your brand Visibility Sc…" at bounding box center [630, 432] width 1135 height 619
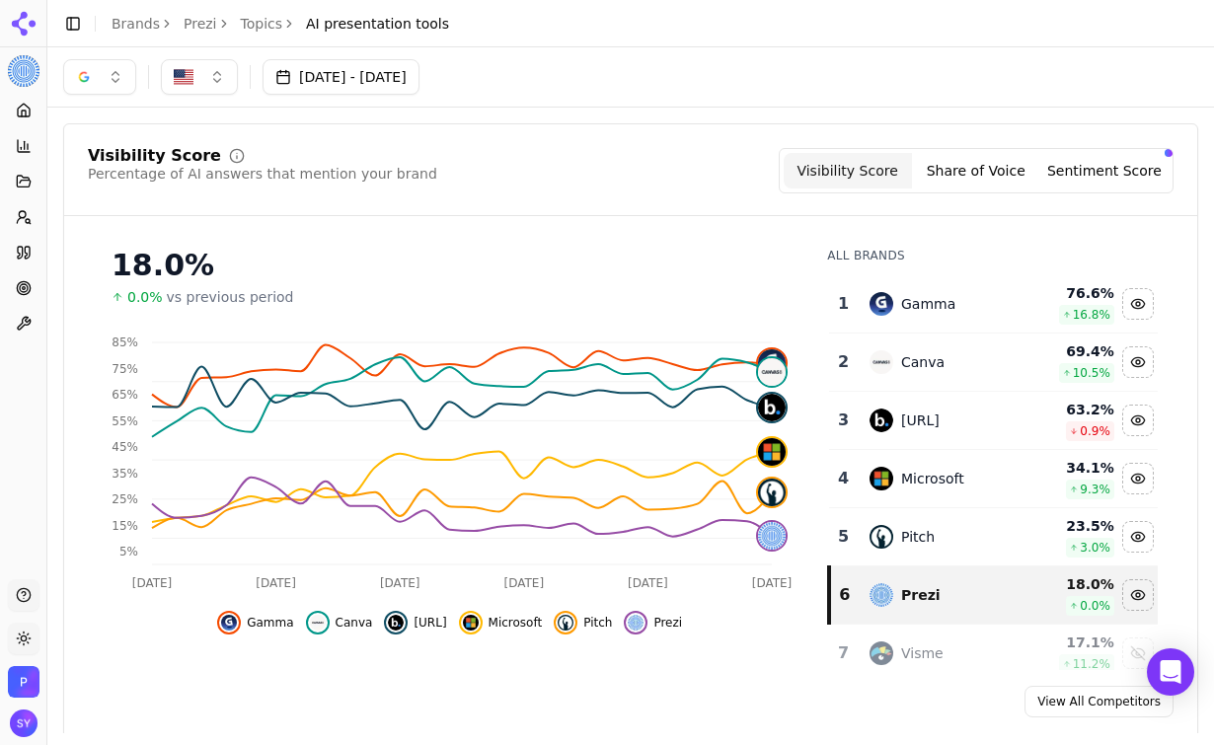
click at [110, 80] on button "button" at bounding box center [99, 77] width 73 height 36
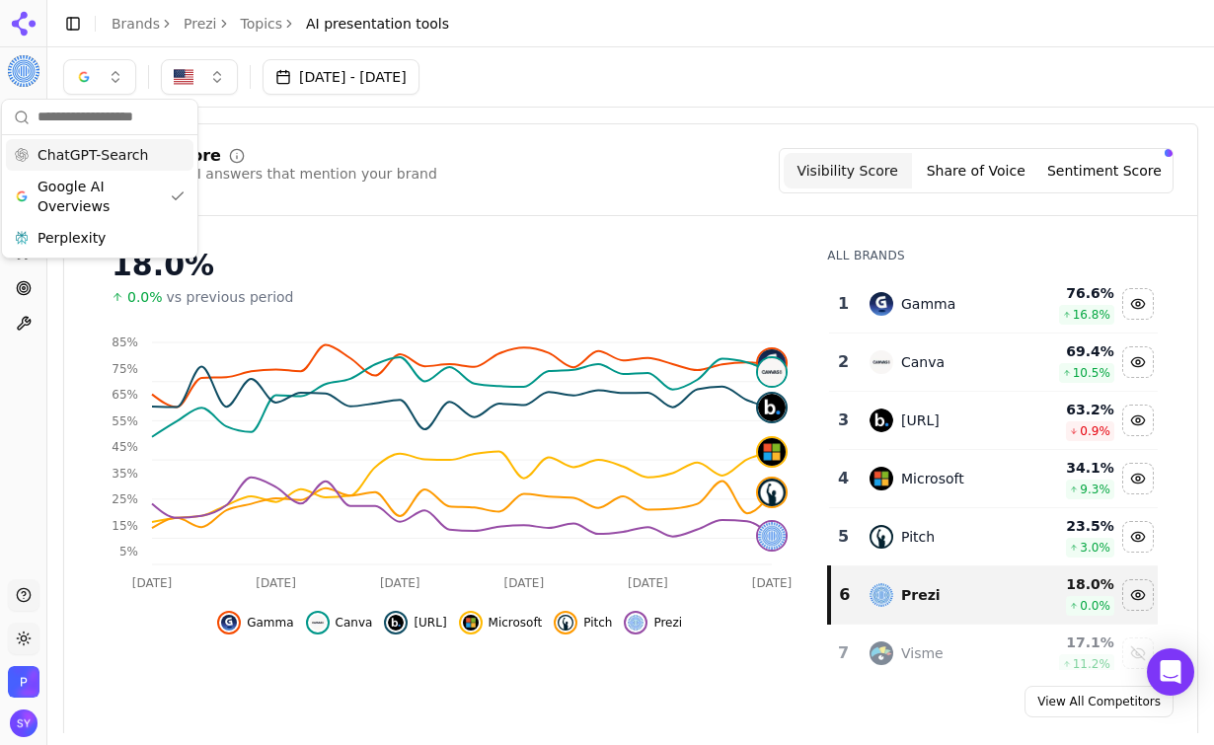
click at [98, 72] on button "button" at bounding box center [99, 77] width 73 height 36
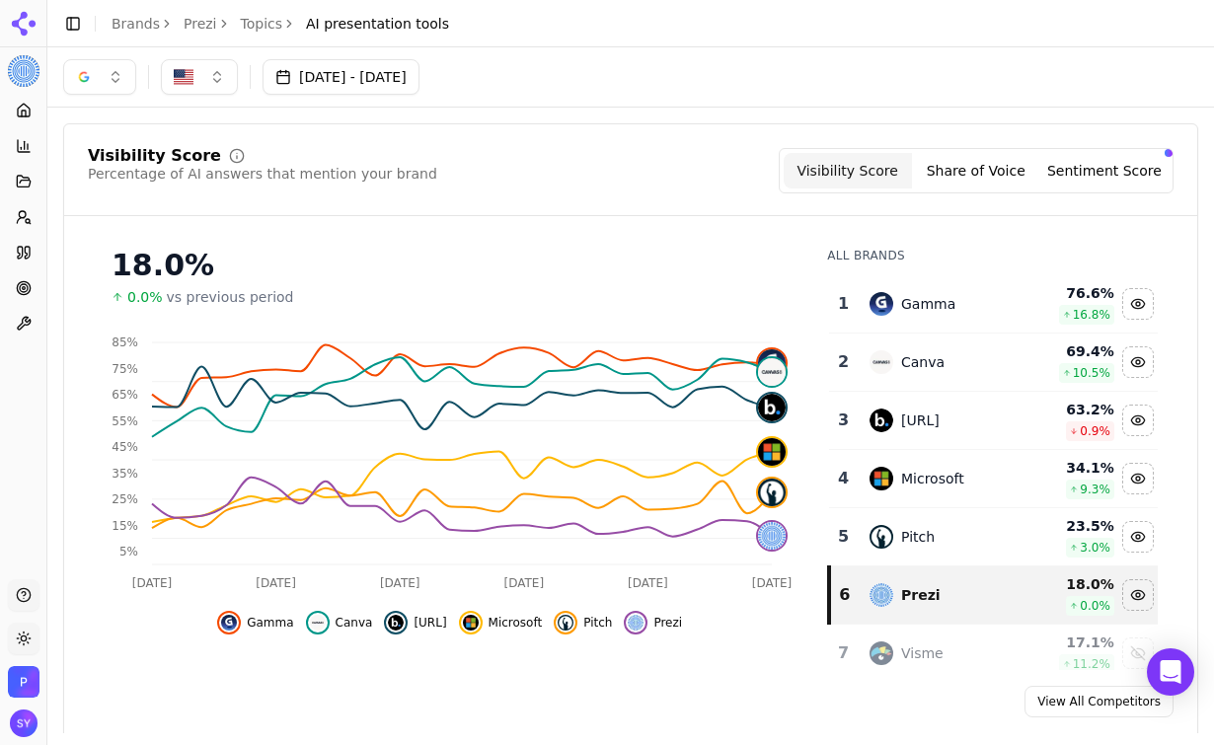
click at [86, 85] on button "button" at bounding box center [99, 77] width 73 height 36
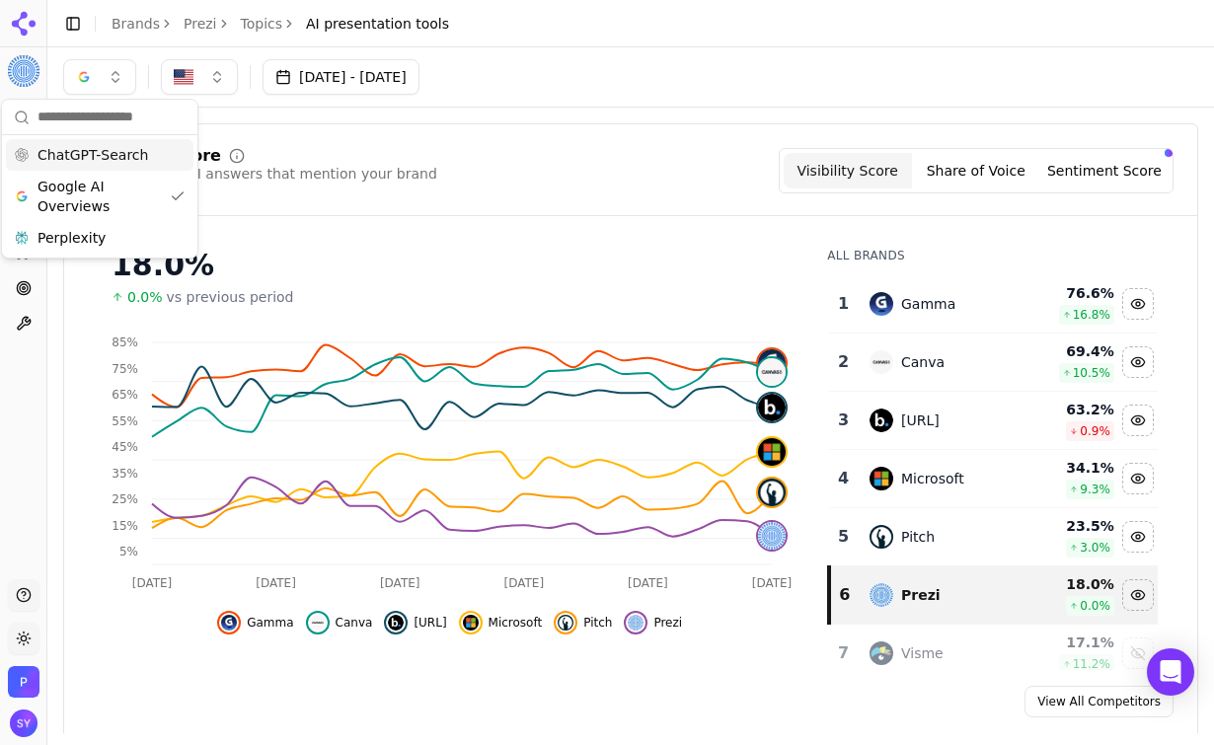
click at [116, 157] on span "ChatGPT-Search" at bounding box center [93, 155] width 111 height 20
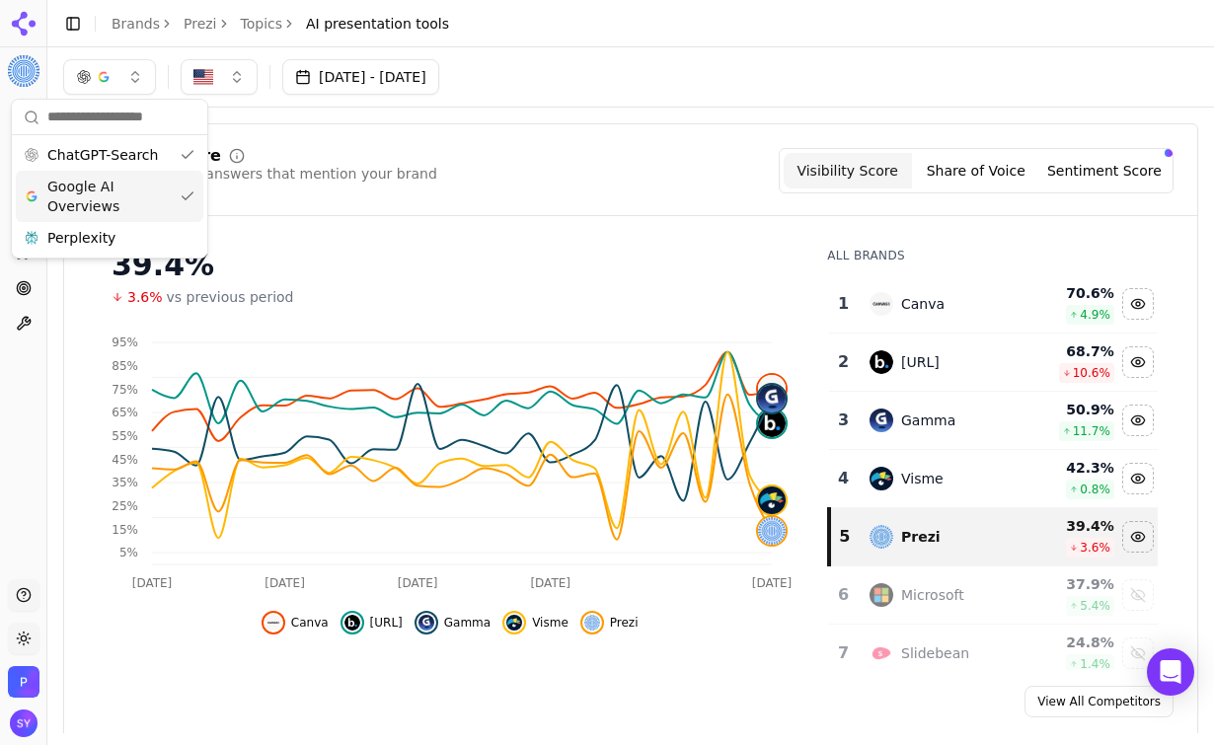
click at [136, 220] on div "Google AI Overviews" at bounding box center [110, 196] width 188 height 51
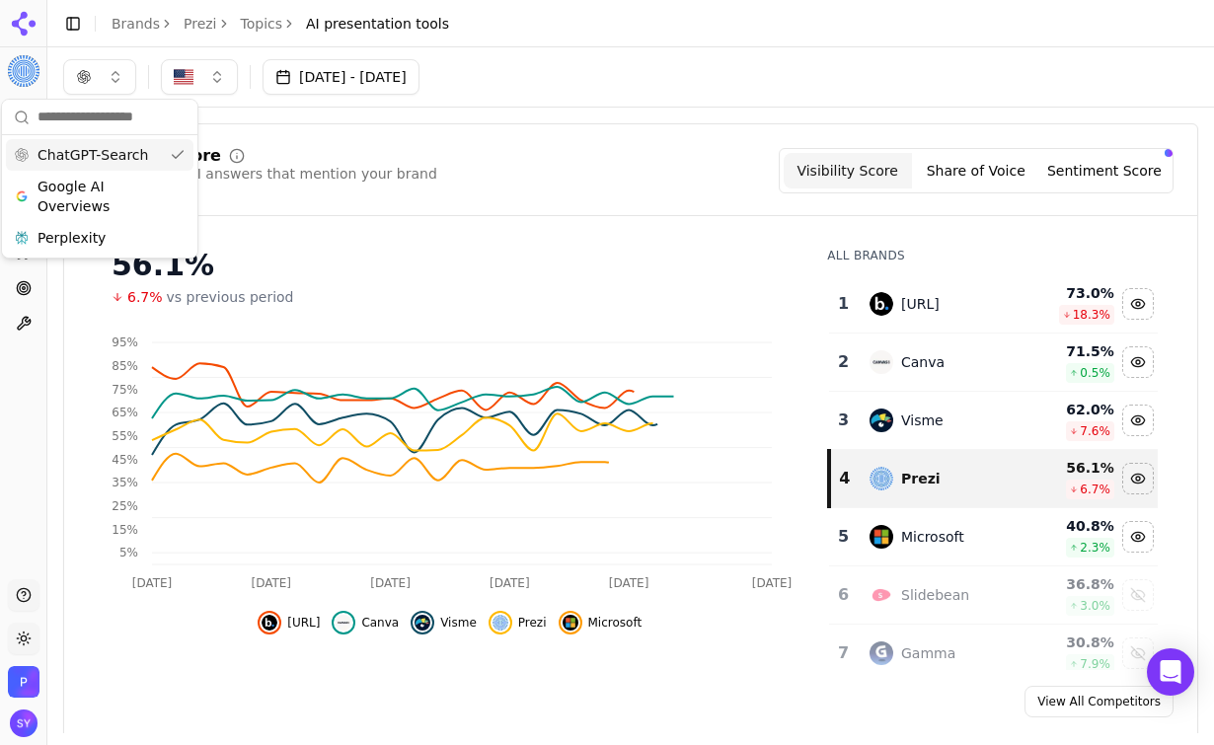
click at [129, 161] on span "ChatGPT-Search" at bounding box center [93, 155] width 111 height 20
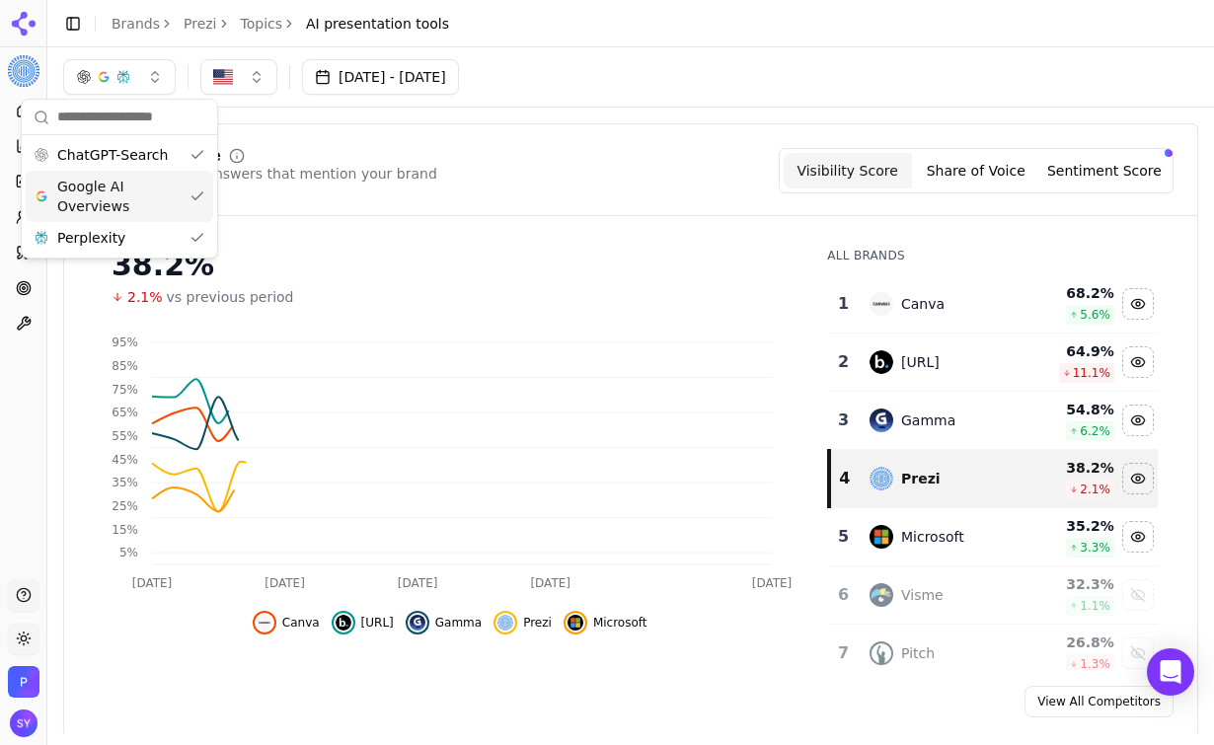
click at [129, 197] on span "Google AI Overviews" at bounding box center [119, 196] width 124 height 39
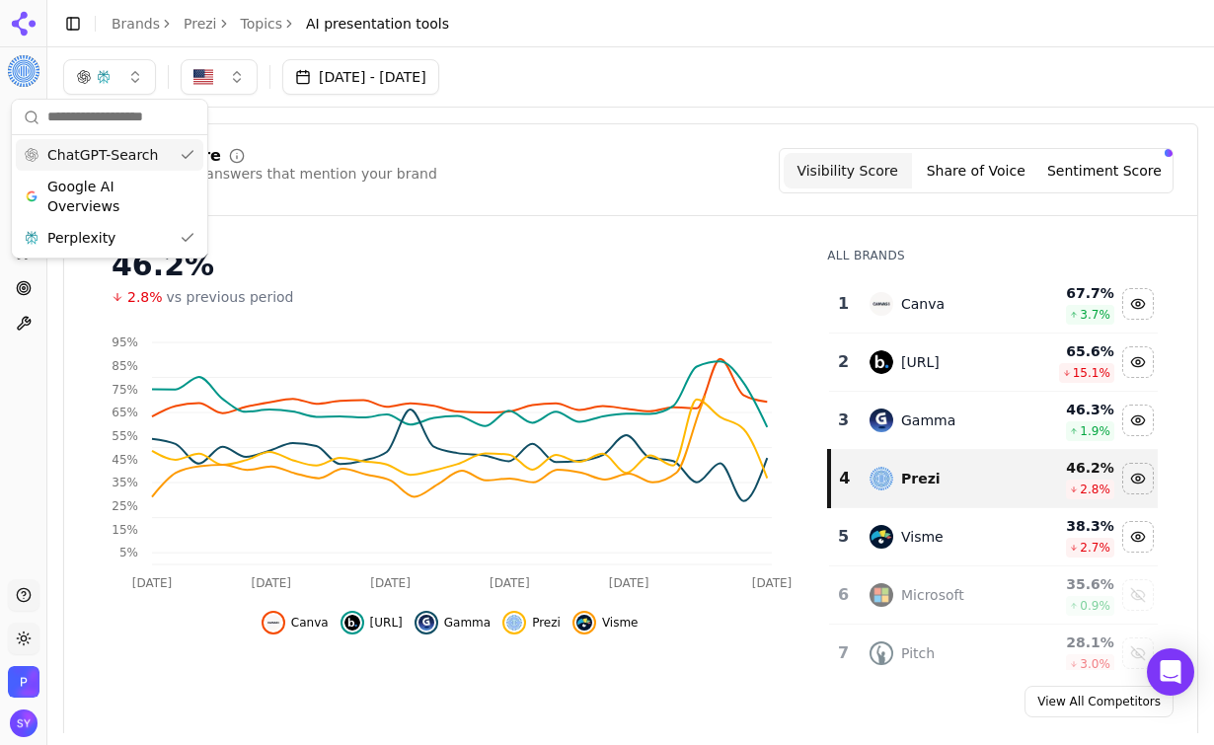
click at [128, 154] on span "ChatGPT-Search" at bounding box center [102, 155] width 111 height 20
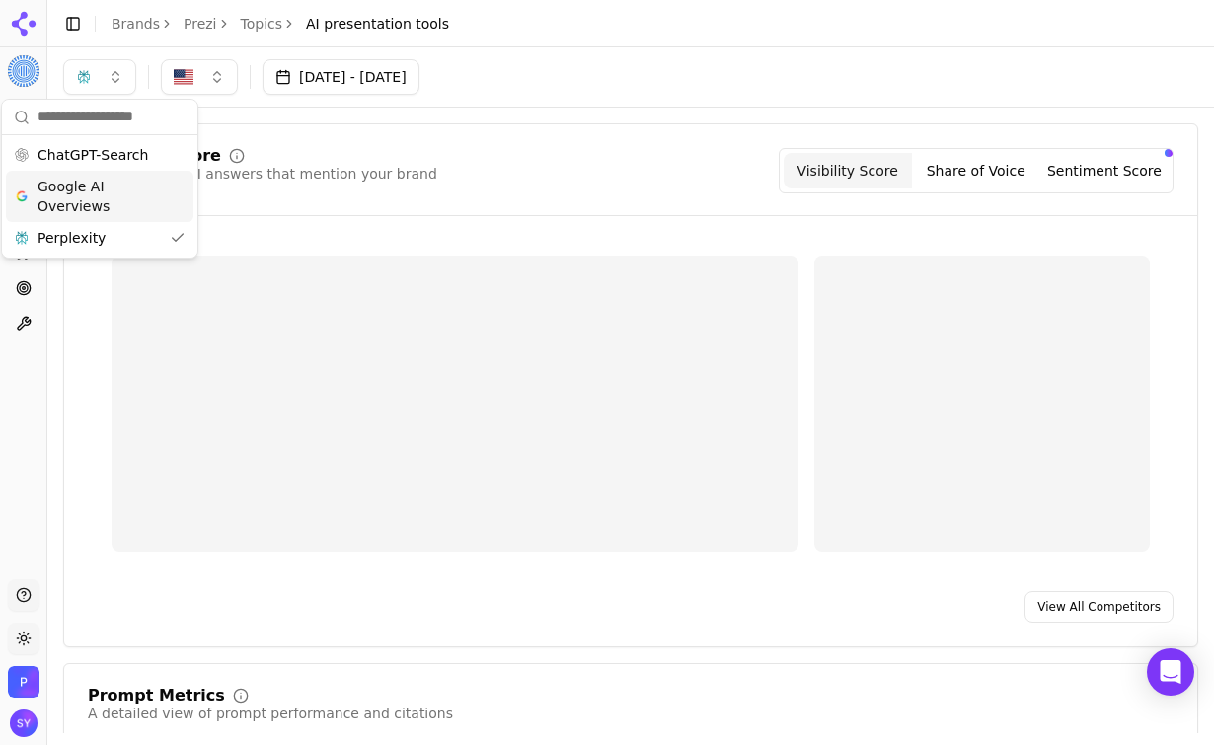
click at [129, 193] on span "Google AI Overviews" at bounding box center [100, 196] width 124 height 39
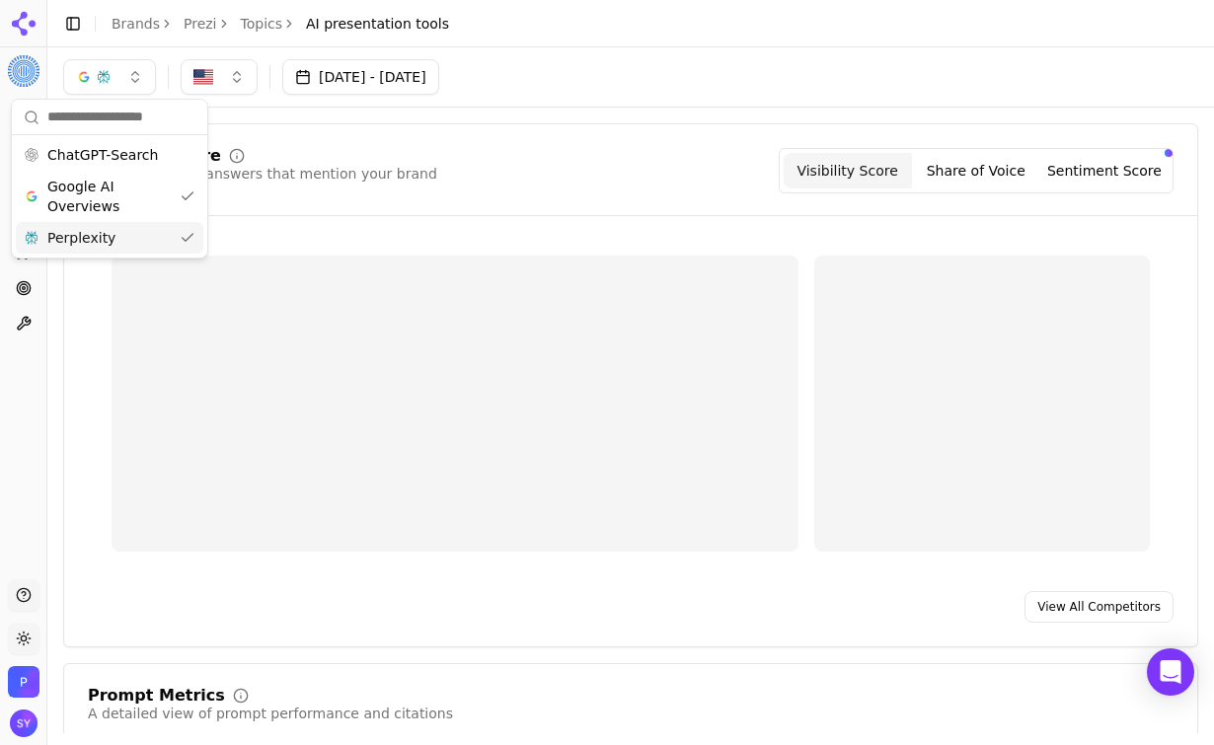
click at [137, 243] on div "Perplexity" at bounding box center [110, 238] width 188 height 32
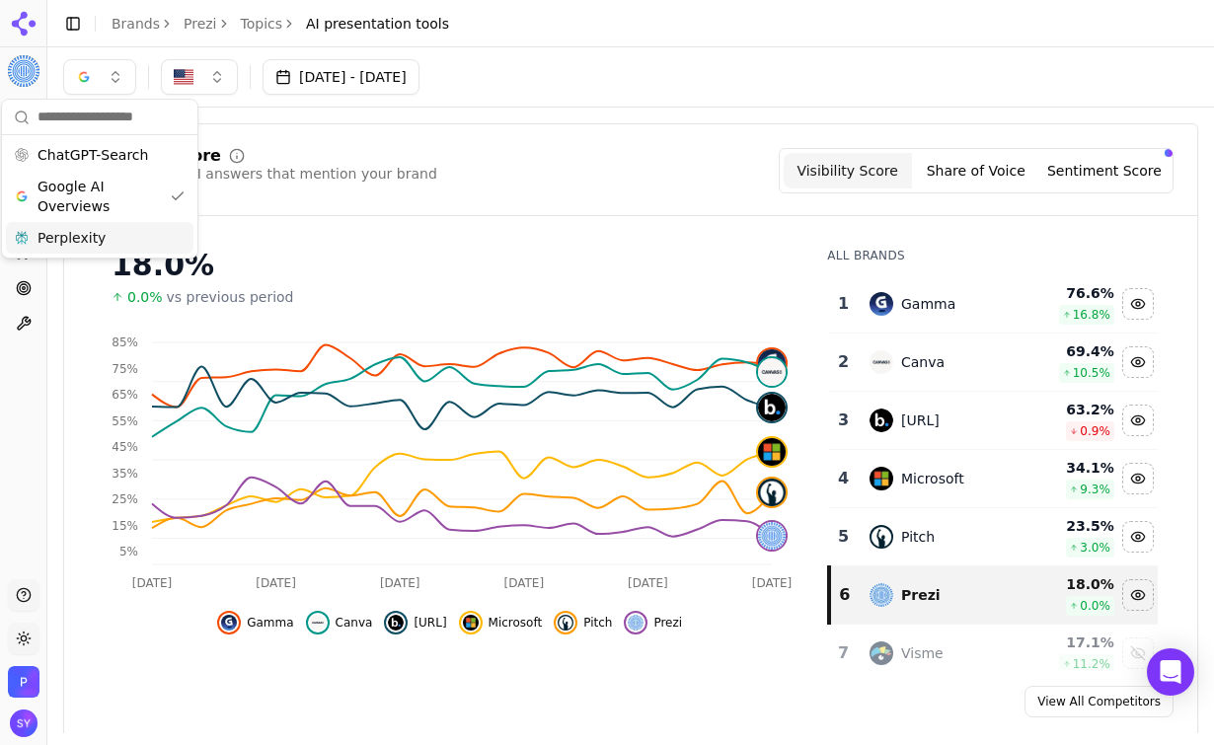
click at [681, 191] on div "Visibility Score Percentage of AI answers that mention your brand Visibility Sc…" at bounding box center [631, 170] width 1086 height 45
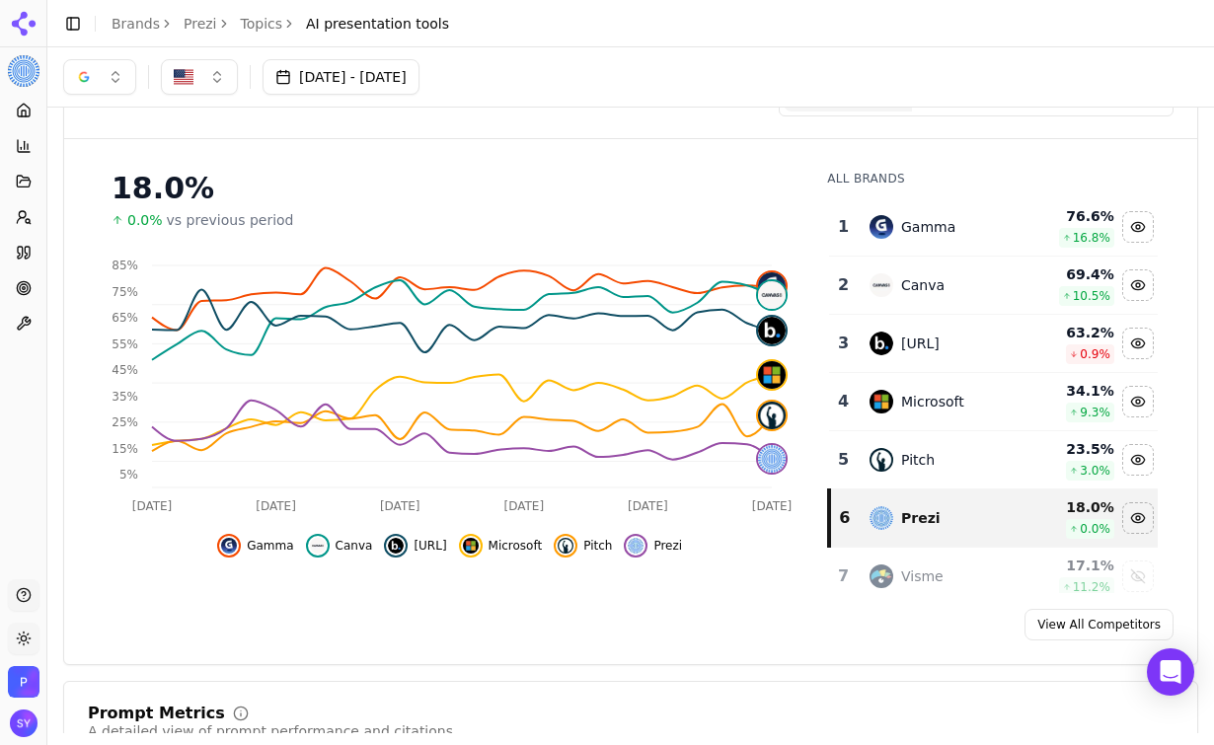
scroll to position [79, 0]
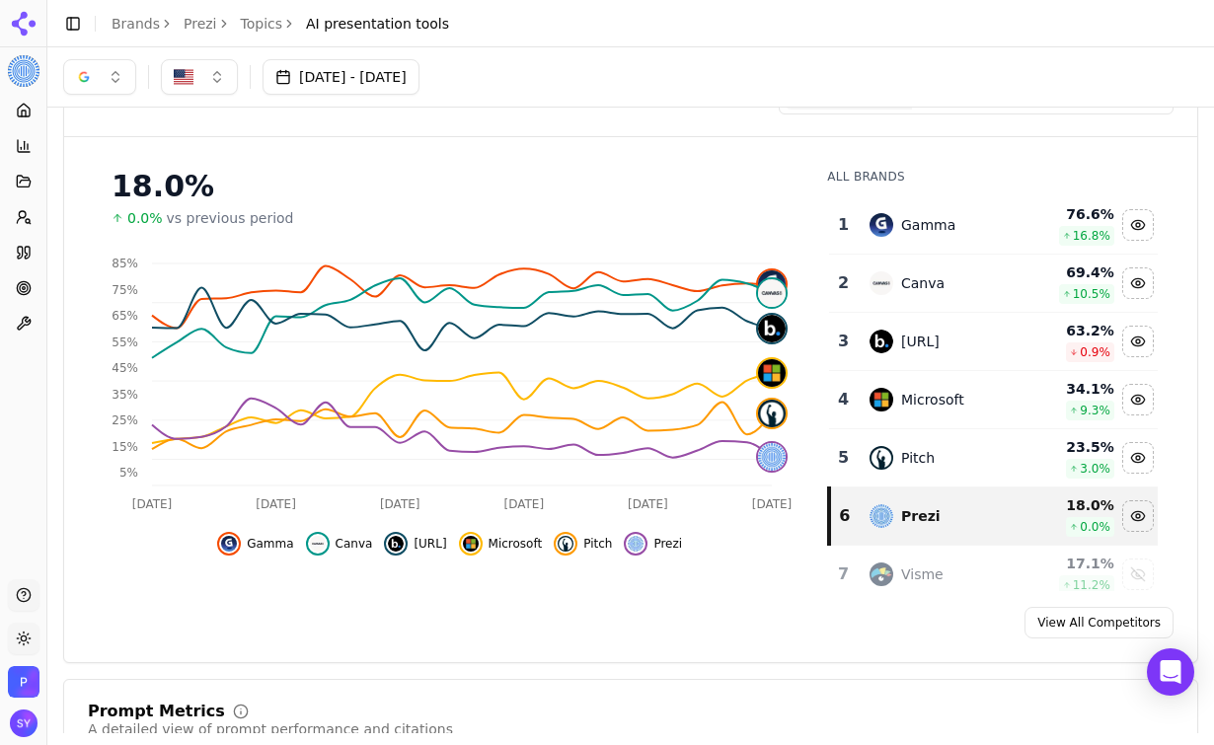
click at [99, 96] on div "[DATE] - [DATE]" at bounding box center [630, 76] width 1167 height 59
click at [98, 86] on button "button" at bounding box center [99, 77] width 73 height 36
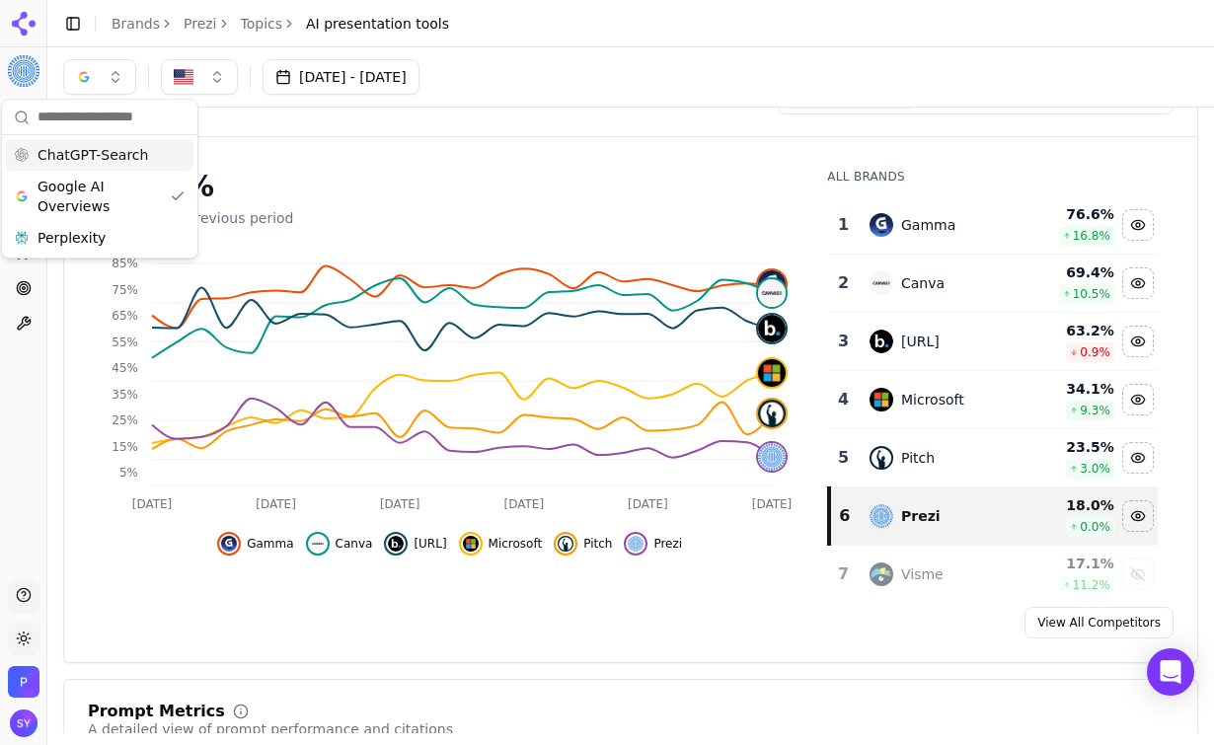
click at [94, 158] on span "ChatGPT-Search" at bounding box center [93, 155] width 111 height 20
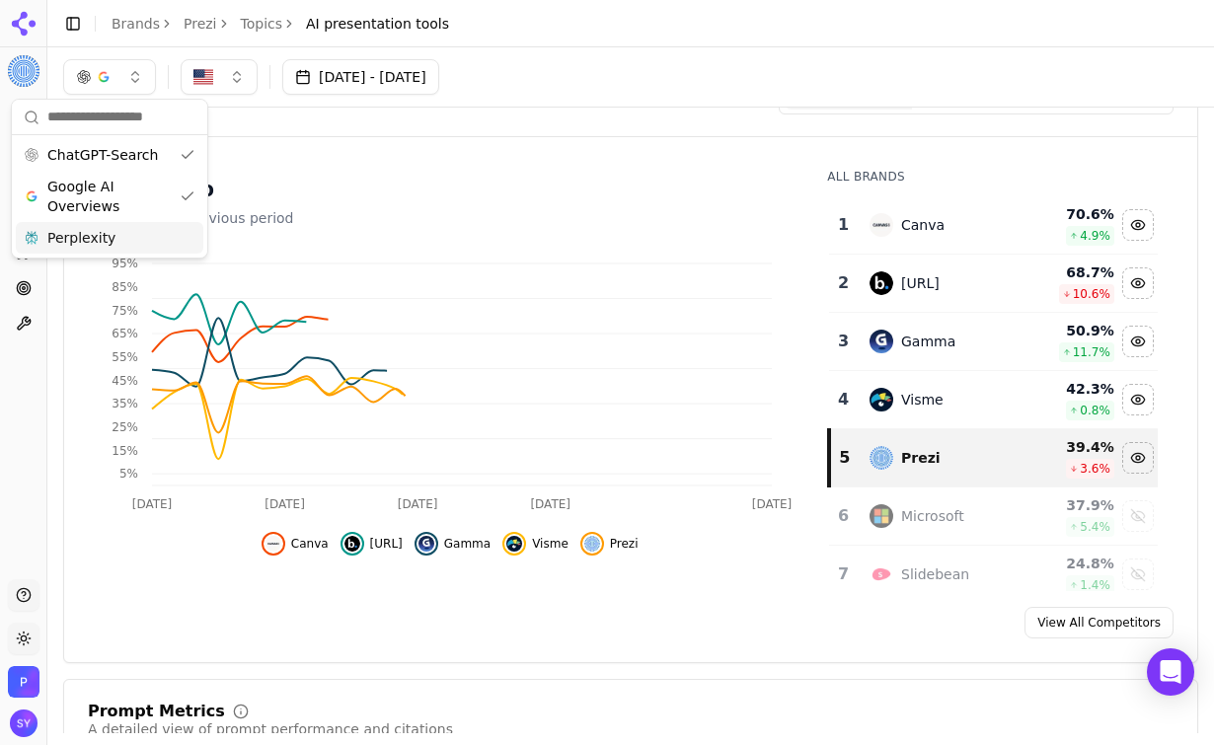
click at [95, 227] on div "Perplexity" at bounding box center [110, 238] width 188 height 32
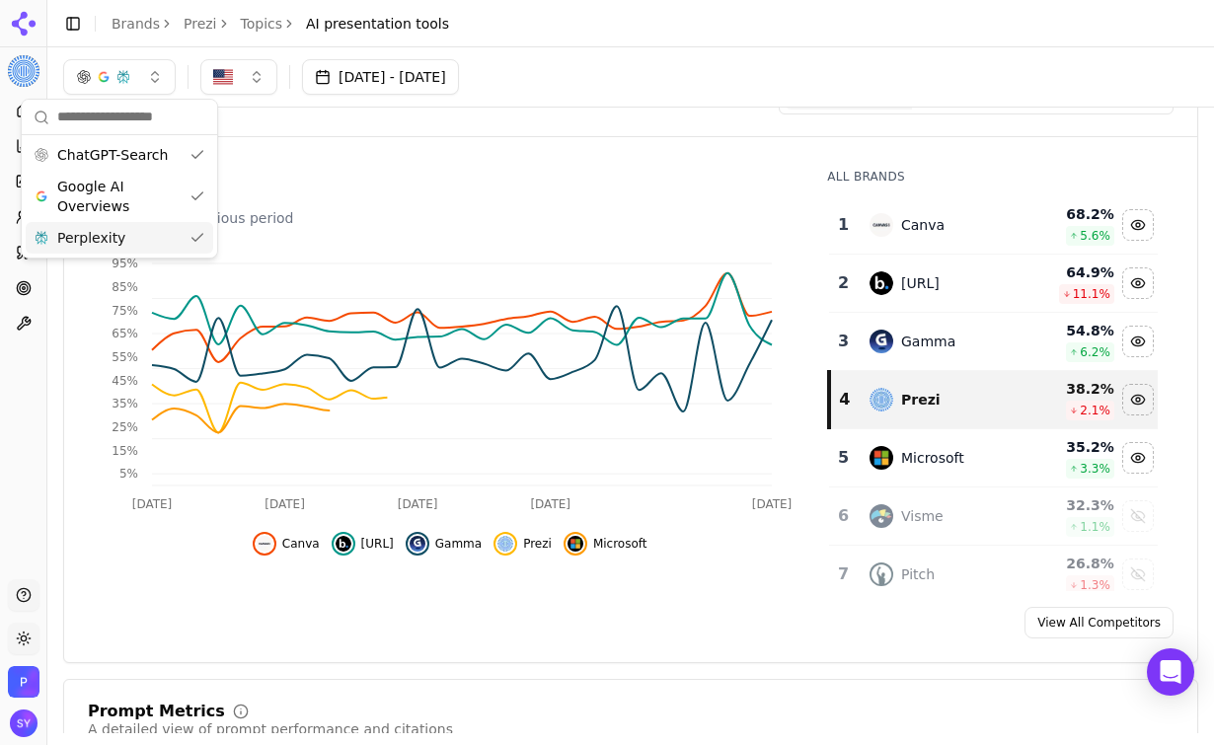
click at [583, 109] on div "Visibility Score Percentage of AI answers that mention your brand Visibility Sc…" at bounding box center [631, 91] width 1086 height 45
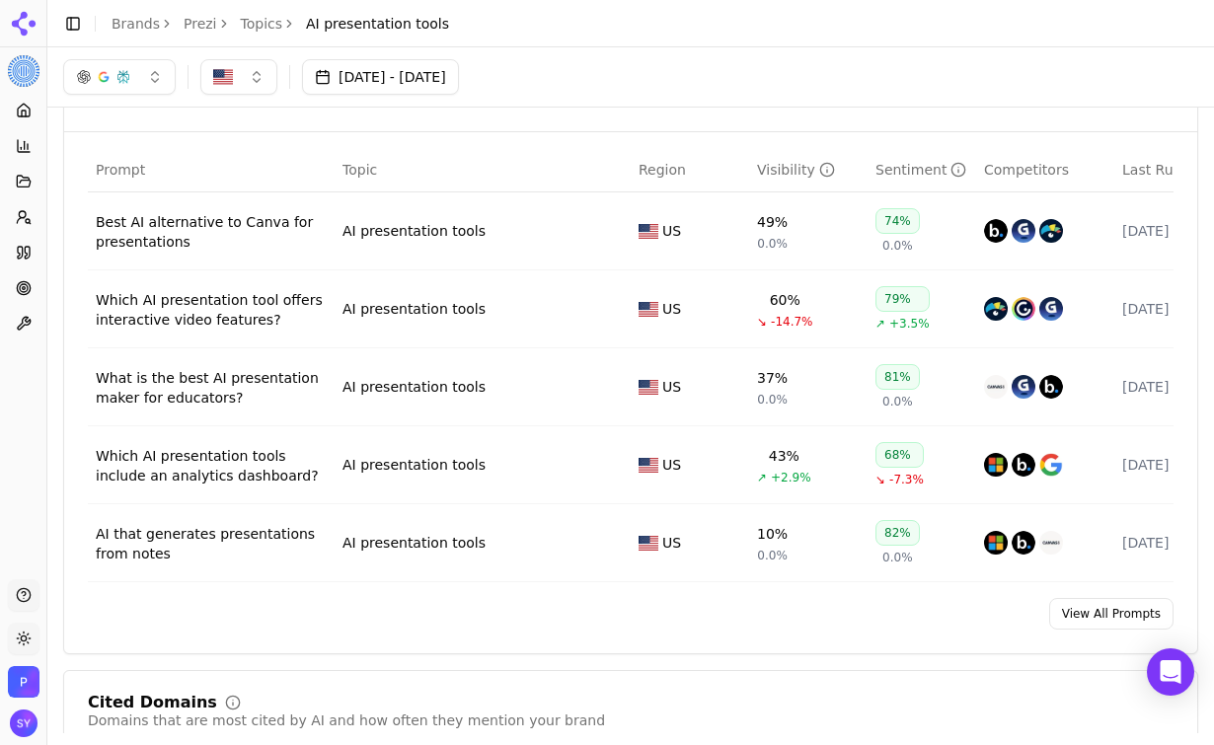
scroll to position [707, 0]
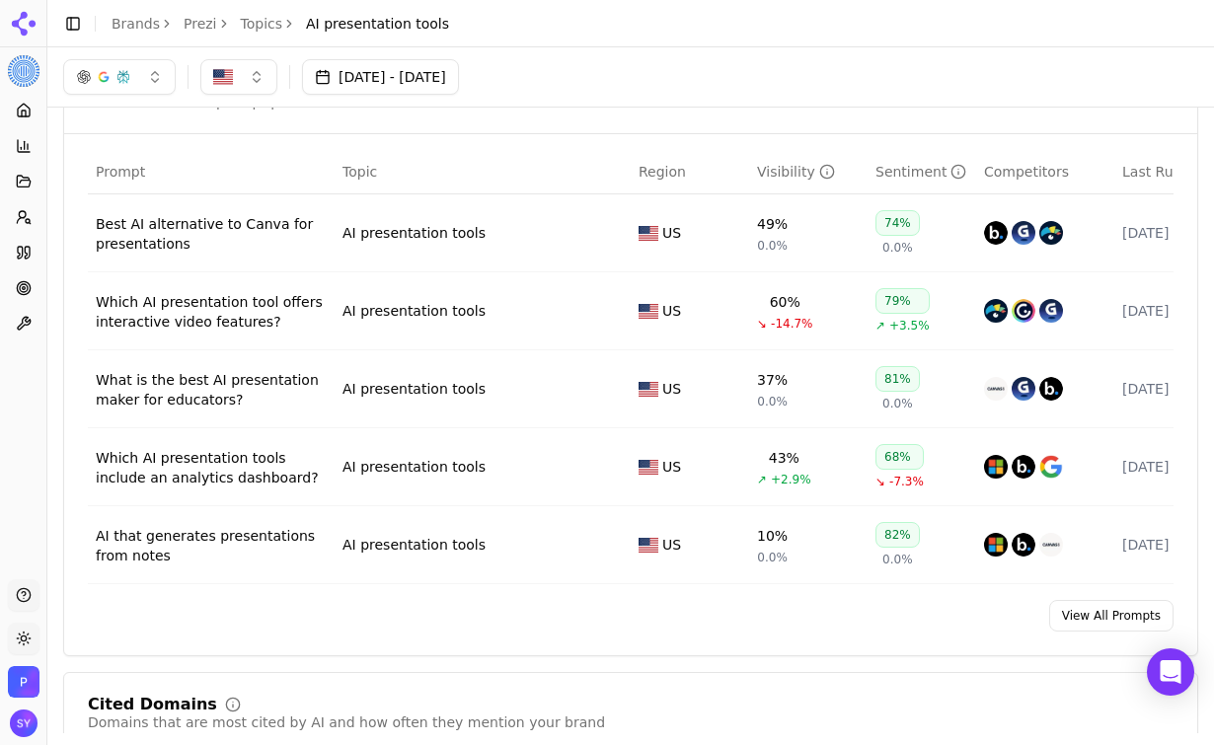
click at [185, 319] on div "Which AI presentation tool offers interactive video features?" at bounding box center [211, 311] width 231 height 39
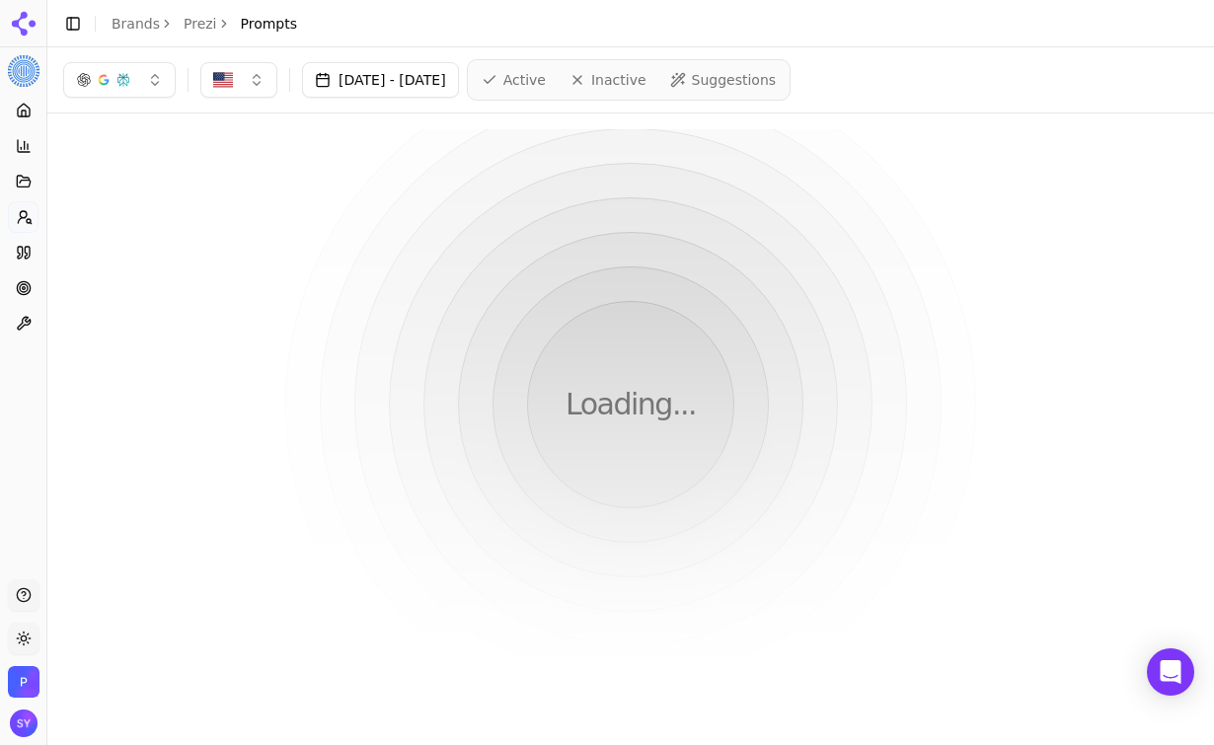
click at [203, 27] on link "Prezi" at bounding box center [201, 24] width 34 height 20
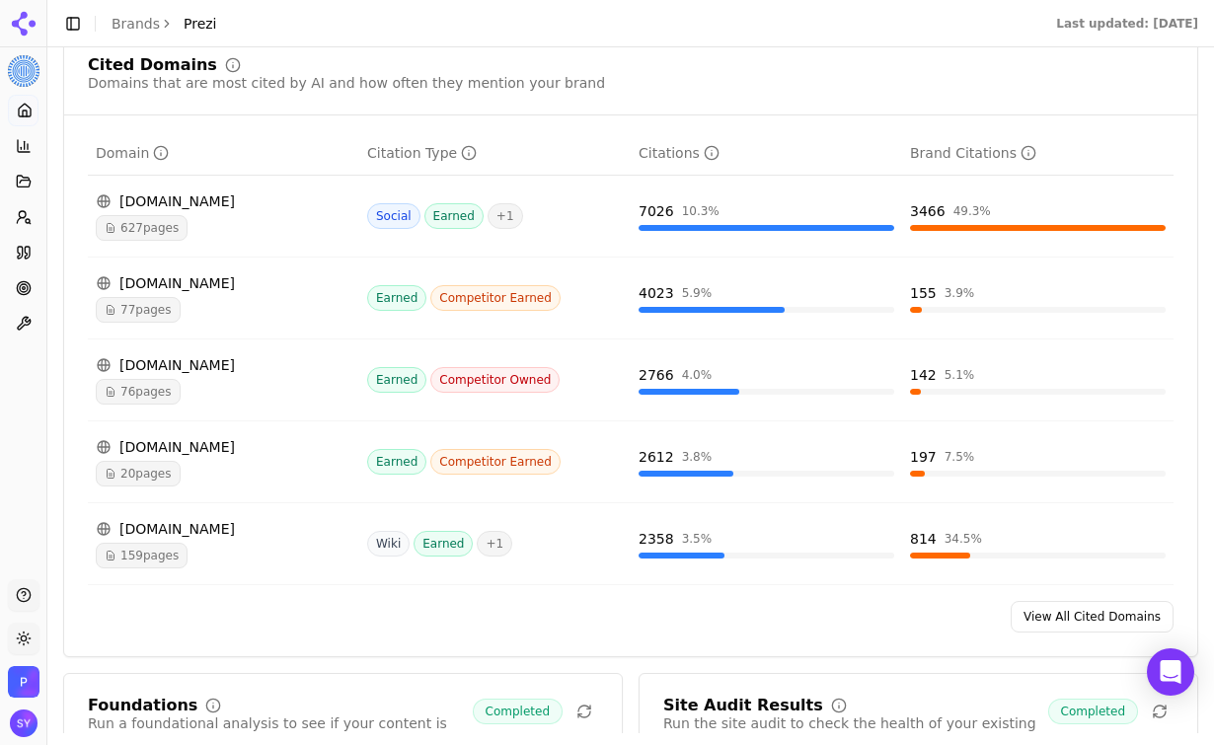
scroll to position [1816, 0]
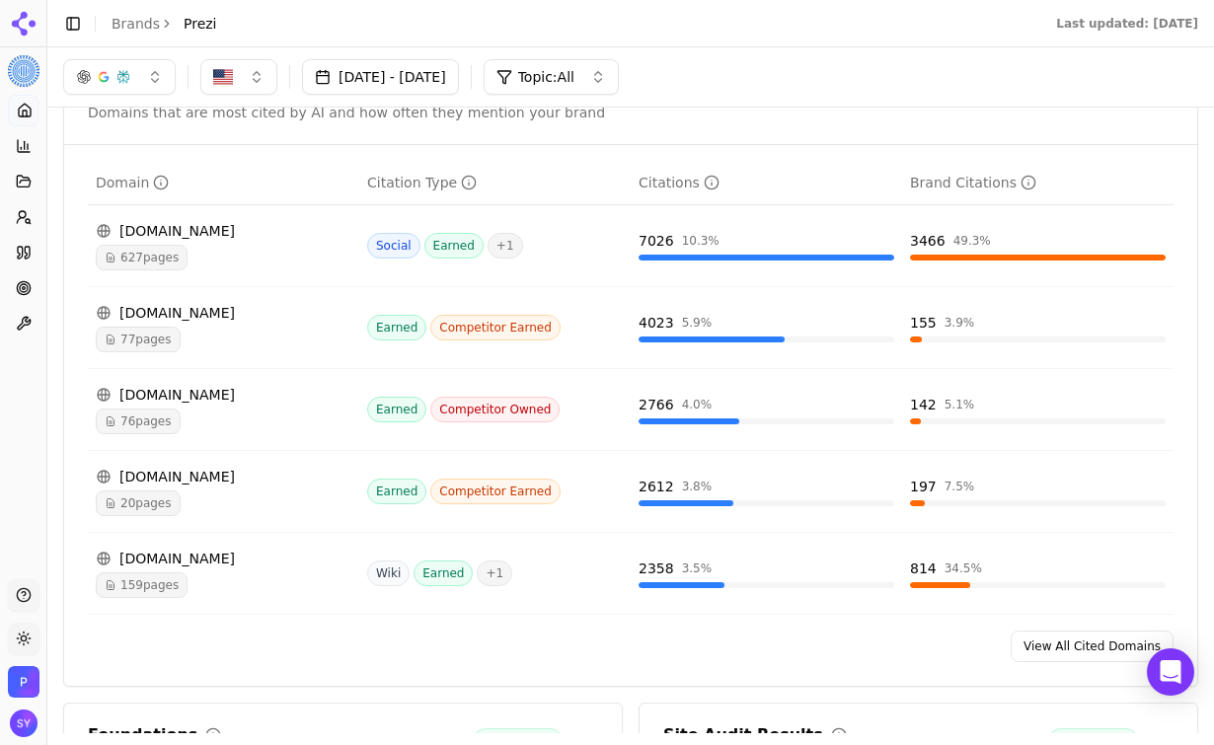
click at [1063, 640] on link "View All Cited Domains" at bounding box center [1092, 647] width 163 height 32
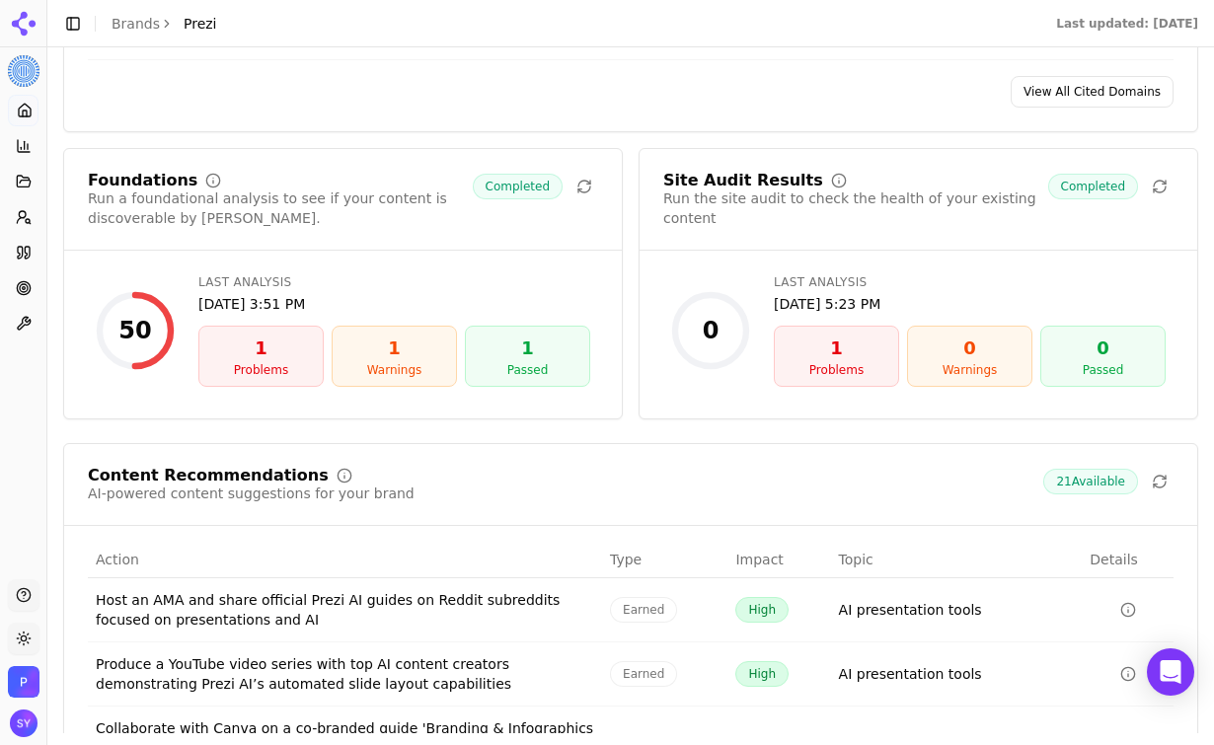
scroll to position [2375, 0]
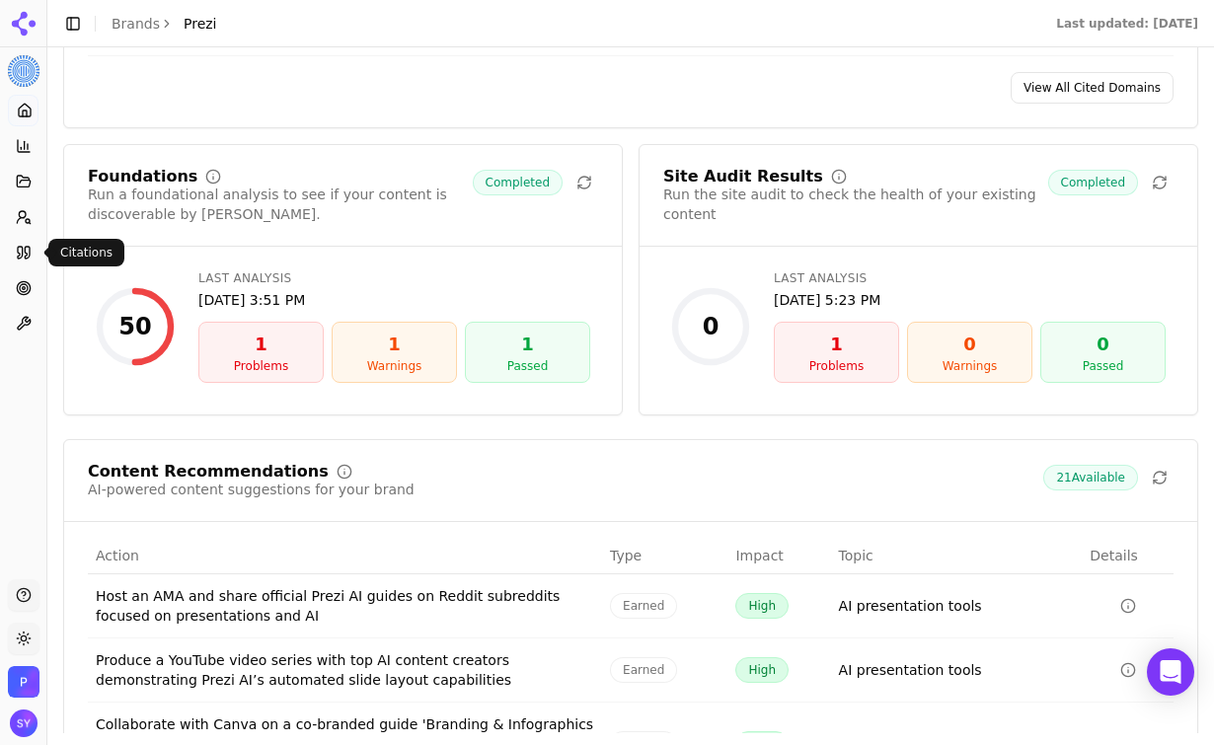
click at [22, 257] on icon at bounding box center [20, 253] width 5 height 12
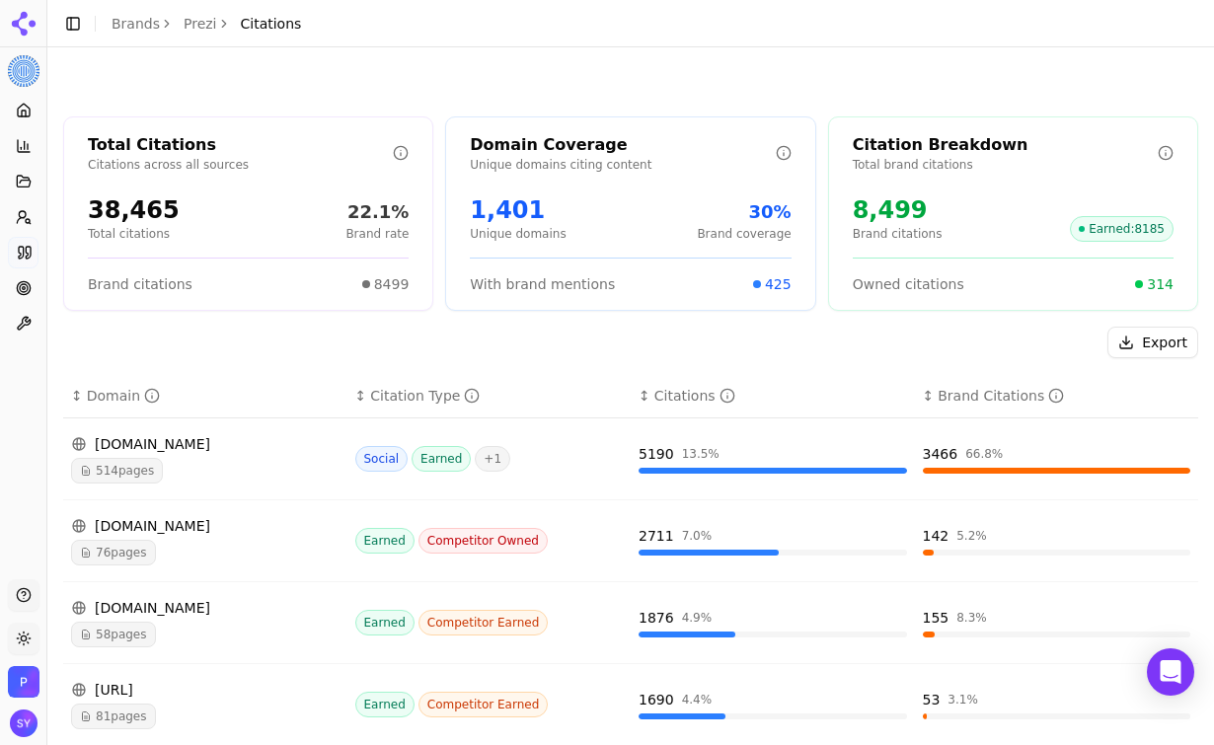
scroll to position [575, 0]
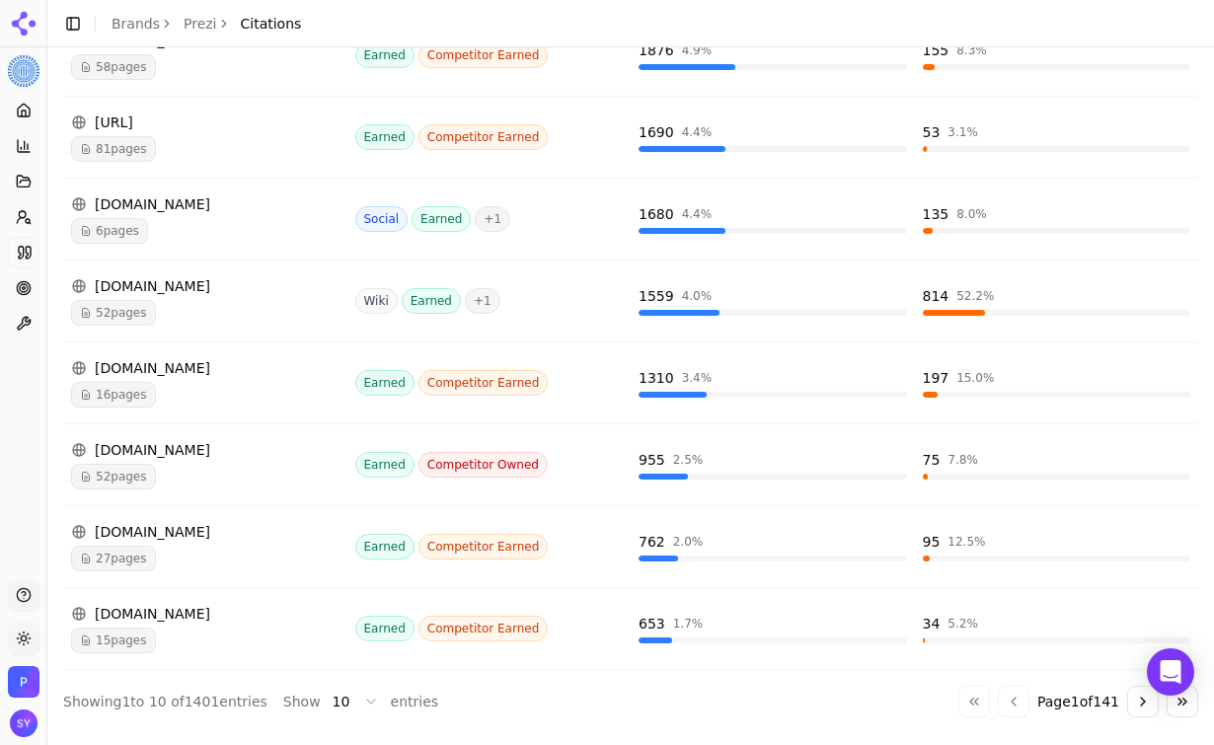
click at [1144, 694] on button "Go to next page" at bounding box center [1143, 702] width 32 height 32
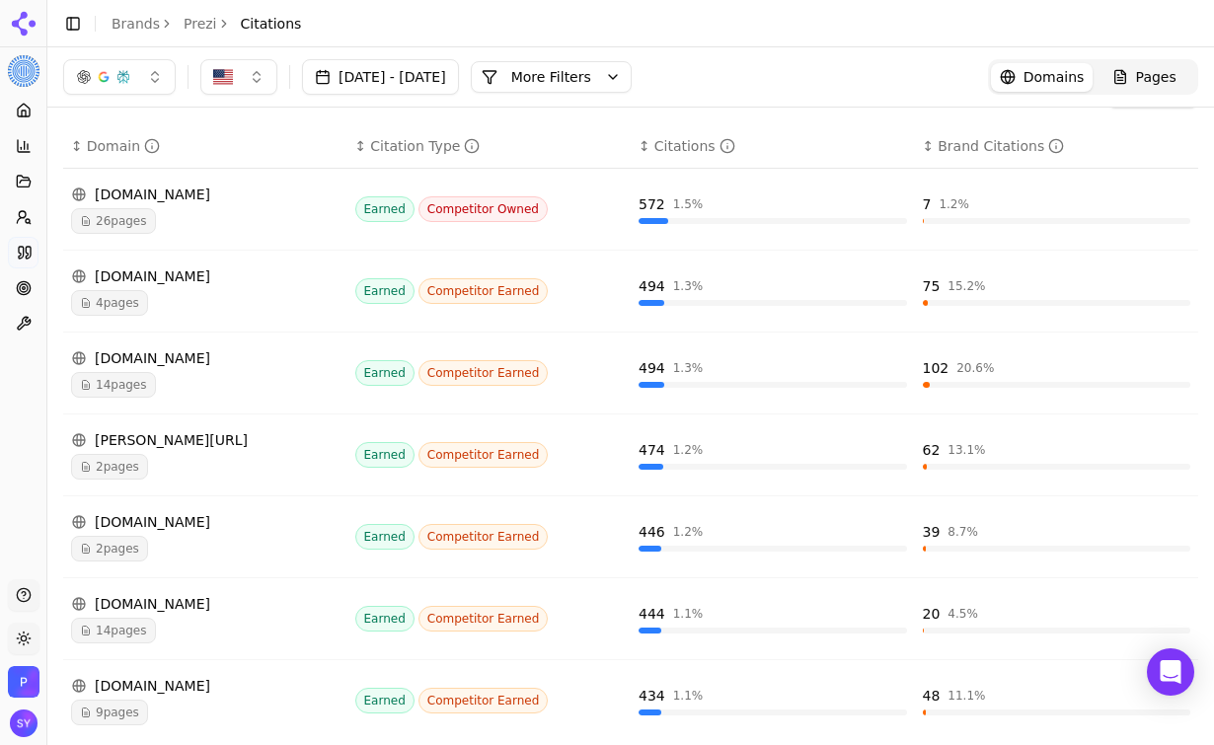
scroll to position [0, 0]
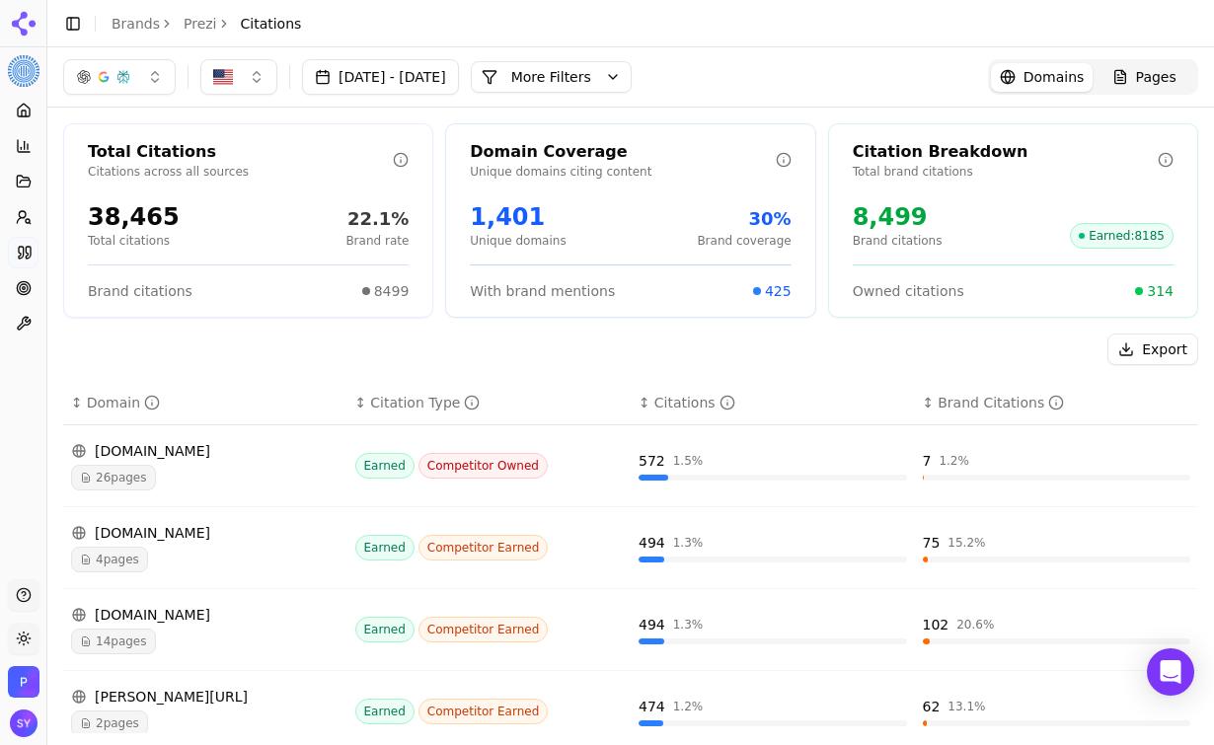
click at [632, 84] on button "More Filters" at bounding box center [551, 77] width 161 height 32
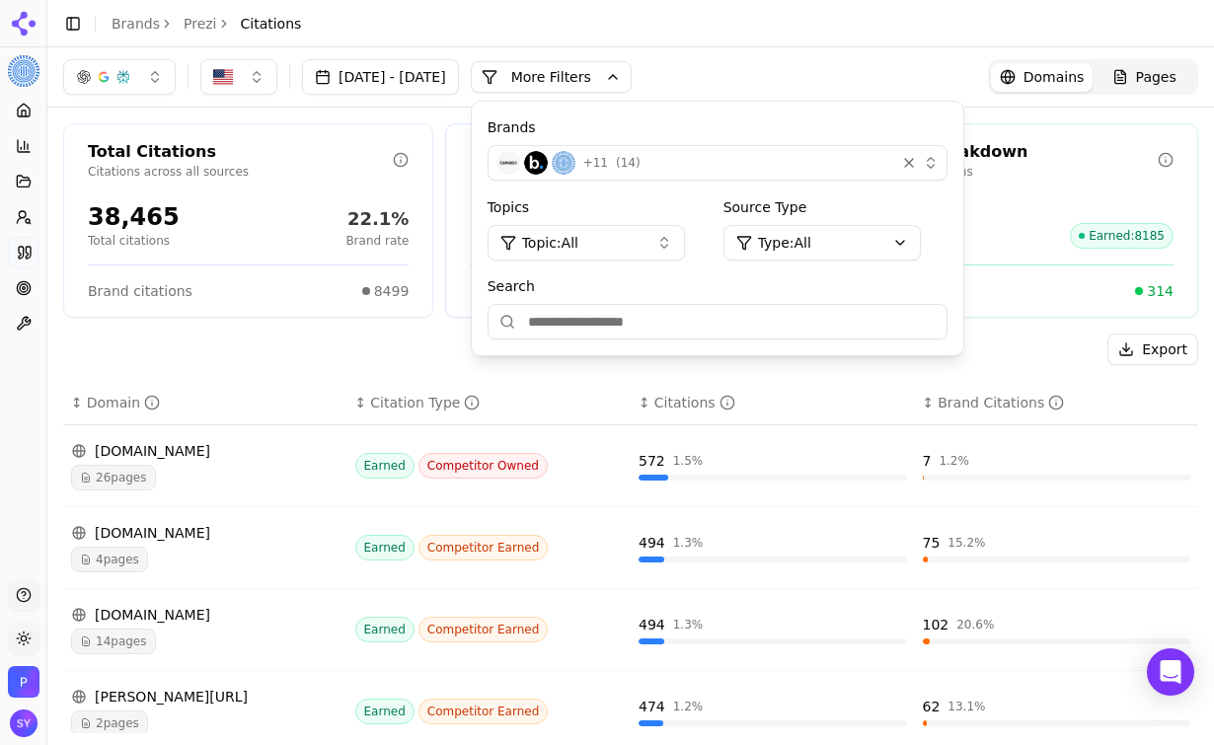
click at [685, 235] on button "Topic: All" at bounding box center [586, 243] width 197 height 36
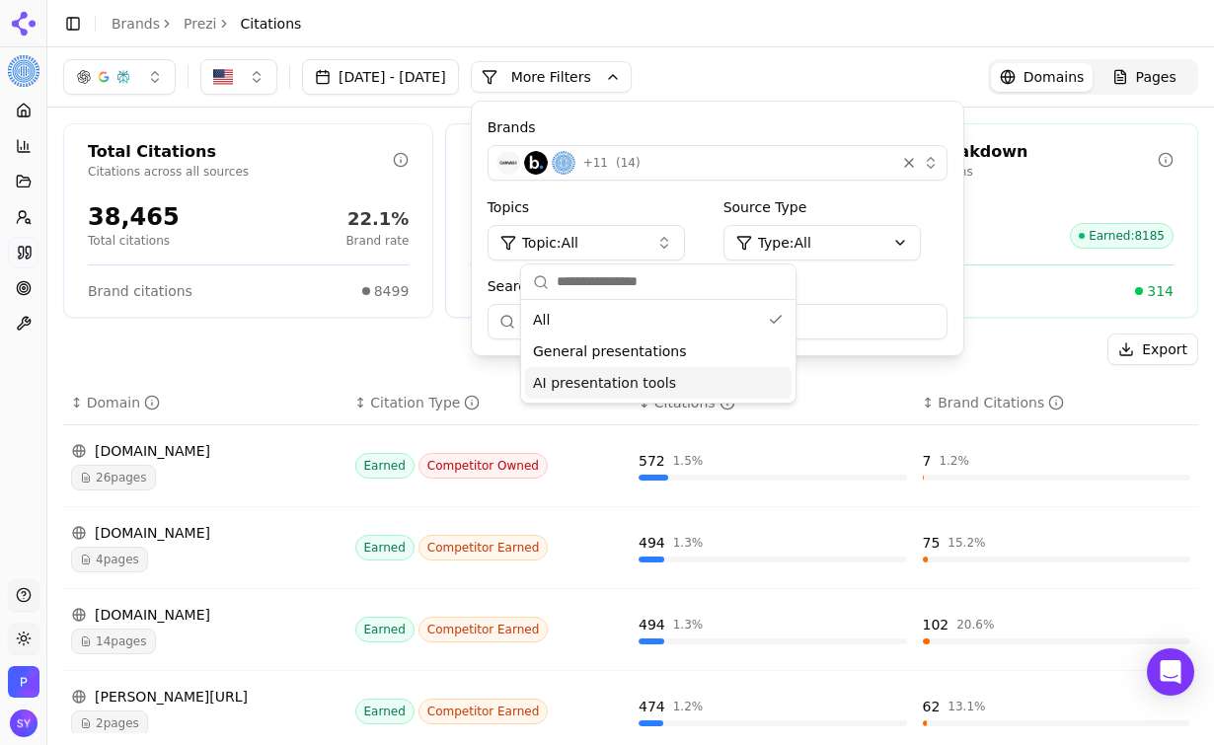
click at [681, 380] on div "AI presentation tools" at bounding box center [658, 383] width 267 height 32
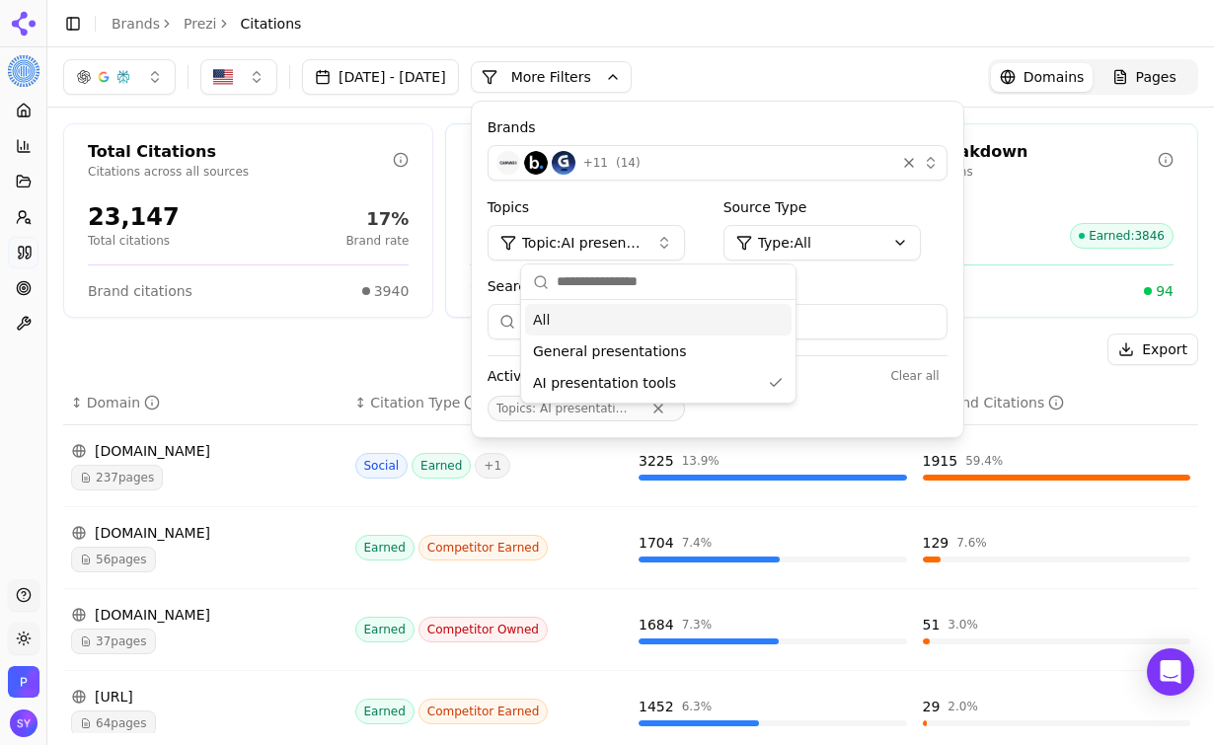
click at [866, 241] on html "Prezi Platform Home Competition Topics Prompts Citations Optimize Toolbox Suppo…" at bounding box center [607, 372] width 1214 height 745
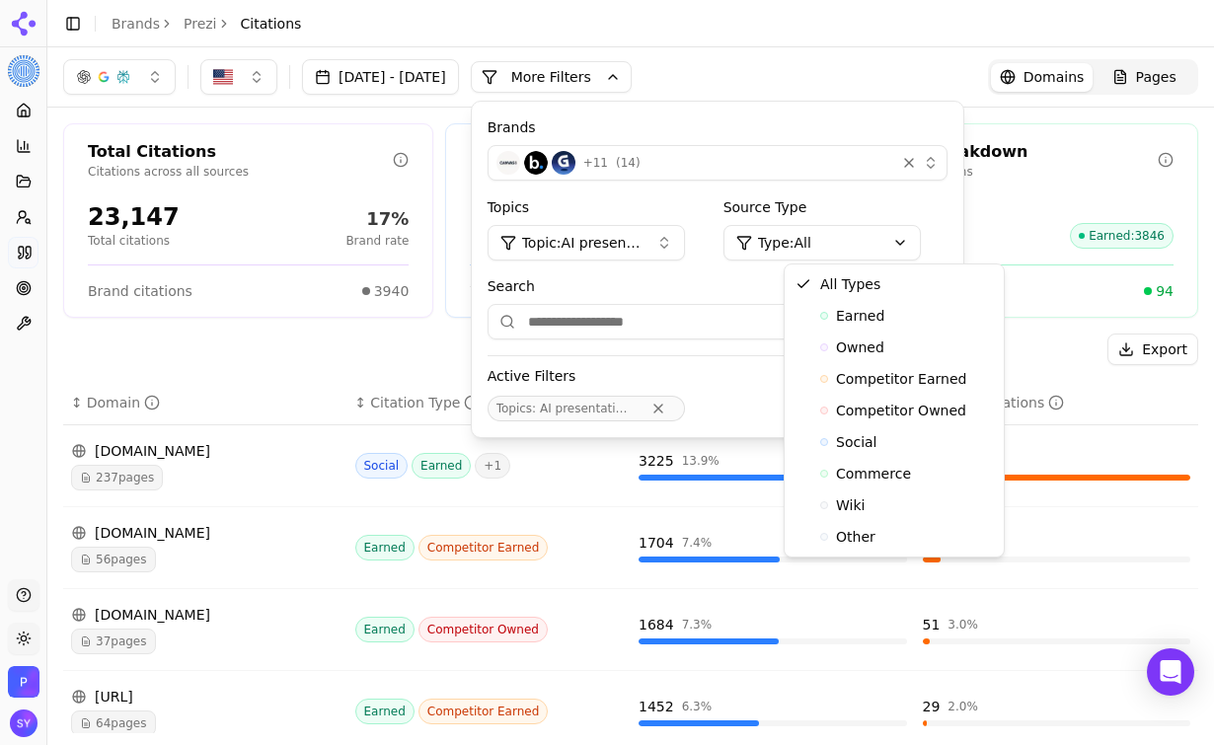
click at [758, 159] on html "Prezi Platform Home Competition Topics Prompts Citations Optimize Toolbox Suppo…" at bounding box center [607, 372] width 1214 height 745
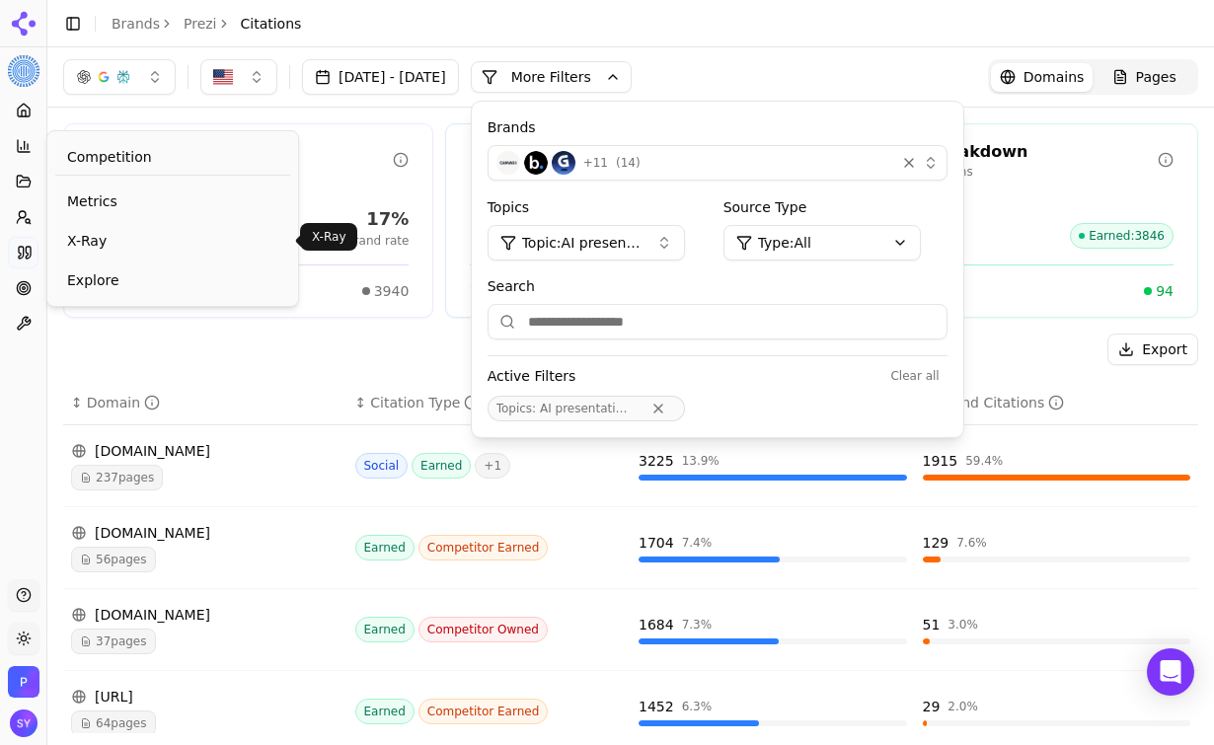
click at [86, 240] on span "X-Ray" at bounding box center [172, 241] width 211 height 20
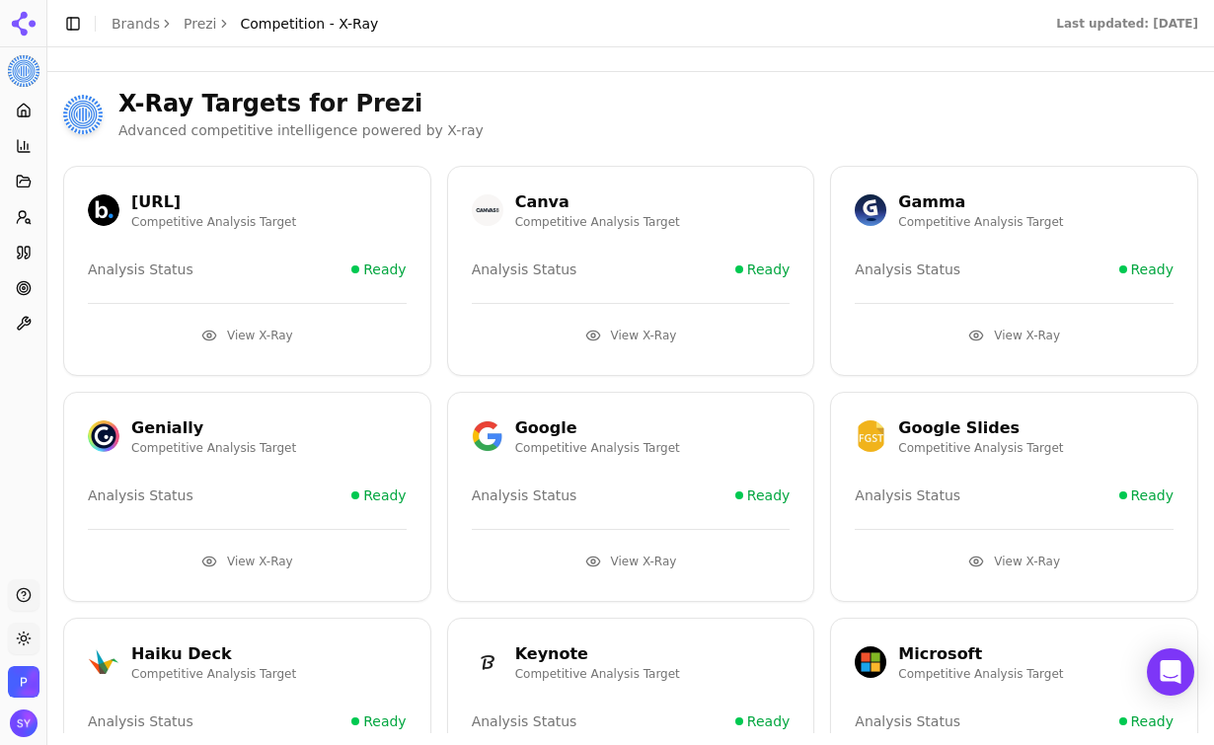
click at [267, 329] on button "View X-Ray" at bounding box center [247, 336] width 319 height 32
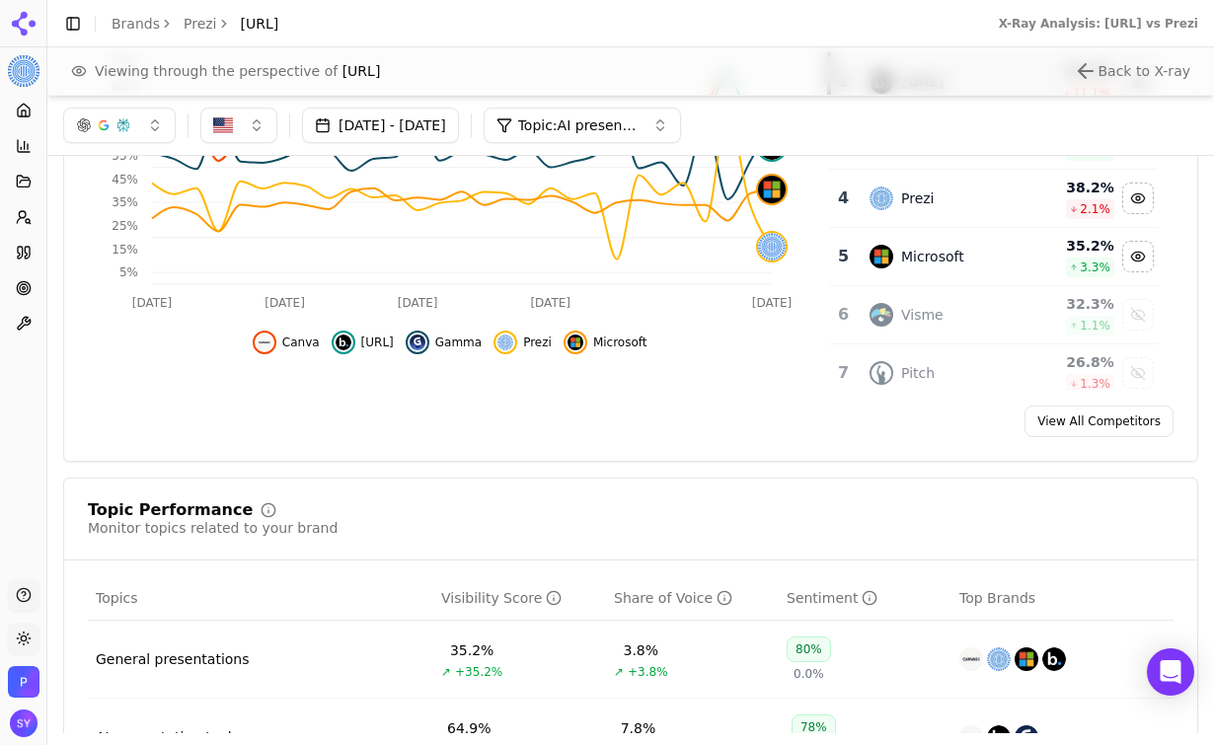
scroll to position [277, 0]
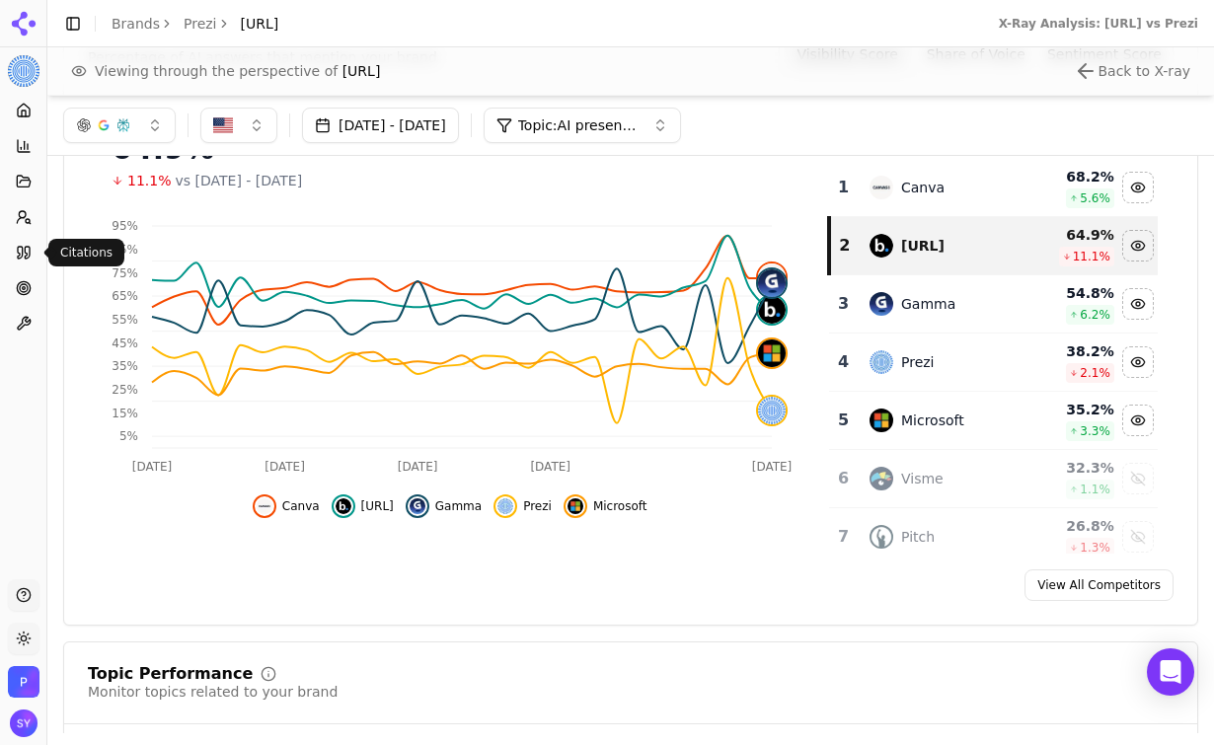
click at [28, 258] on icon at bounding box center [24, 253] width 16 height 16
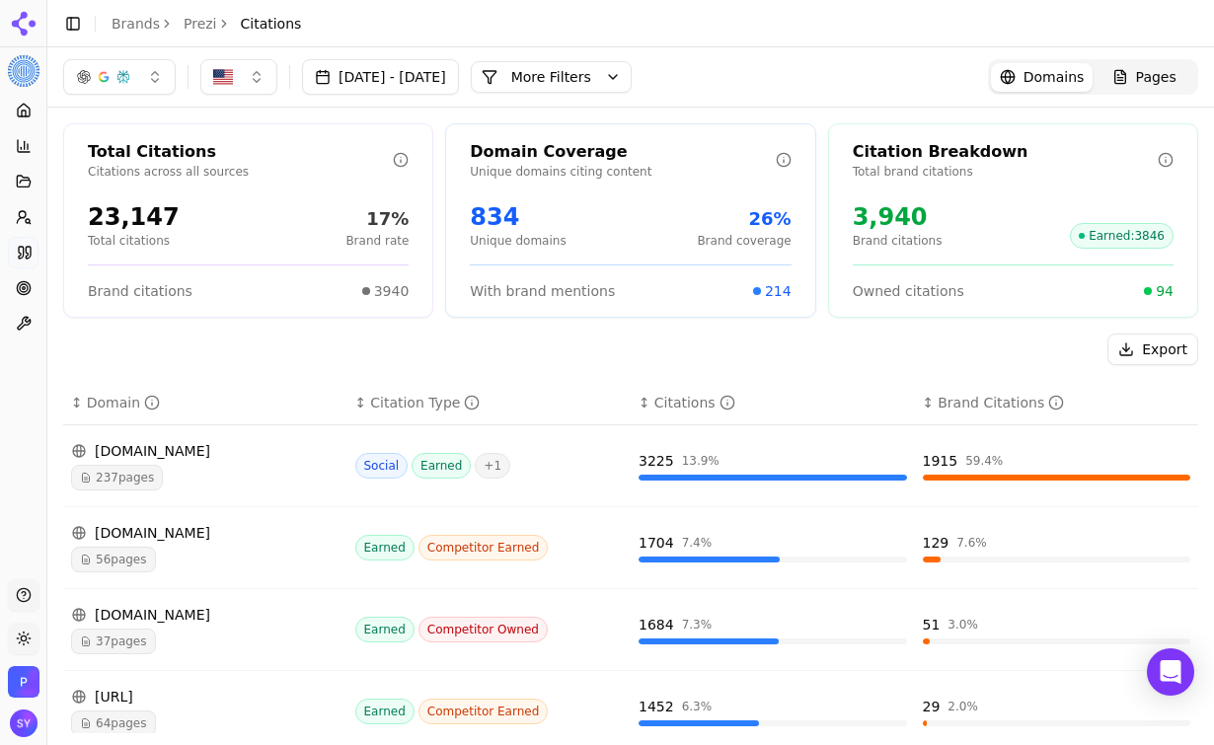
click at [619, 89] on button "More Filters" at bounding box center [551, 77] width 161 height 32
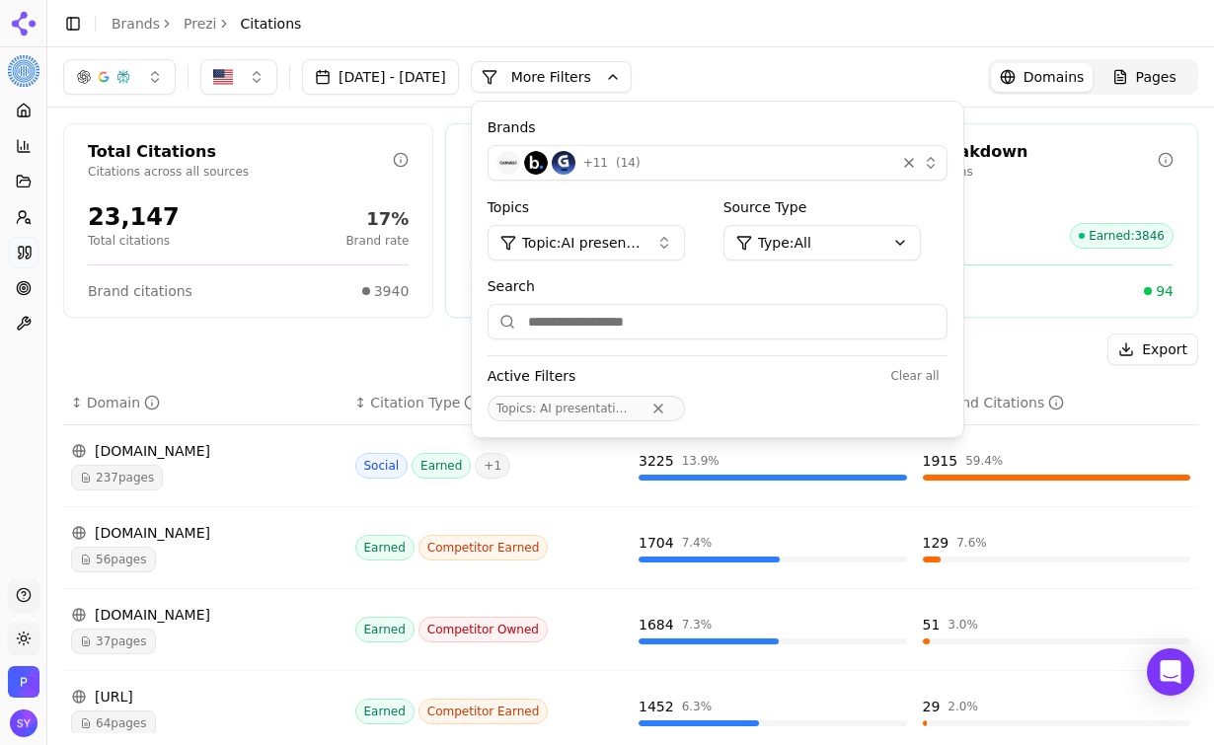
click at [655, 158] on div "+ 11 ( 14 )" at bounding box center [692, 163] width 391 height 24
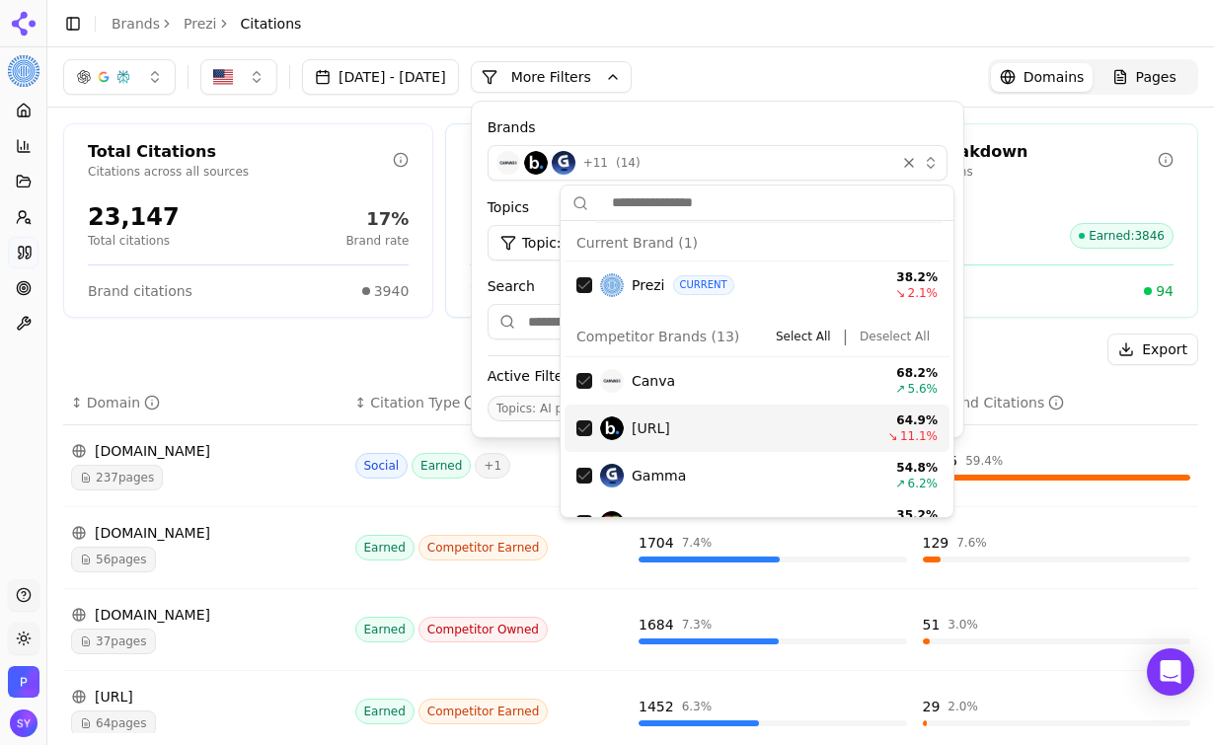
click at [750, 428] on div "[URL]" at bounding box center [735, 429] width 270 height 24
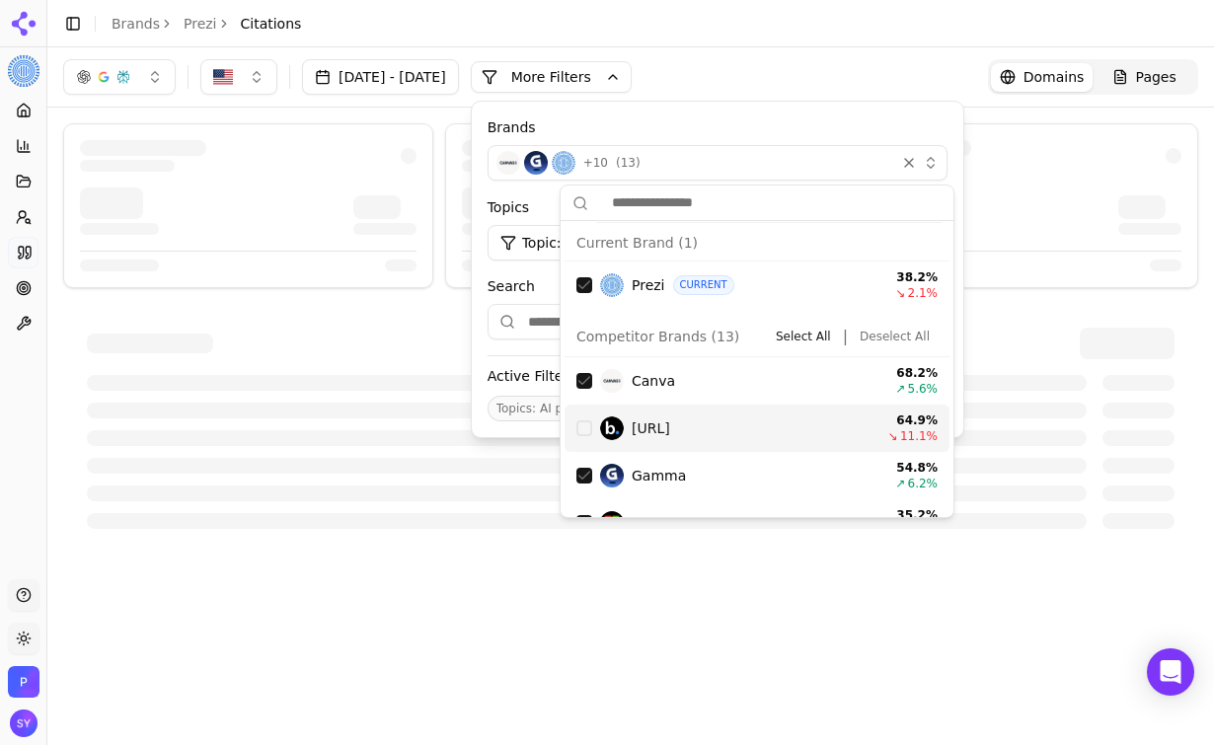
click at [750, 428] on div "[URL]" at bounding box center [735, 429] width 270 height 24
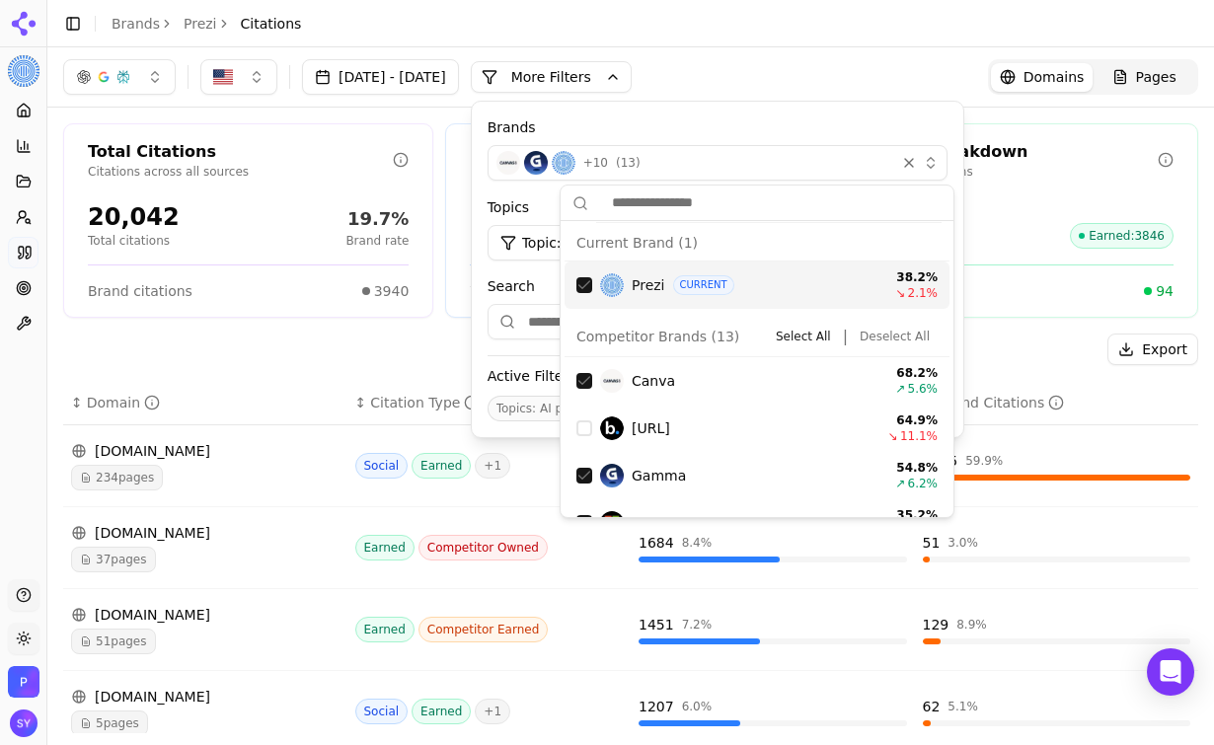
click at [646, 278] on span "Prezi" at bounding box center [649, 285] width 34 height 20
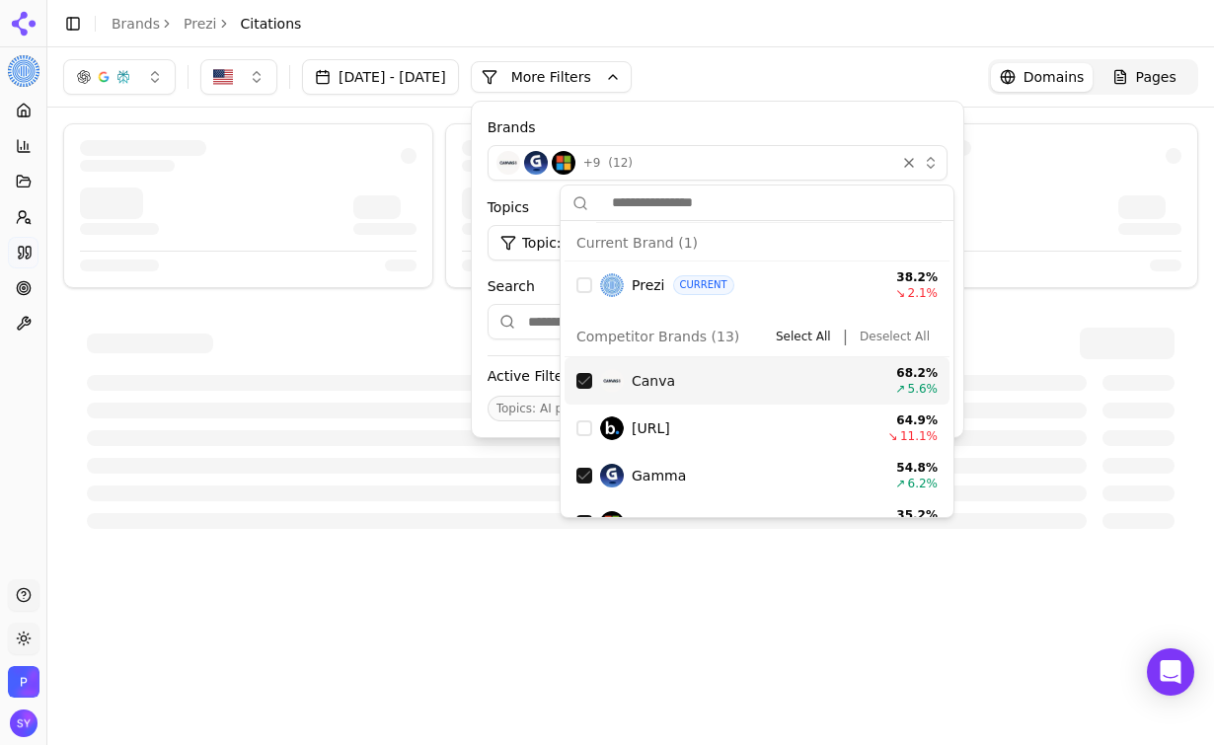
click at [675, 376] on div "Canva" at bounding box center [735, 381] width 270 height 24
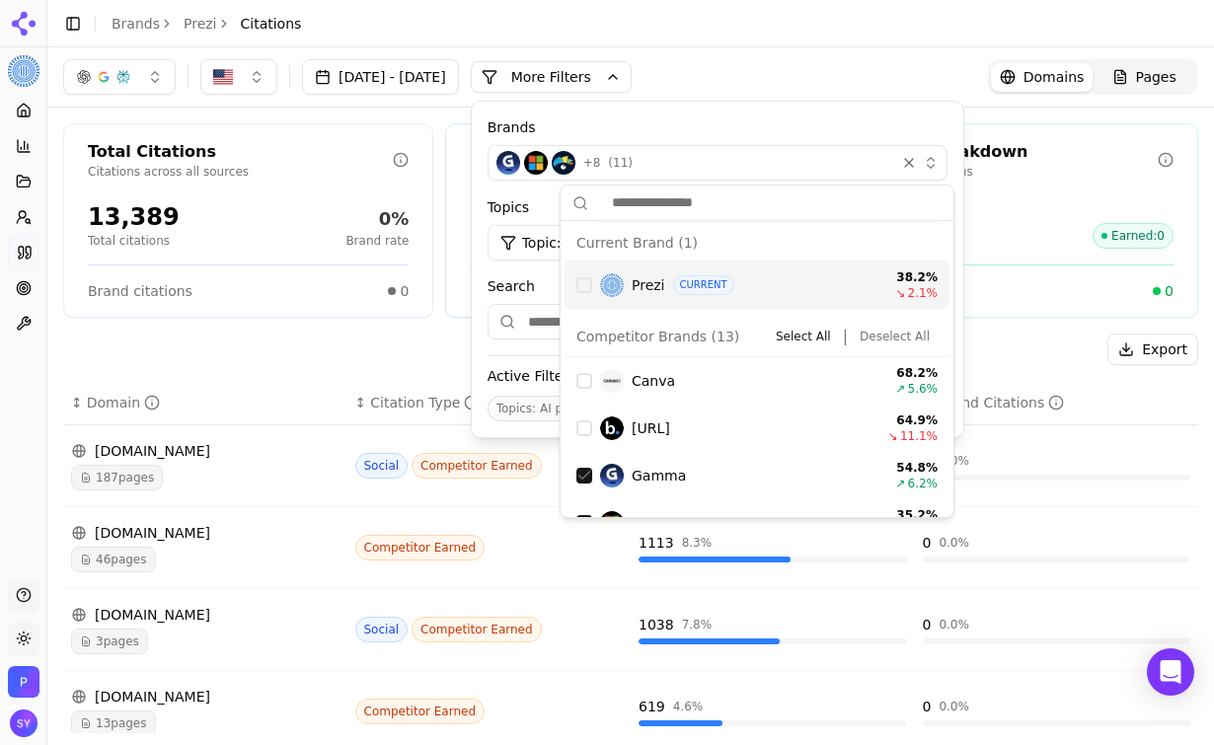
click at [864, 175] on button "+ 8 ( 11 )" at bounding box center [718, 163] width 460 height 36
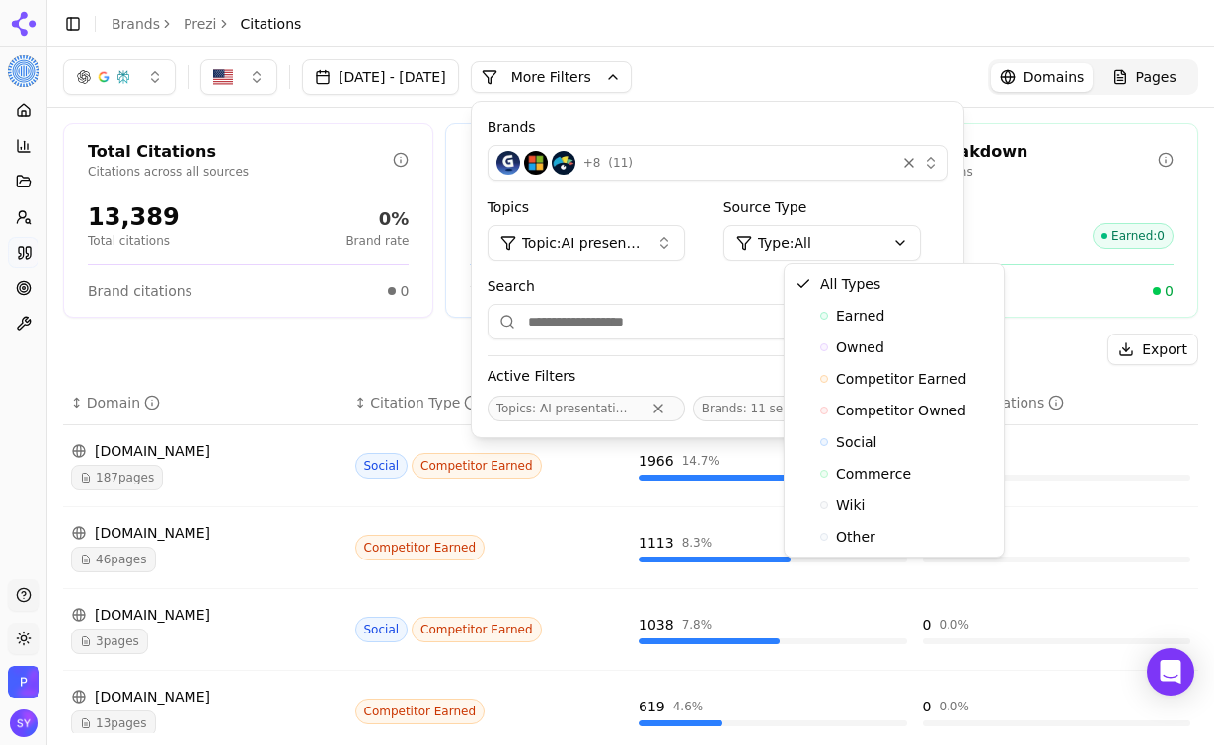
click at [889, 236] on html "Prezi Platform Home Competition Topics Prompts Citations Optimize Toolbox Suppo…" at bounding box center [607, 372] width 1214 height 745
click at [926, 349] on div "Owned" at bounding box center [894, 348] width 211 height 32
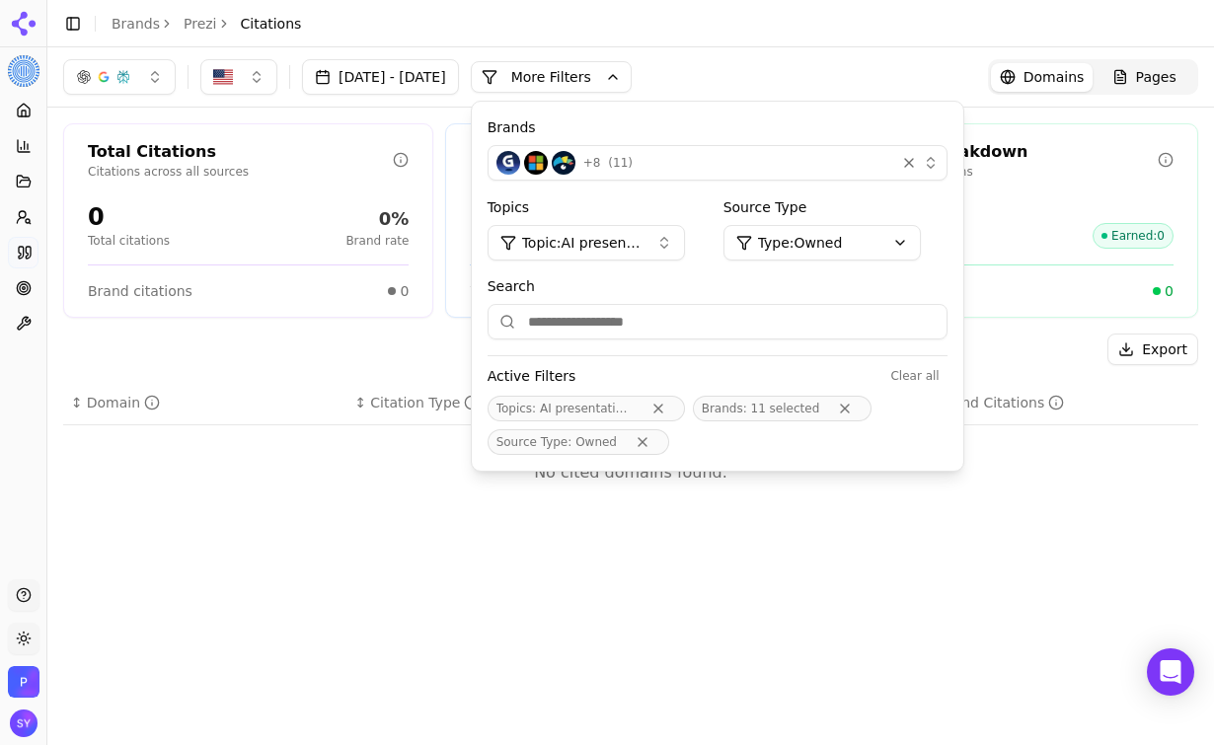
click at [270, 361] on div "Export" at bounding box center [630, 350] width 1135 height 32
click at [820, 151] on div "+ 8 ( 11 )" at bounding box center [692, 163] width 391 height 24
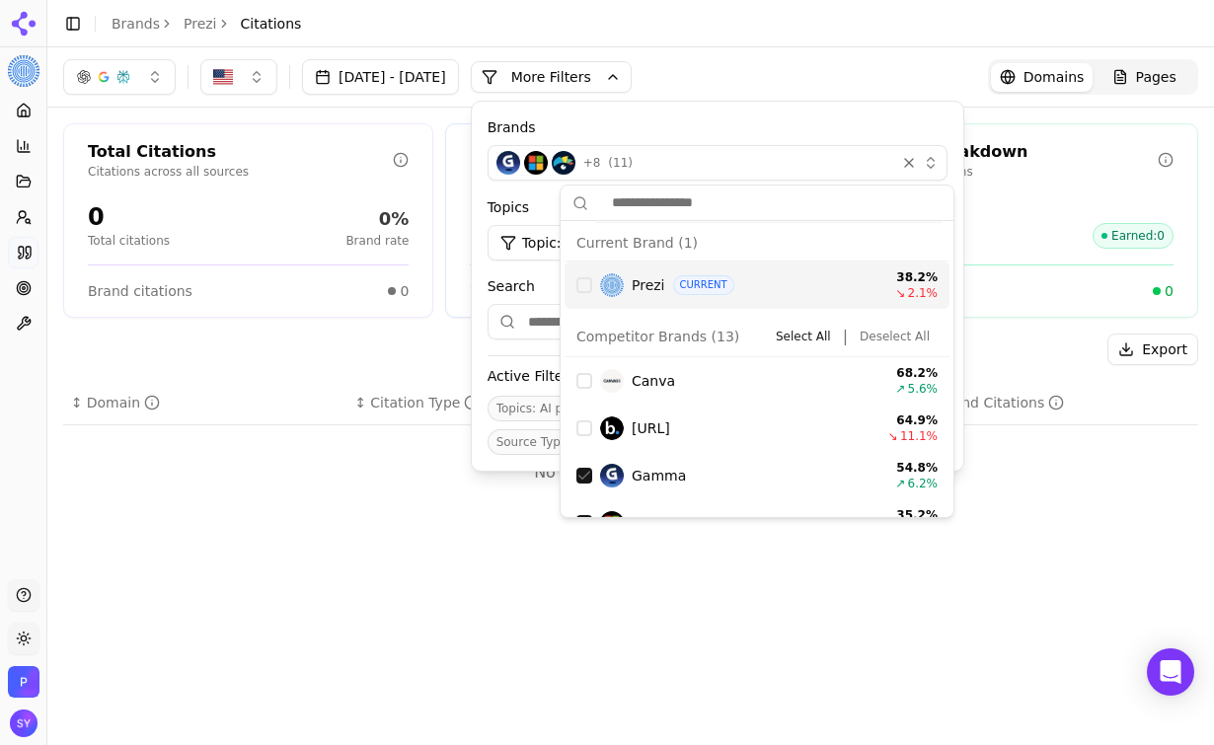
click at [666, 286] on div "Prezi CURRENT" at bounding box center [751, 285] width 239 height 20
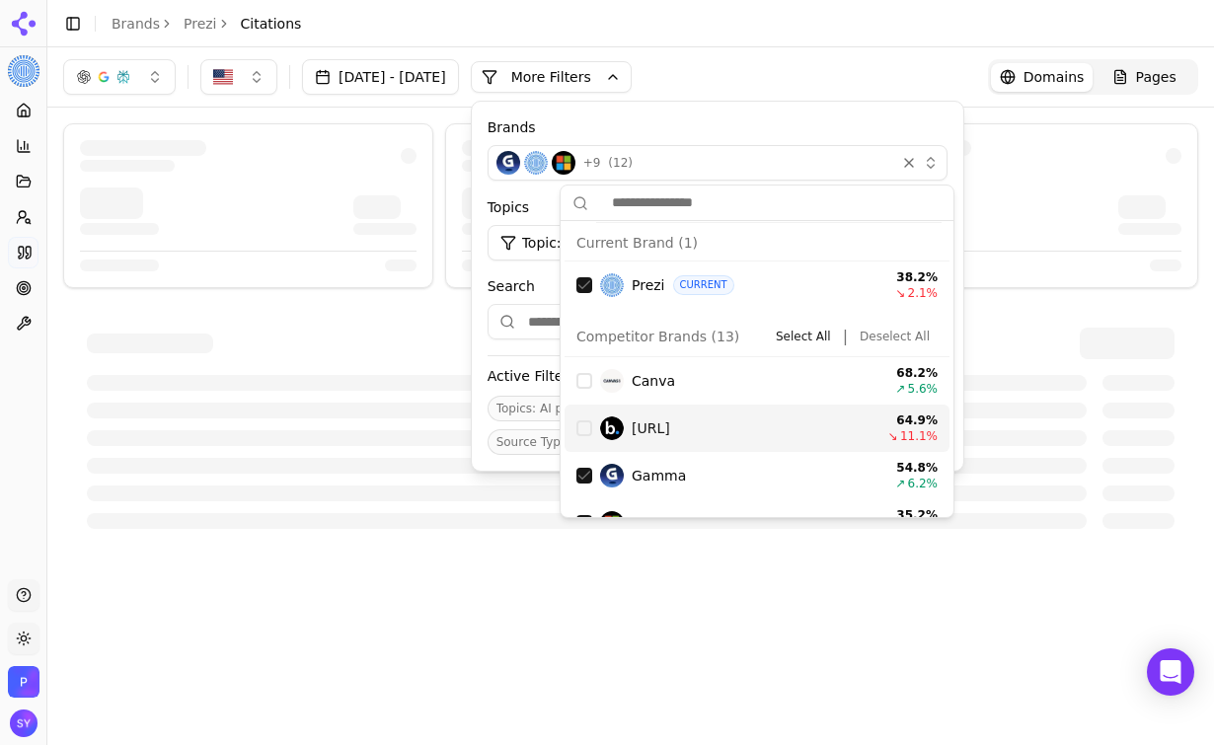
click at [650, 388] on span "Canva" at bounding box center [653, 381] width 43 height 20
click at [653, 435] on span "[URL]" at bounding box center [651, 429] width 39 height 20
click at [411, 322] on div at bounding box center [630, 428] width 1135 height 249
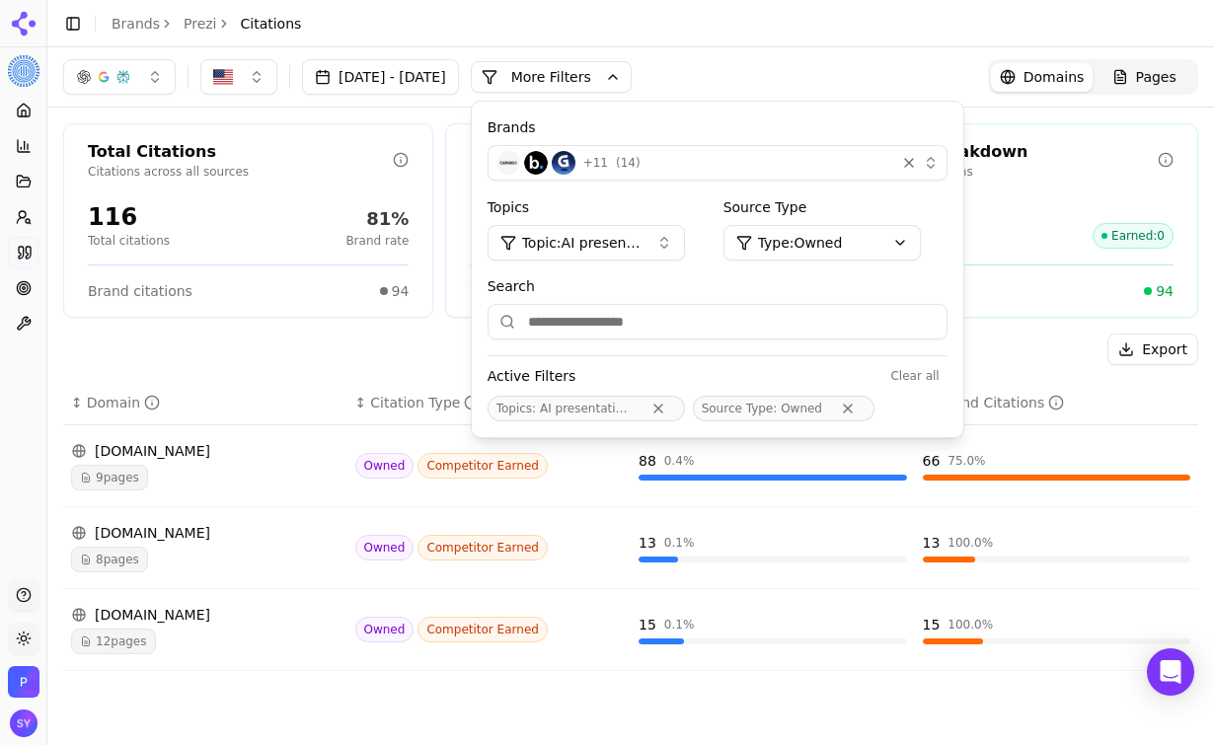
click at [1075, 187] on div "Citation Breakdown Total brand citations 94 Brand citations Earned : 0 Owned ci…" at bounding box center [1013, 220] width 370 height 194
click at [685, 240] on button "Topic: AI presentation tools" at bounding box center [586, 243] width 197 height 36
click at [882, 233] on html "Prezi Platform Home Competition Topics Prompts Citations Optimize Toolbox Suppo…" at bounding box center [607, 372] width 1214 height 745
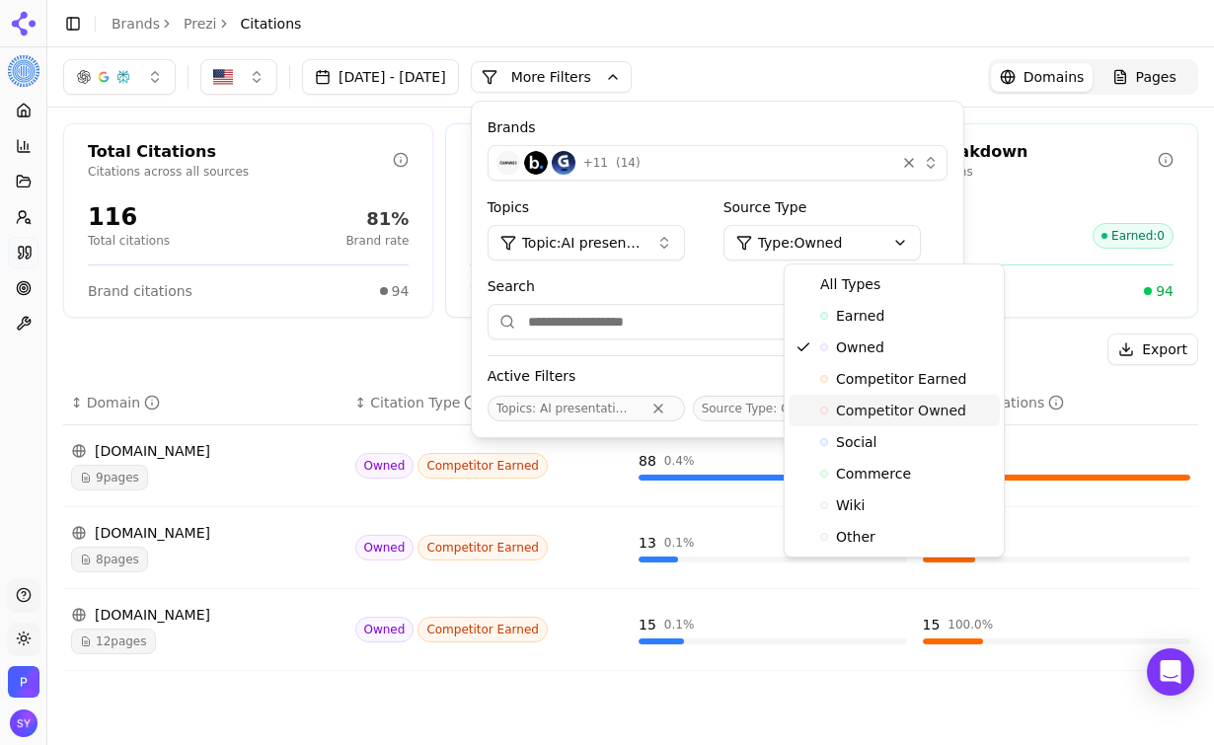
click at [896, 407] on span "Competitor Owned" at bounding box center [901, 411] width 130 height 20
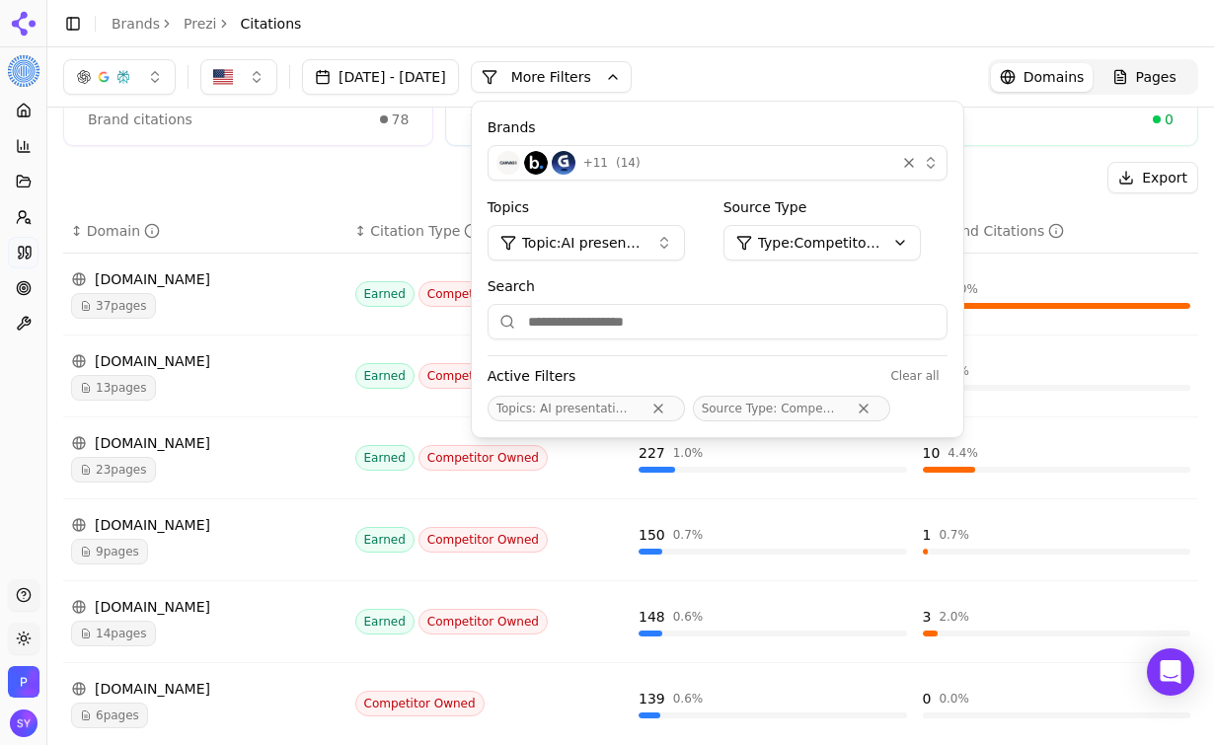
scroll to position [171, 0]
click at [880, 253] on html "Prezi Platform Home Competition Topics Prompts Citations Optimize Toolbox Suppo…" at bounding box center [607, 372] width 1214 height 745
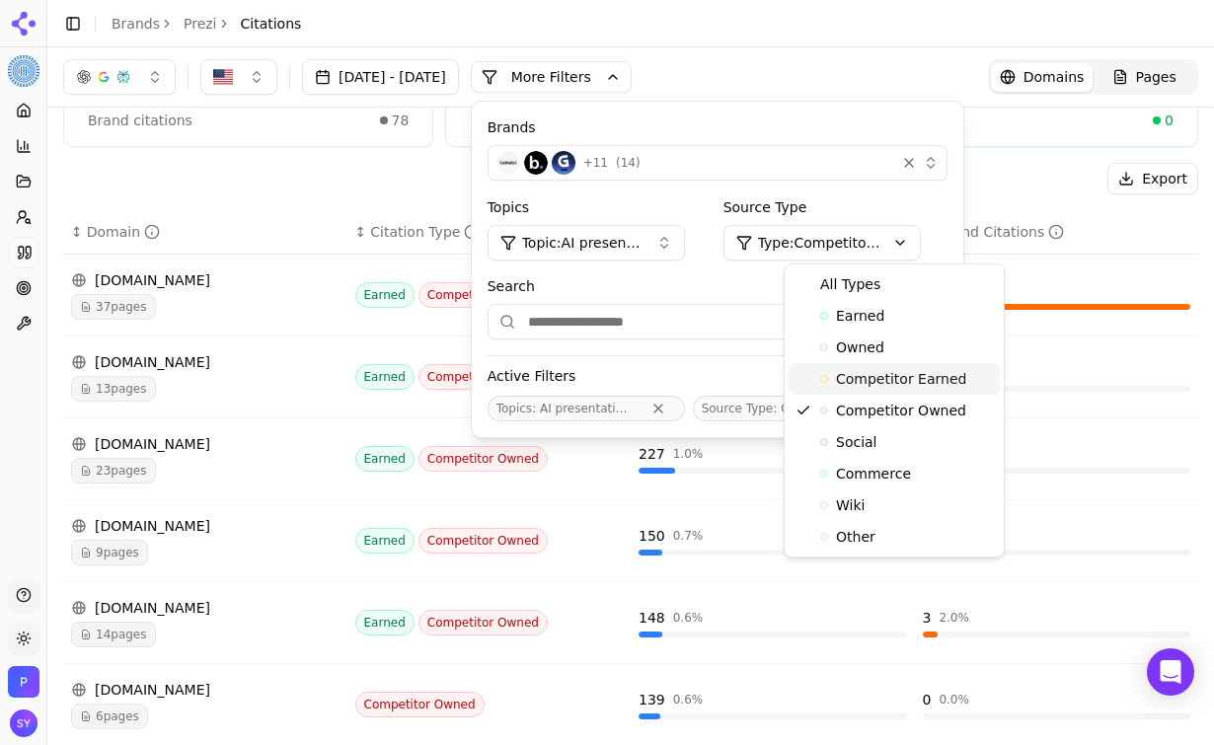
click at [905, 383] on span "Competitor Earned" at bounding box center [901, 379] width 130 height 20
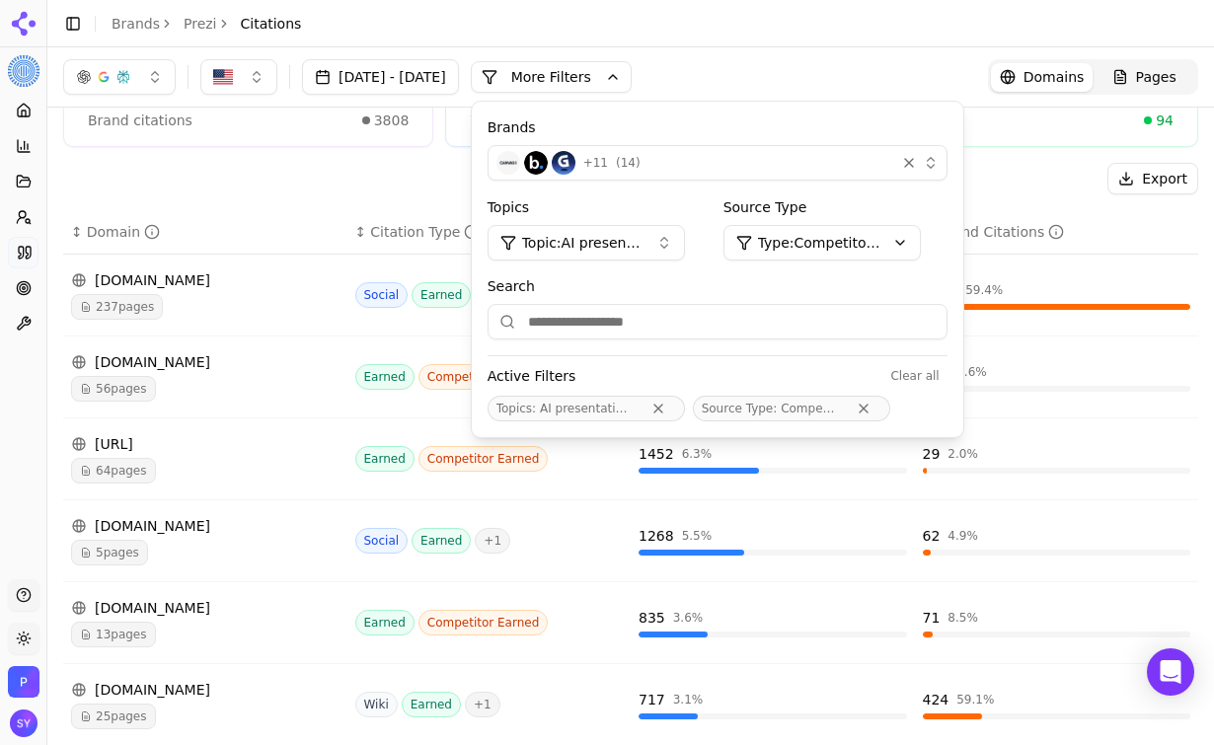
click at [308, 188] on div "Export" at bounding box center [630, 179] width 1135 height 32
click at [855, 253] on html "Prezi Platform Home Competition Topics Prompts Citations Optimize Toolbox Suppo…" at bounding box center [607, 372] width 1214 height 745
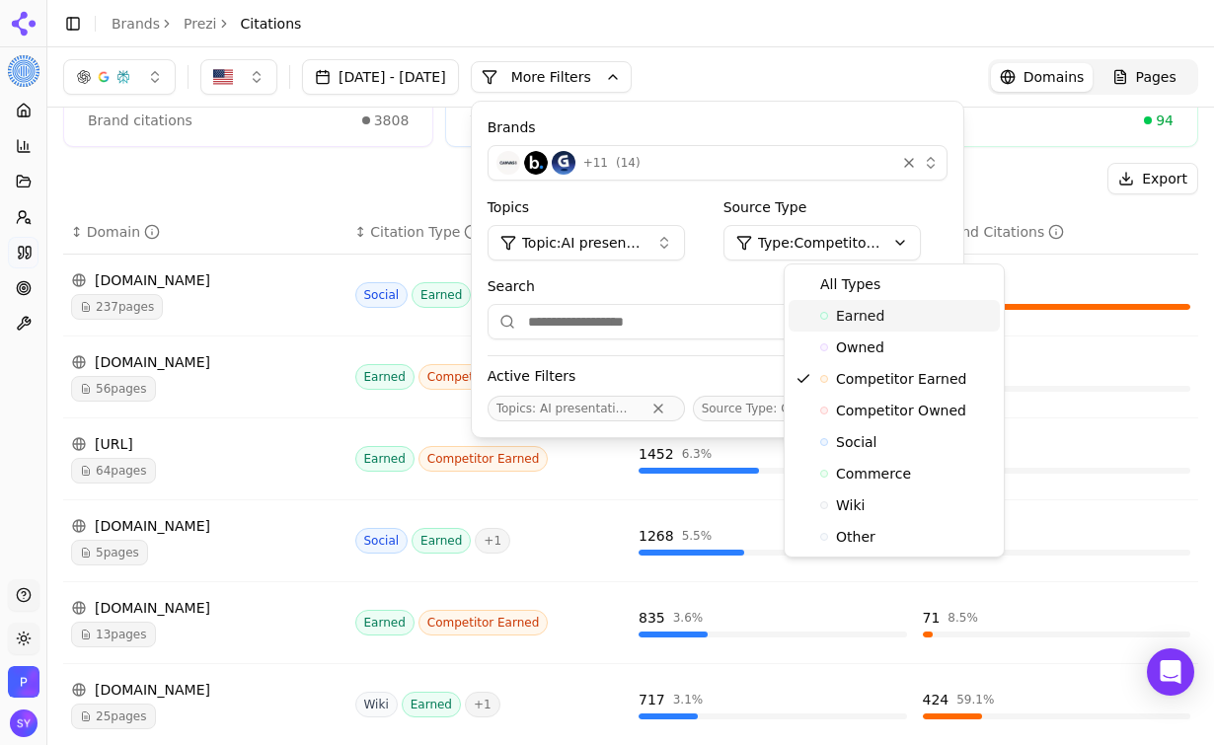
click at [865, 313] on span "Earned" at bounding box center [860, 316] width 48 height 20
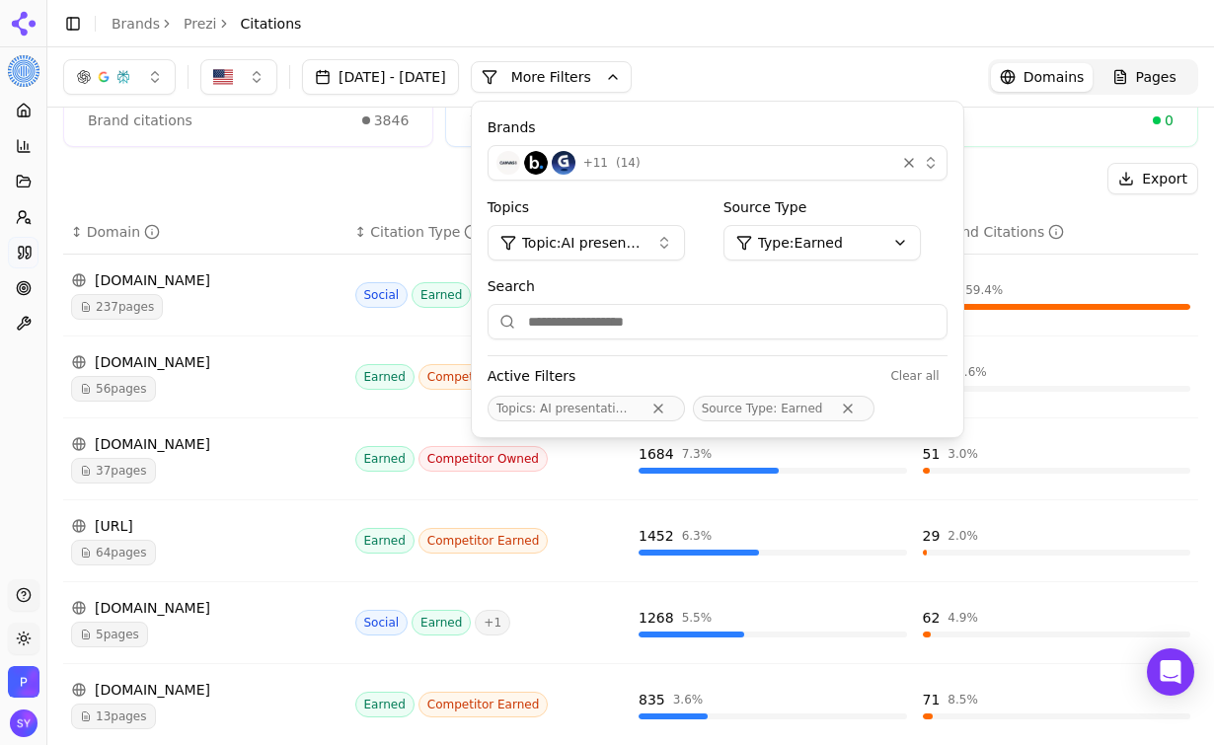
click at [300, 193] on div "Export" at bounding box center [630, 179] width 1135 height 32
click at [632, 77] on button "More Filters" at bounding box center [551, 77] width 161 height 32
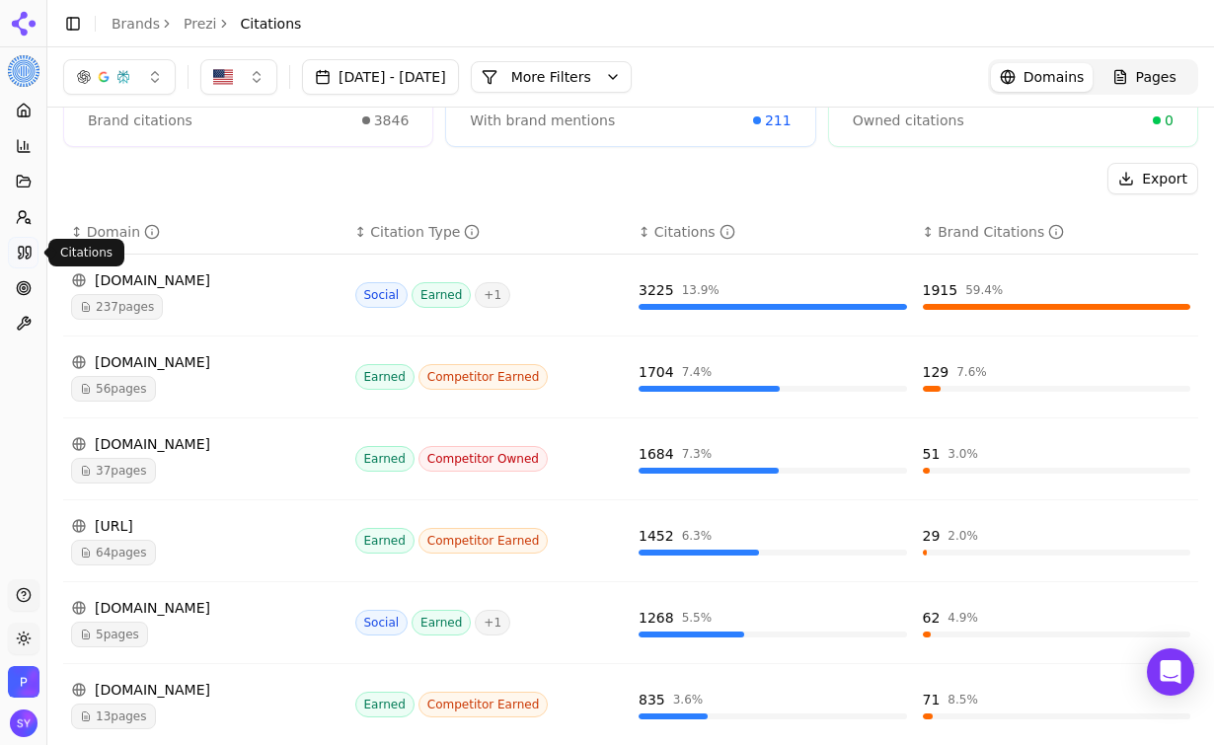
click at [20, 256] on icon at bounding box center [21, 253] width 5 height 12
click at [25, 289] on icon at bounding box center [24, 288] width 16 height 16
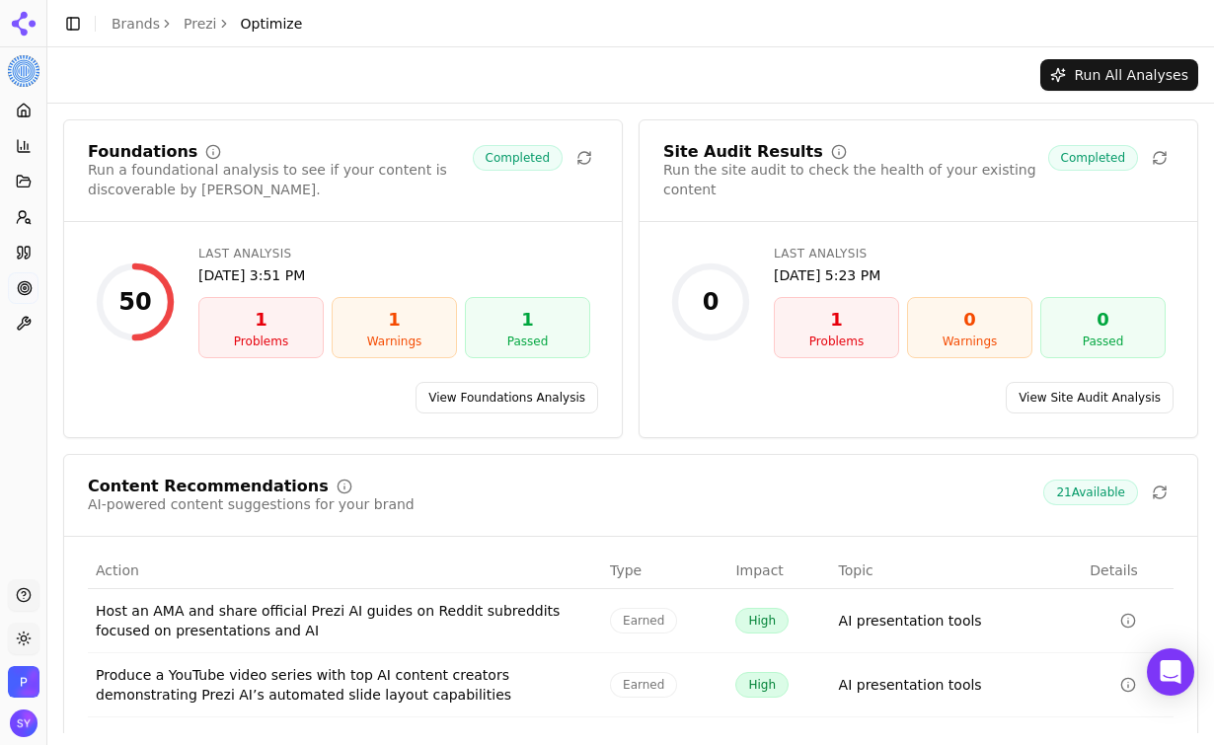
click at [527, 402] on link "View Foundations Analysis" at bounding box center [507, 398] width 183 height 32
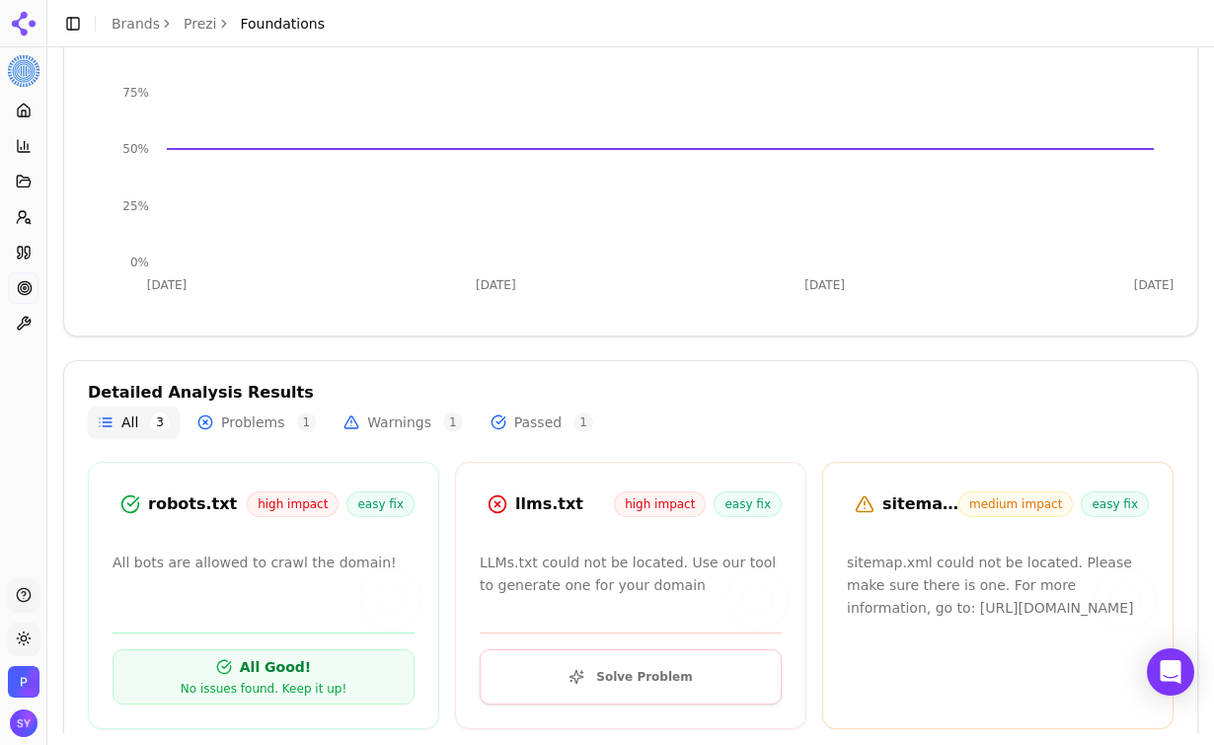
scroll to position [357, 0]
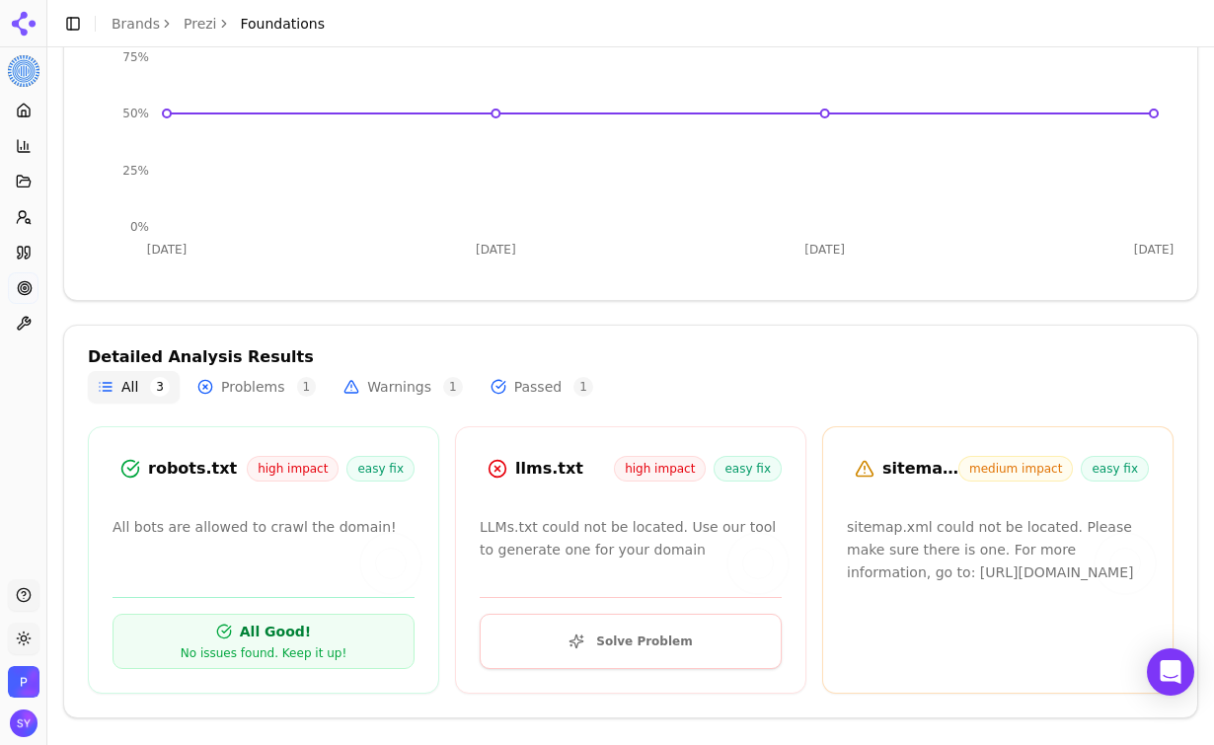
drag, startPoint x: 853, startPoint y: 462, endPoint x: 1119, endPoint y: 601, distance: 299.8
click at [1119, 601] on div "sitemap.xml medium impact easy fix sitemap.xml could not be located. Please mak…" at bounding box center [997, 560] width 351 height 268
click at [1119, 583] on p "sitemap.xml could not be located. Please make sure there is one. For more infor…" at bounding box center [998, 549] width 302 height 67
drag, startPoint x: 851, startPoint y: 533, endPoint x: 1076, endPoint y: 528, distance: 225.1
click at [1076, 528] on p "sitemap.xml could not be located. Please make sure there is one. For more infor…" at bounding box center [998, 549] width 302 height 67
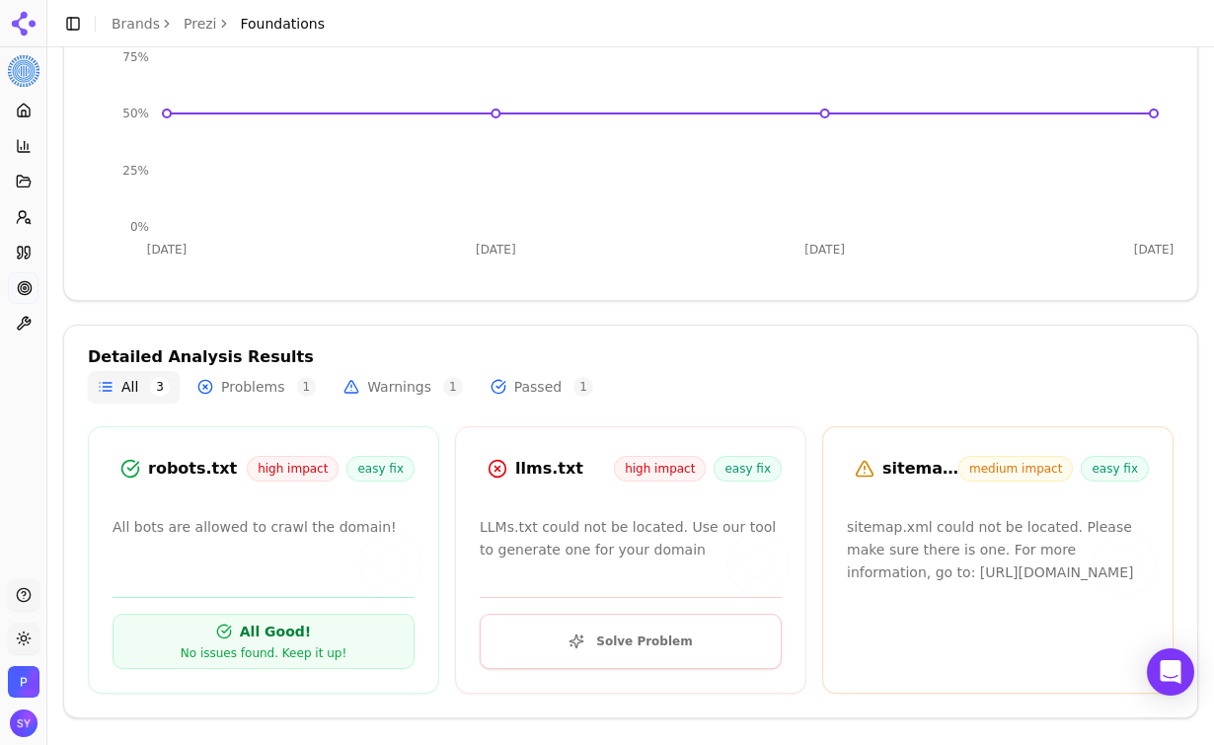
click at [1003, 381] on div "All 3 Problems 1 Warnings 1 Passed 1" at bounding box center [631, 387] width 1086 height 32
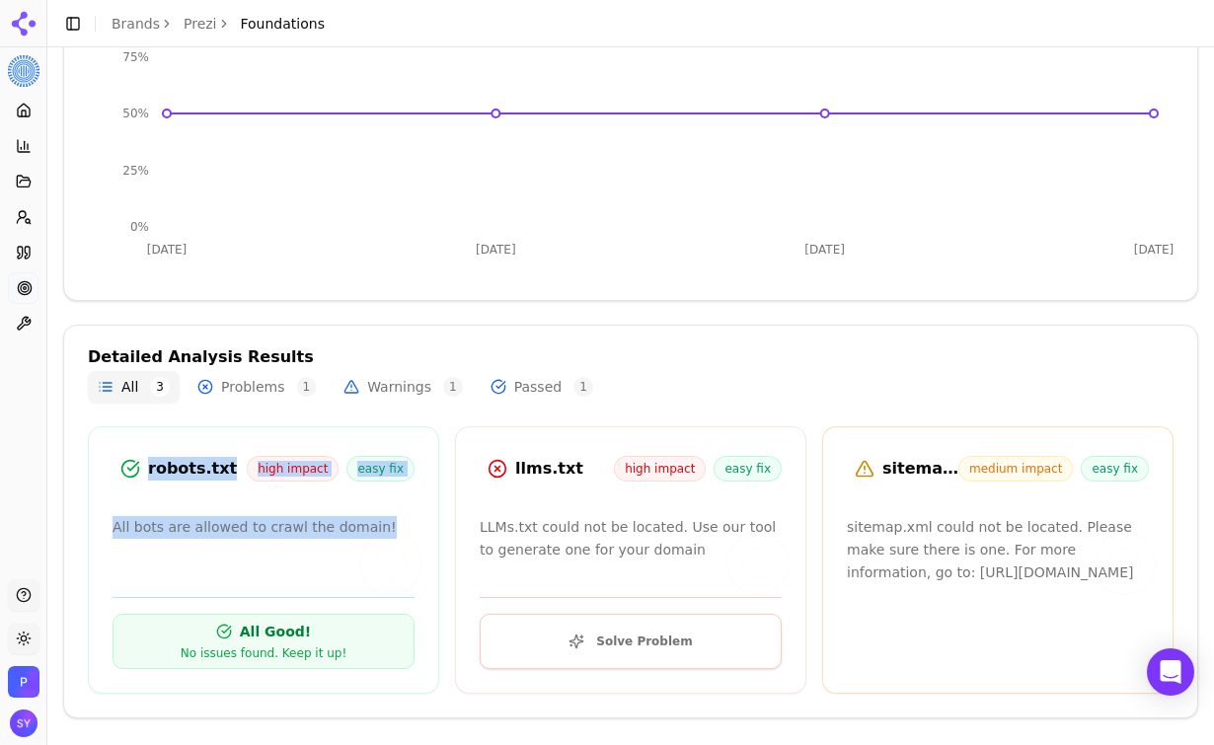
drag, startPoint x: 404, startPoint y: 530, endPoint x: 118, endPoint y: 470, distance: 291.6
click at [118, 470] on div "robots.txt high impact easy fix All bots are allowed to crawl the domain! All G…" at bounding box center [263, 560] width 351 height 268
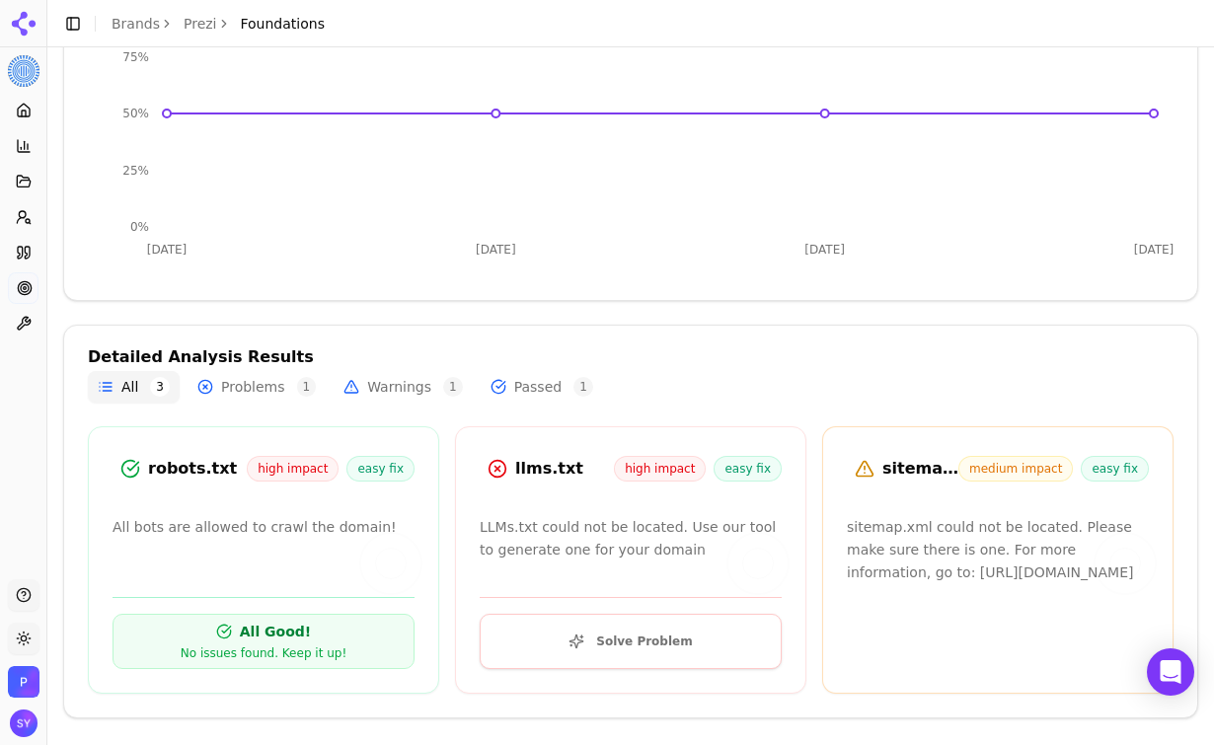
click at [180, 546] on div at bounding box center [263, 533] width 349 height 34
click at [981, 558] on p "sitemap.xml could not be located. Please make sure there is one. For more infor…" at bounding box center [998, 549] width 302 height 67
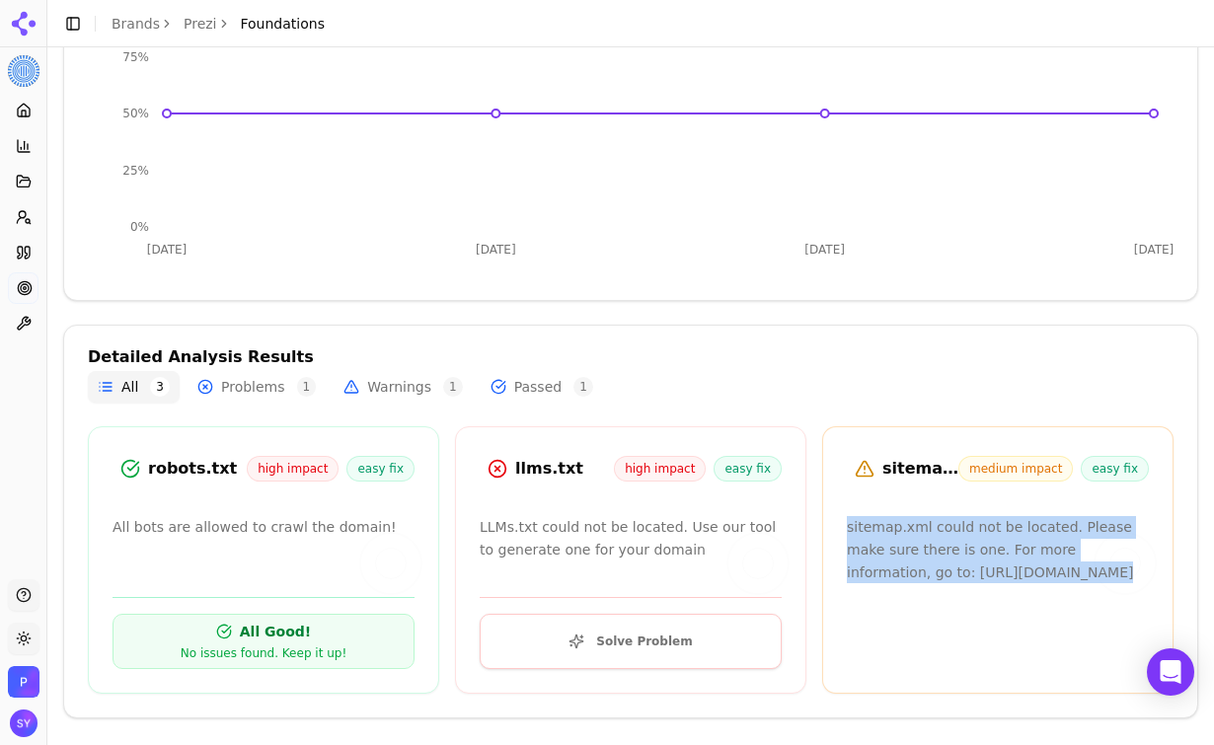
click at [981, 558] on p "sitemap.xml could not be located. Please make sure there is one. For more infor…" at bounding box center [998, 549] width 302 height 67
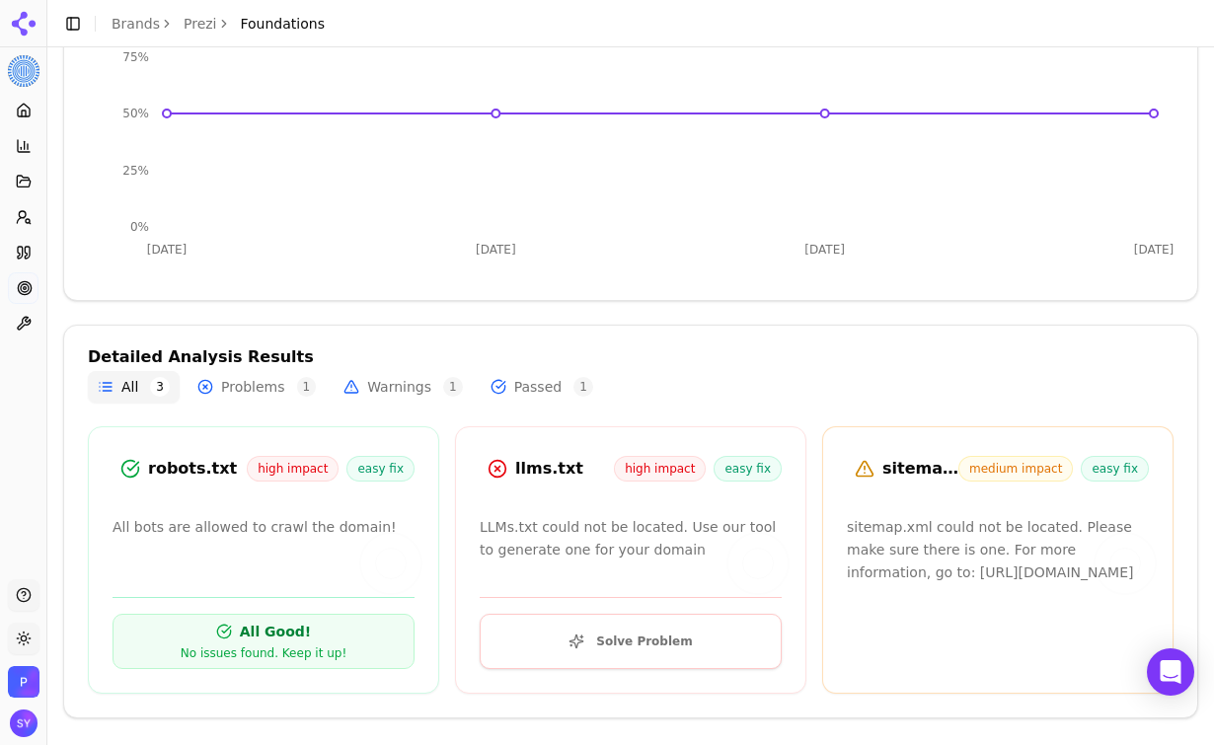
click at [1073, 377] on div "All 3 Problems 1 Warnings 1 Passed 1" at bounding box center [631, 387] width 1086 height 32
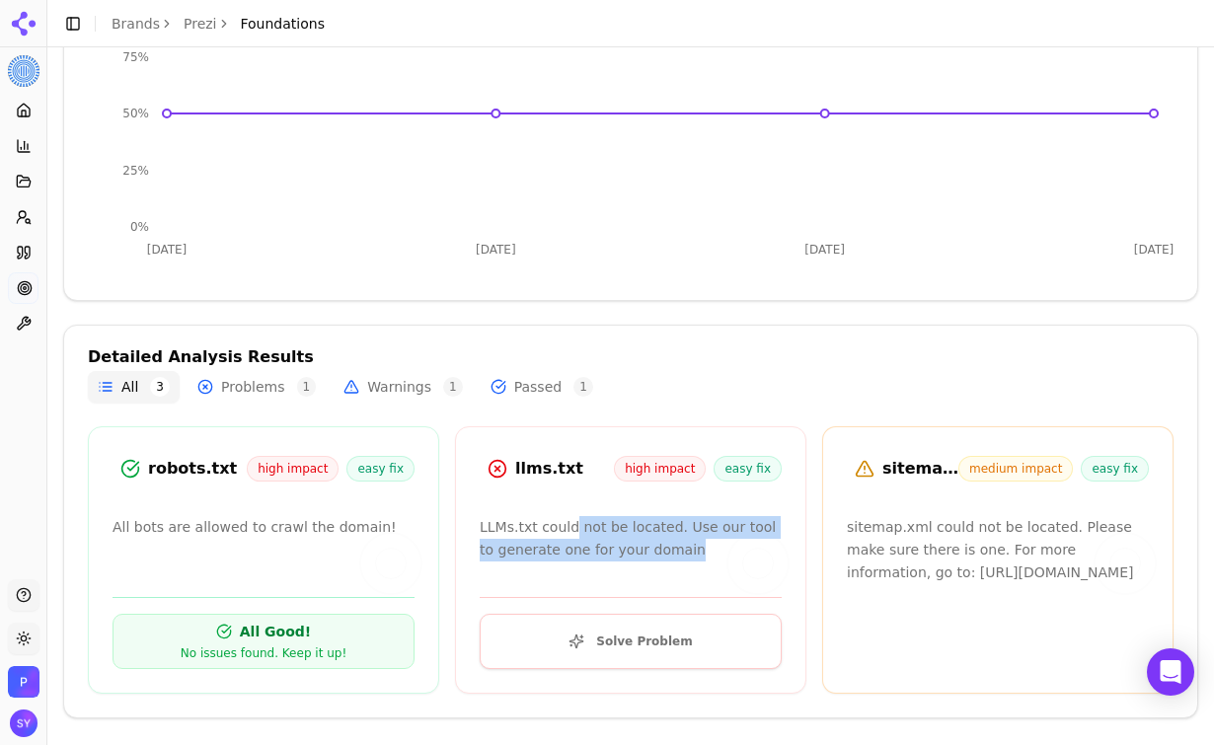
drag, startPoint x: 570, startPoint y: 522, endPoint x: 683, endPoint y: 565, distance: 121.2
click at [683, 565] on div "llms.txt high impact easy fix LLMs.txt could not be located. Use our tool to ge…" at bounding box center [630, 560] width 351 height 268
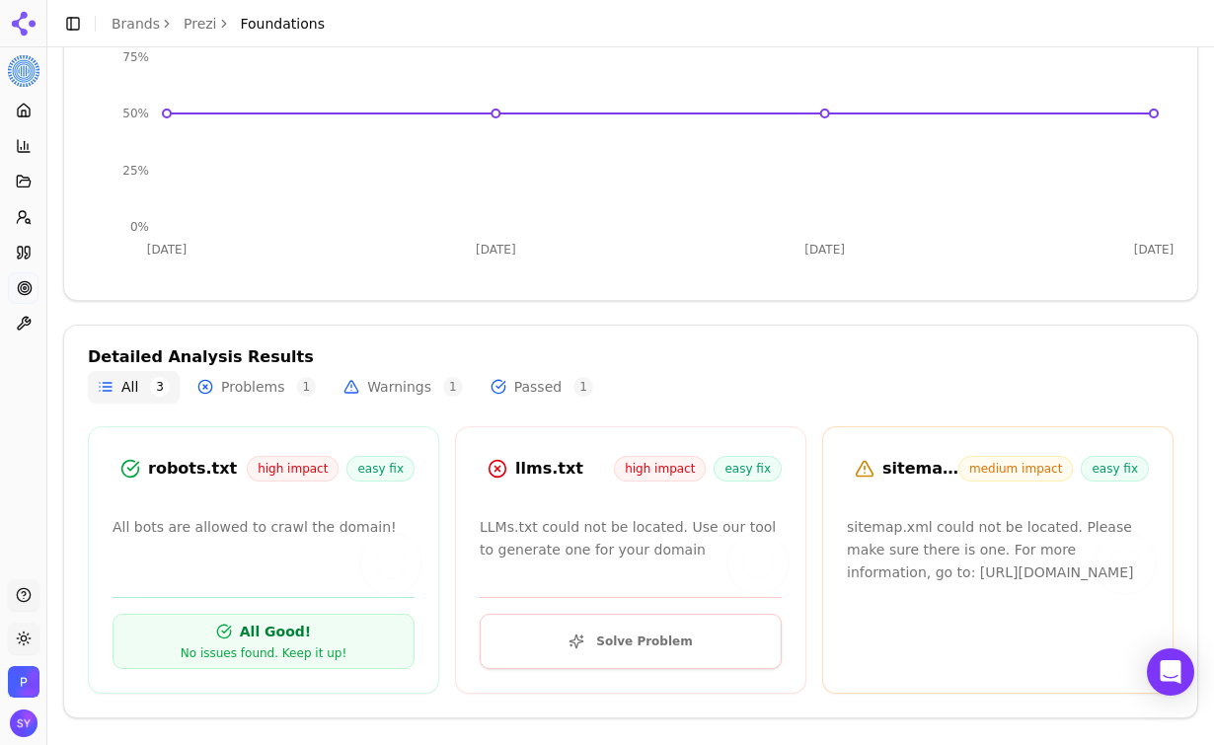
click at [968, 566] on p "sitemap.xml could not be located. Please make sure there is one. For more infor…" at bounding box center [998, 549] width 302 height 67
click at [570, 528] on p "LLMs.txt could not be located. Use our tool to generate one for your domain" at bounding box center [631, 538] width 302 height 45
click at [955, 542] on p "sitemap.xml could not be located. Please make sure there is one. For more infor…" at bounding box center [998, 549] width 302 height 67
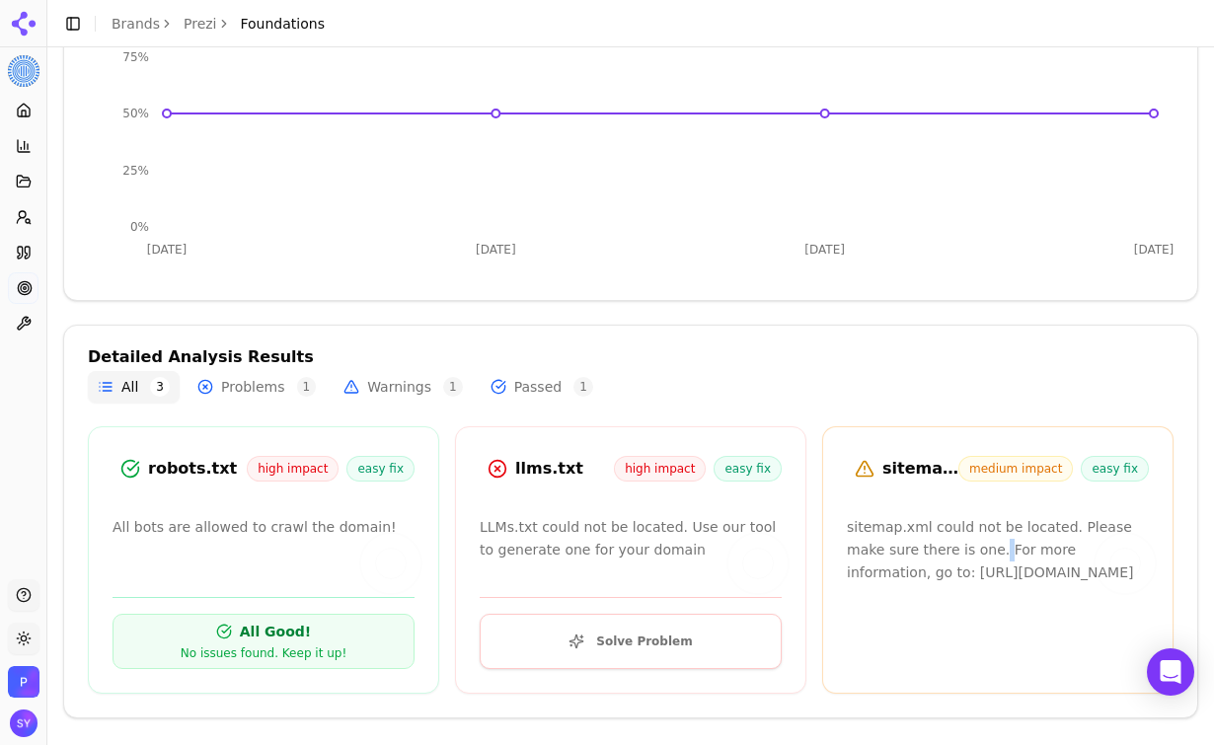
click at [955, 542] on p "sitemap.xml could not be located. Please make sure there is one. For more infor…" at bounding box center [998, 549] width 302 height 67
click at [953, 540] on p "sitemap.xml could not be located. Please make sure there is one. For more infor…" at bounding box center [998, 549] width 302 height 67
click at [678, 536] on p "LLMs.txt could not be located. Use our tool to generate one for your domain" at bounding box center [631, 538] width 302 height 45
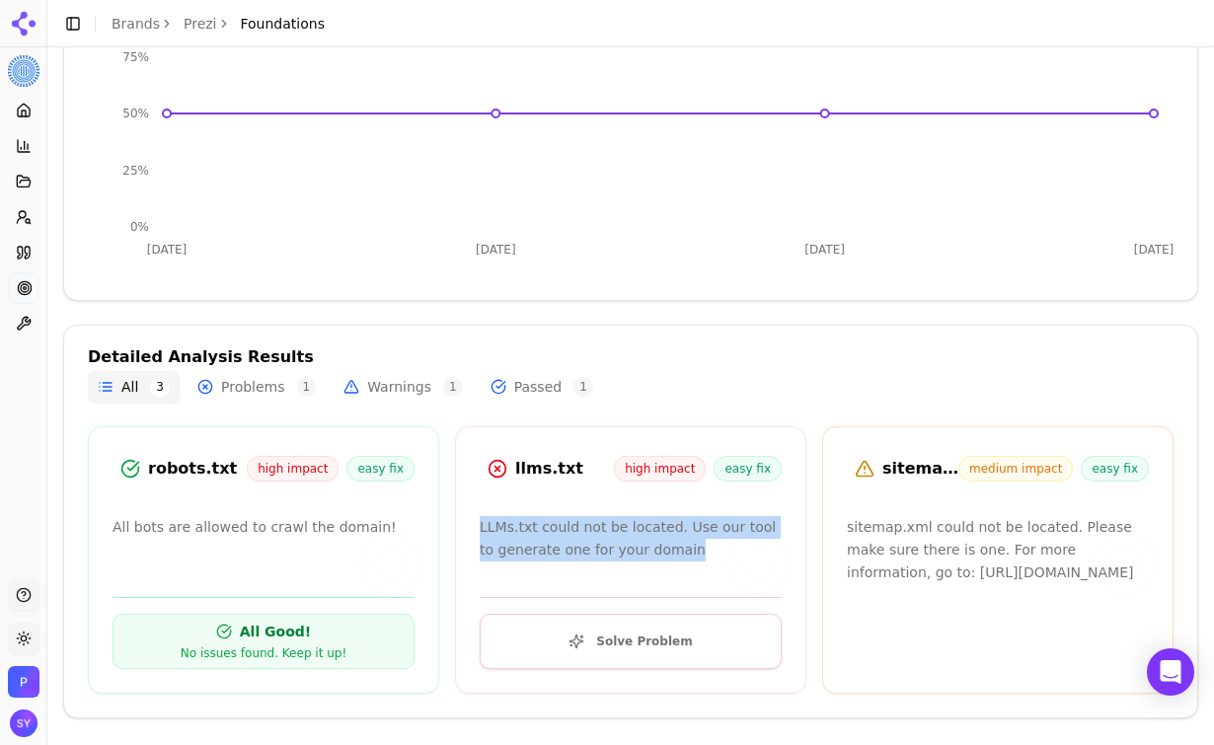
click at [678, 536] on p "LLMs.txt could not be located. Use our tool to generate one for your domain" at bounding box center [631, 538] width 302 height 45
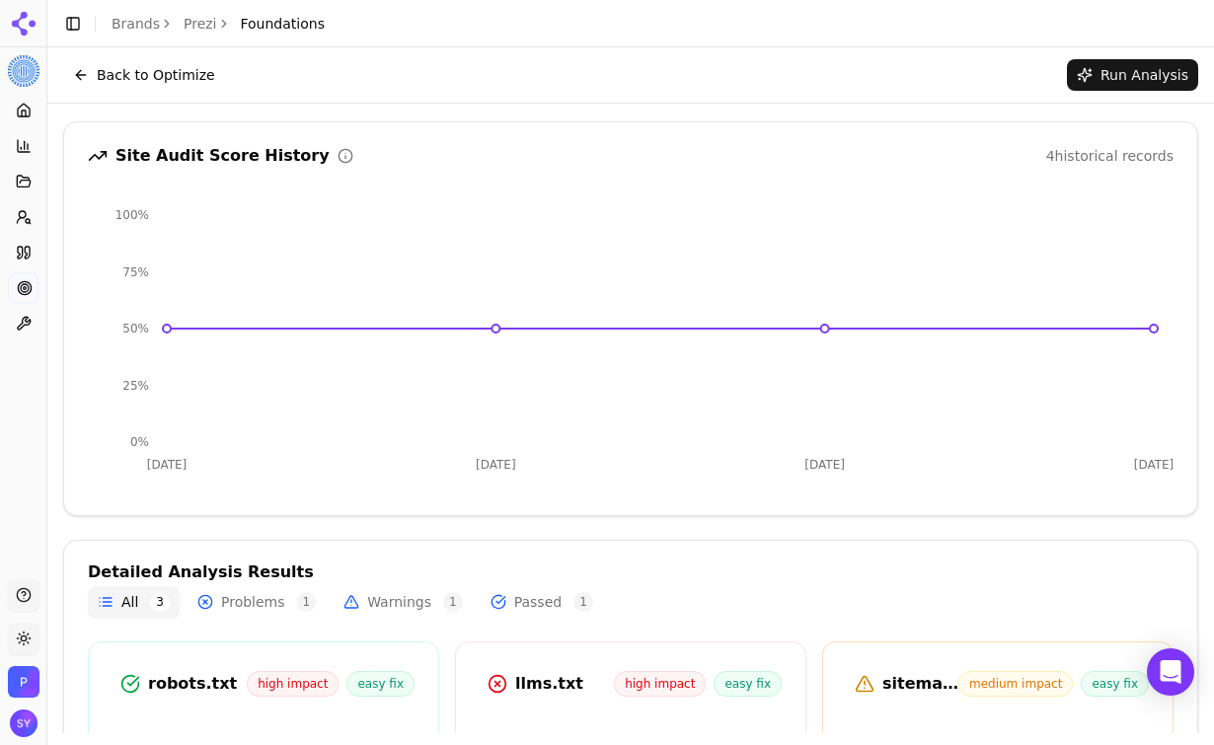
scroll to position [121, 0]
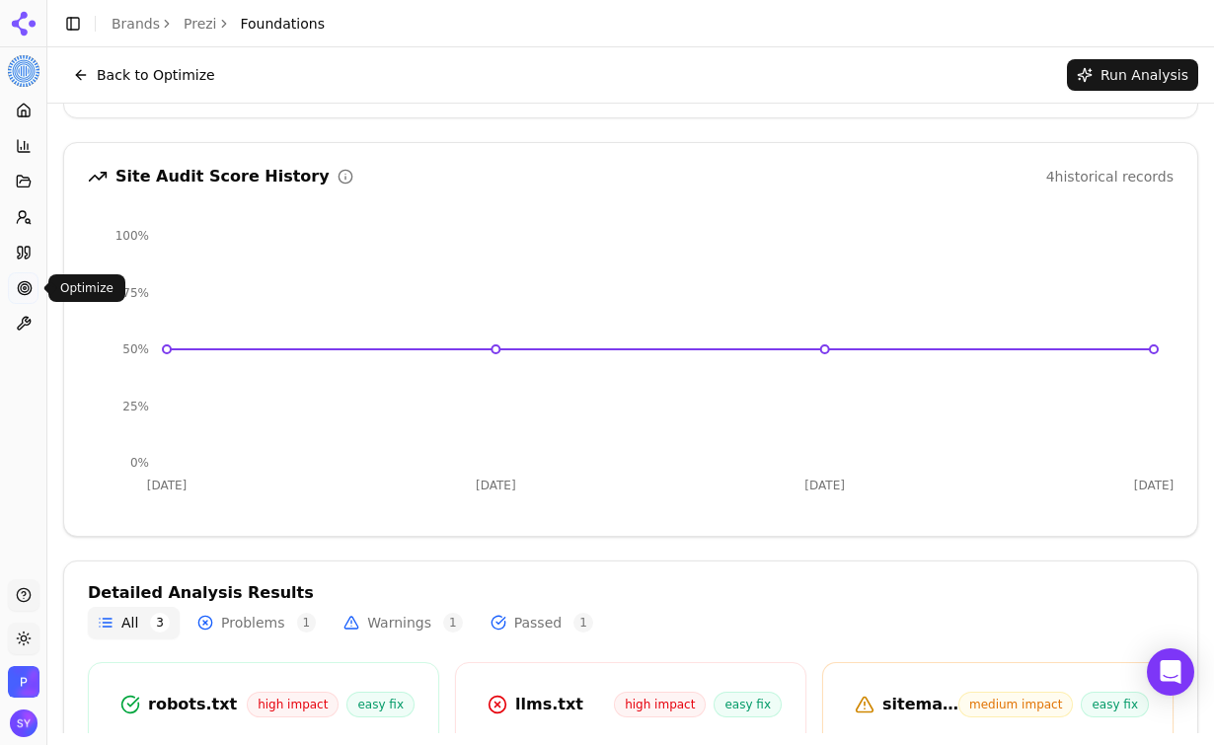
click at [17, 279] on link "Optimize" at bounding box center [23, 288] width 31 height 32
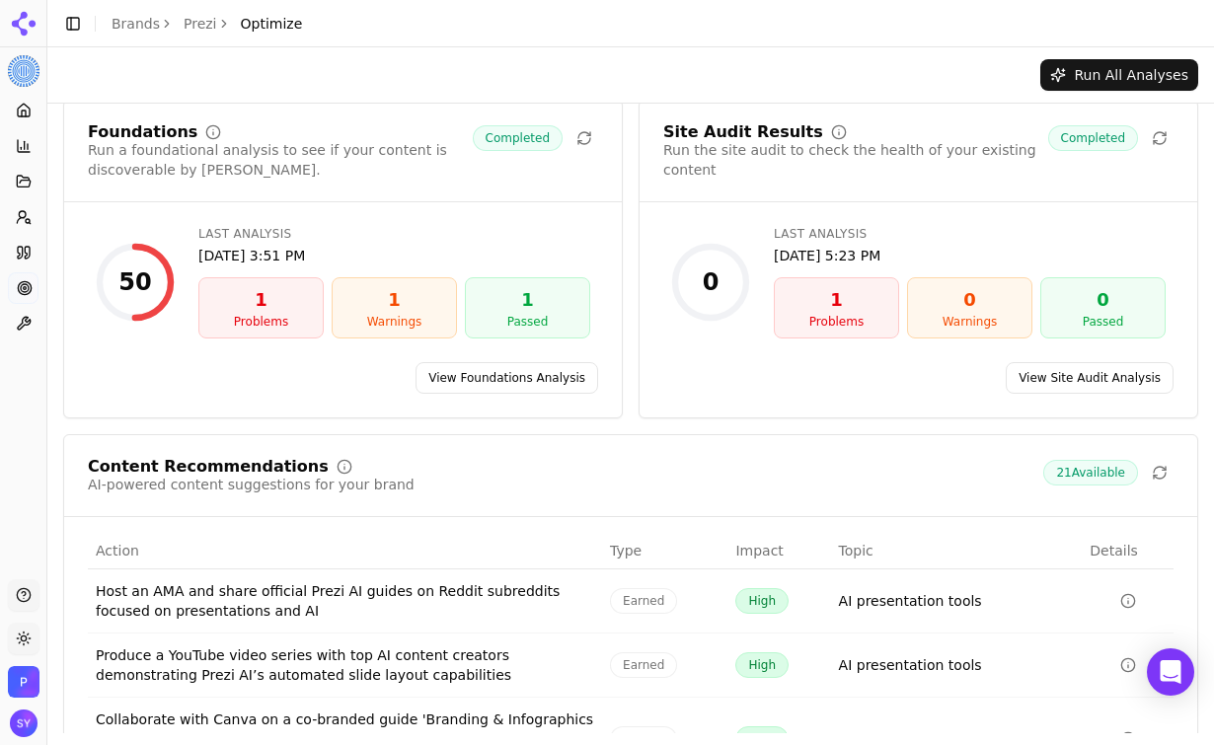
scroll to position [18, 0]
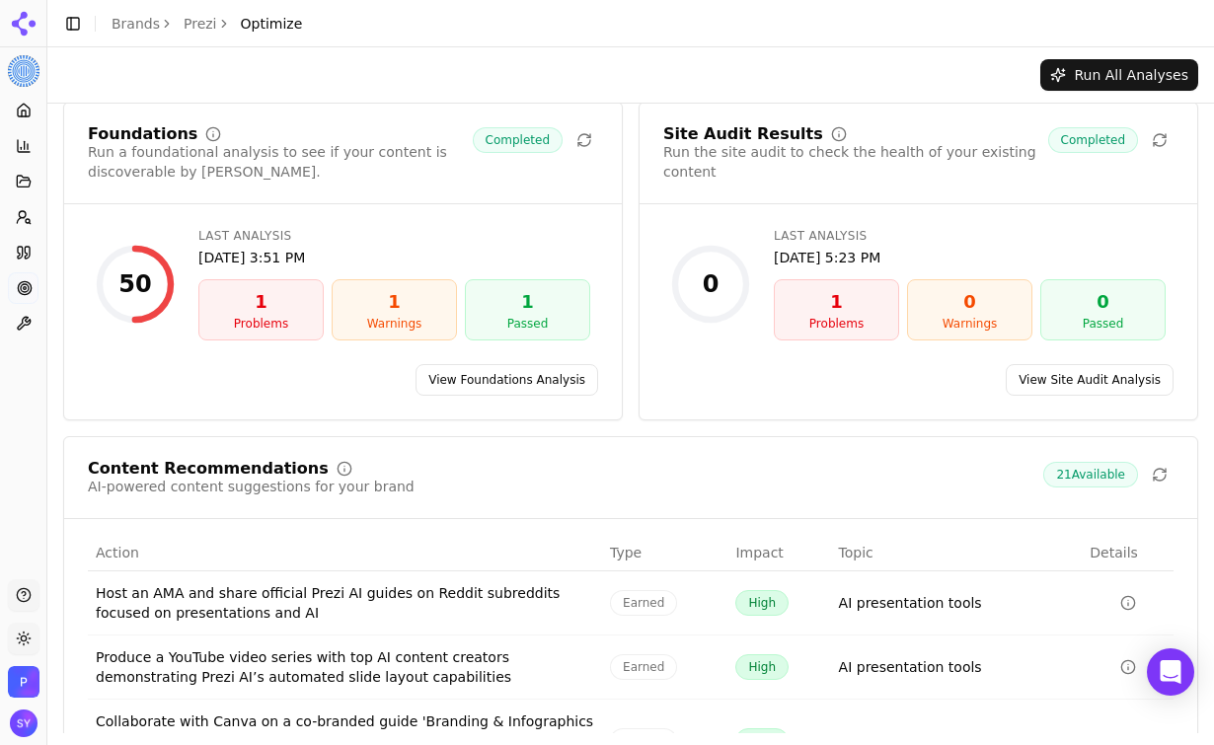
click at [458, 376] on link "View Foundations Analysis" at bounding box center [507, 380] width 183 height 32
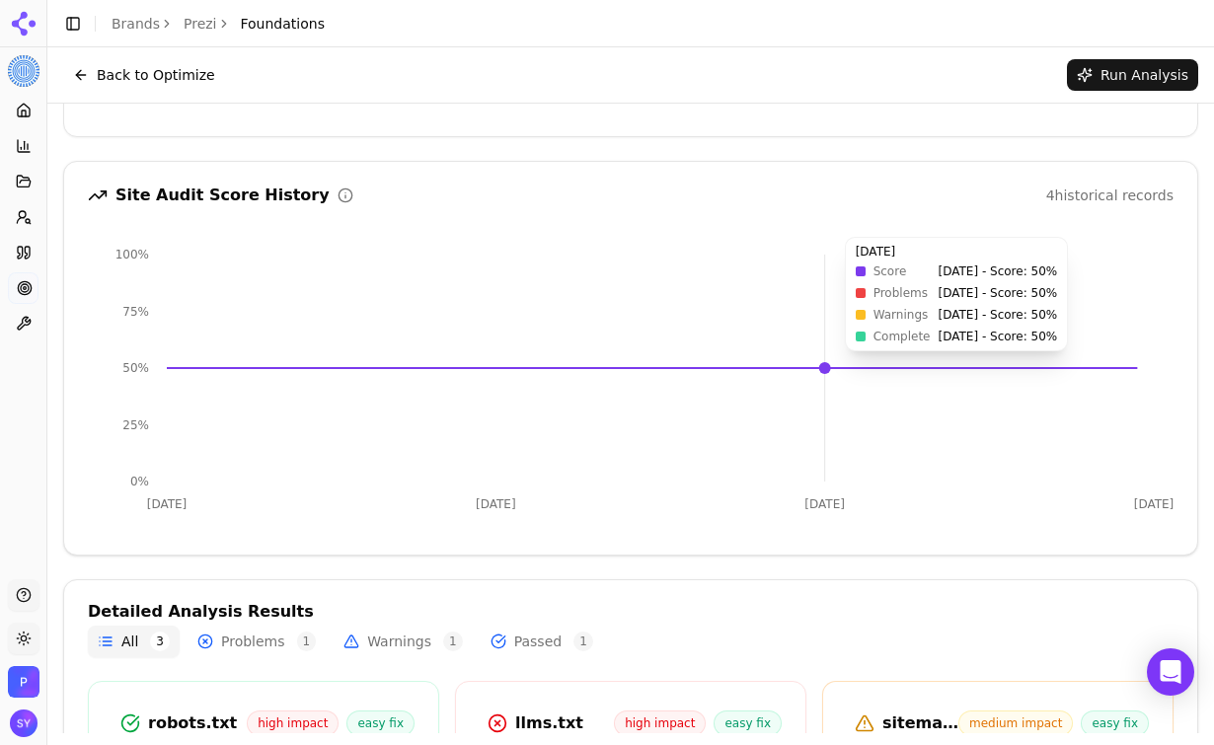
scroll to position [357, 0]
